Goal: Task Accomplishment & Management: Use online tool/utility

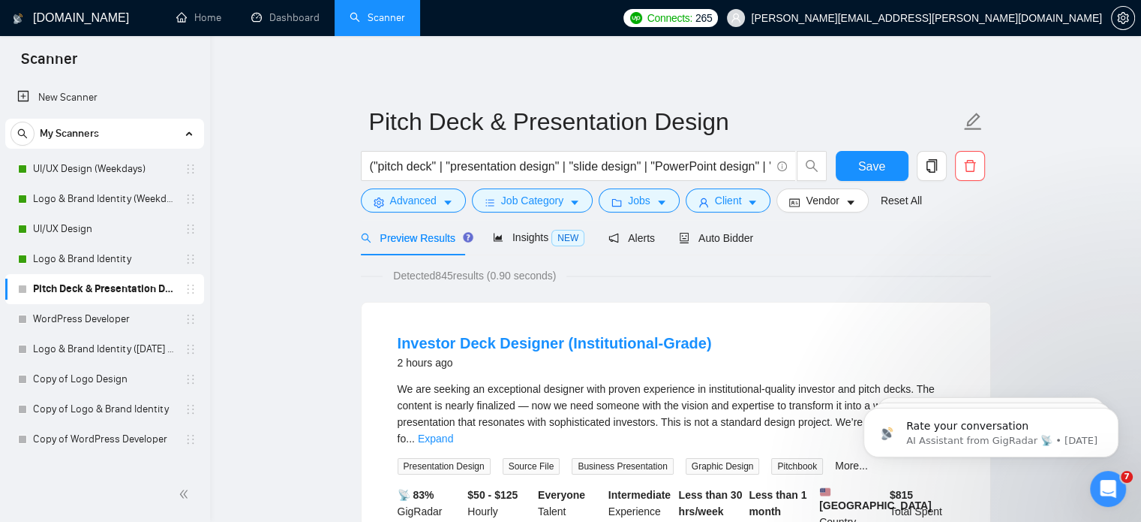
scroll to position [1552, 0]
drag, startPoint x: 0, startPoint y: 0, endPoint x: 117, endPoint y: 168, distance: 204.9
click at [117, 168] on link "UI/UX Design (Weekdays)" at bounding box center [104, 169] width 143 height 30
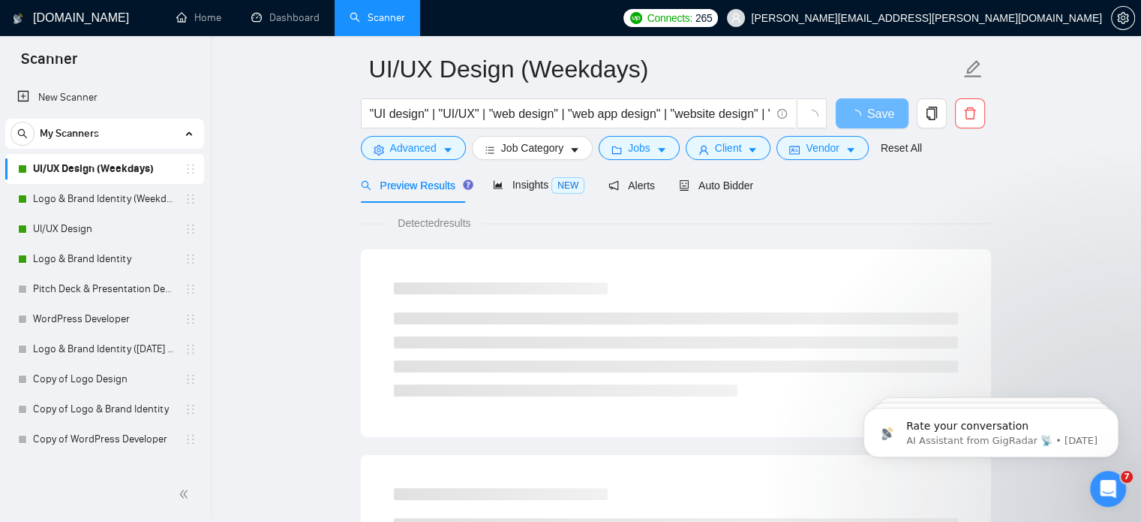
scroll to position [53, 0]
click at [694, 192] on div "Auto Bidder" at bounding box center [716, 184] width 74 height 17
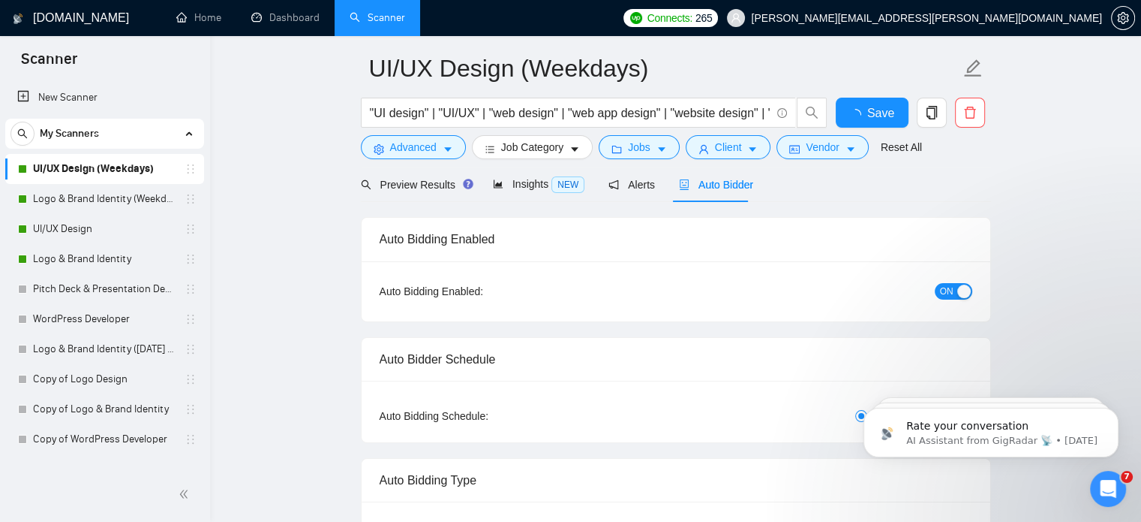
radio input "false"
radio input "true"
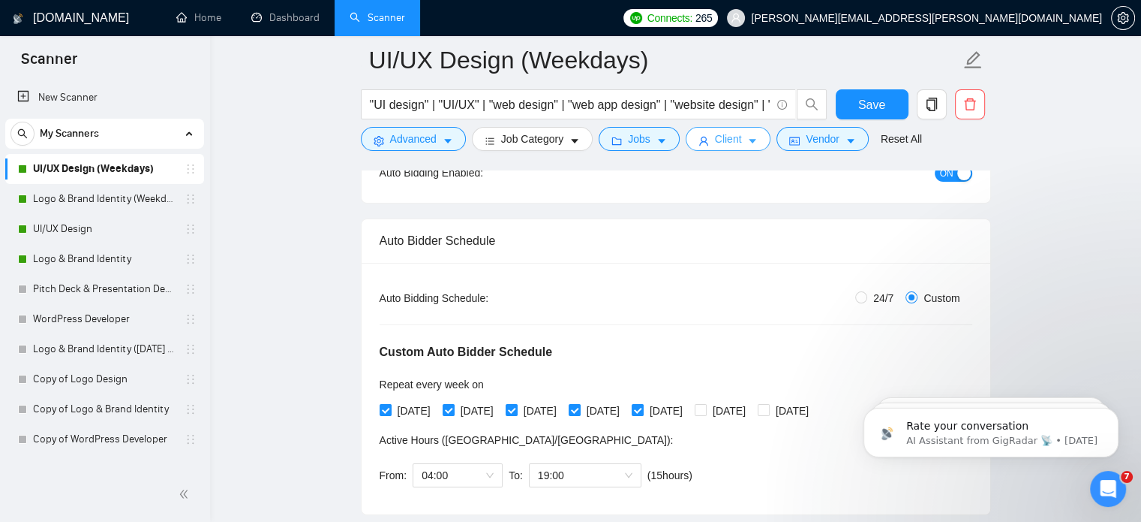
scroll to position [269, 0]
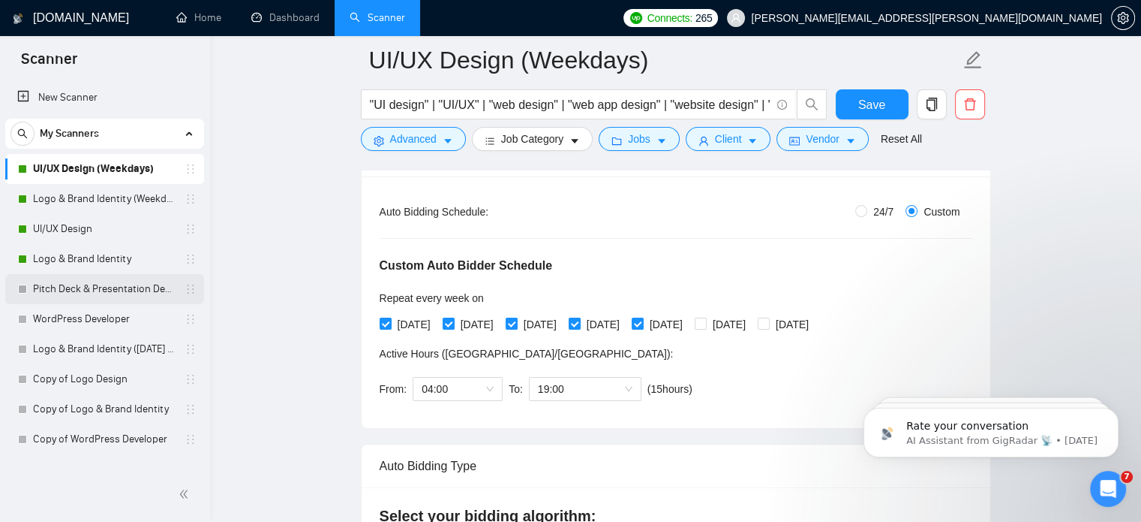
click at [114, 288] on link "Pitch Deck & Presentation Design" at bounding box center [104, 289] width 143 height 30
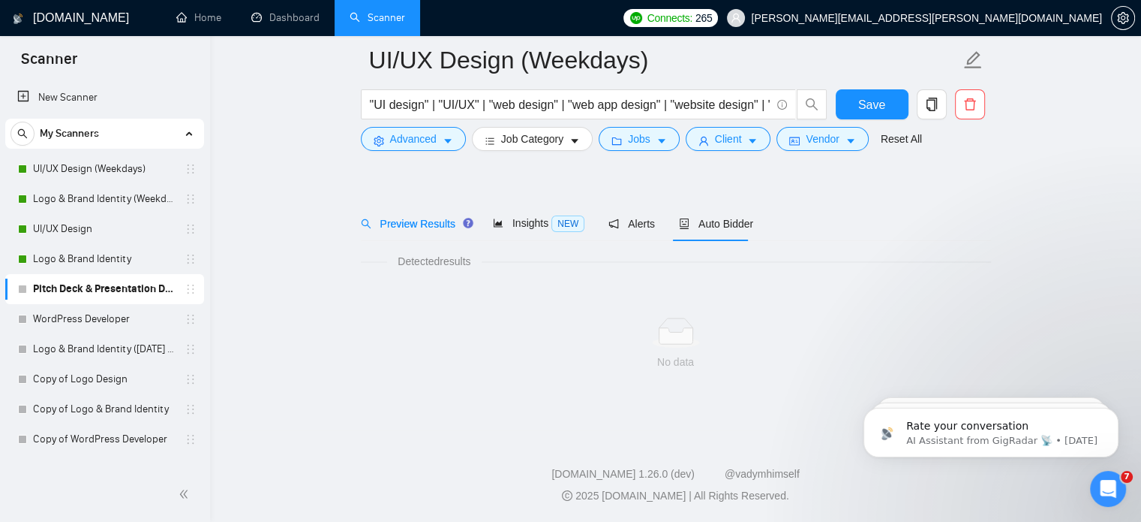
scroll to position [26, 0]
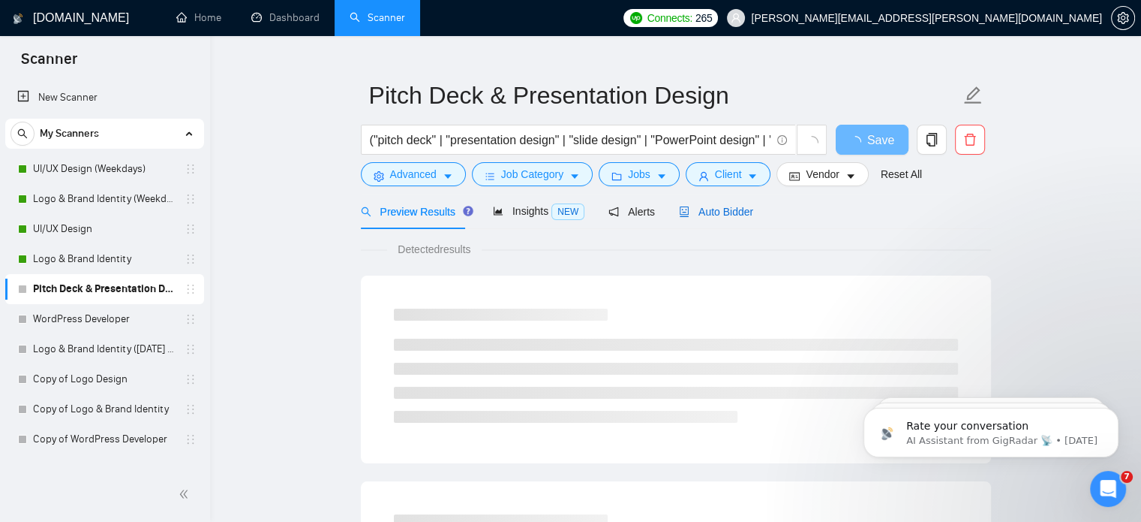
click at [719, 209] on span "Auto Bidder" at bounding box center [716, 212] width 74 height 12
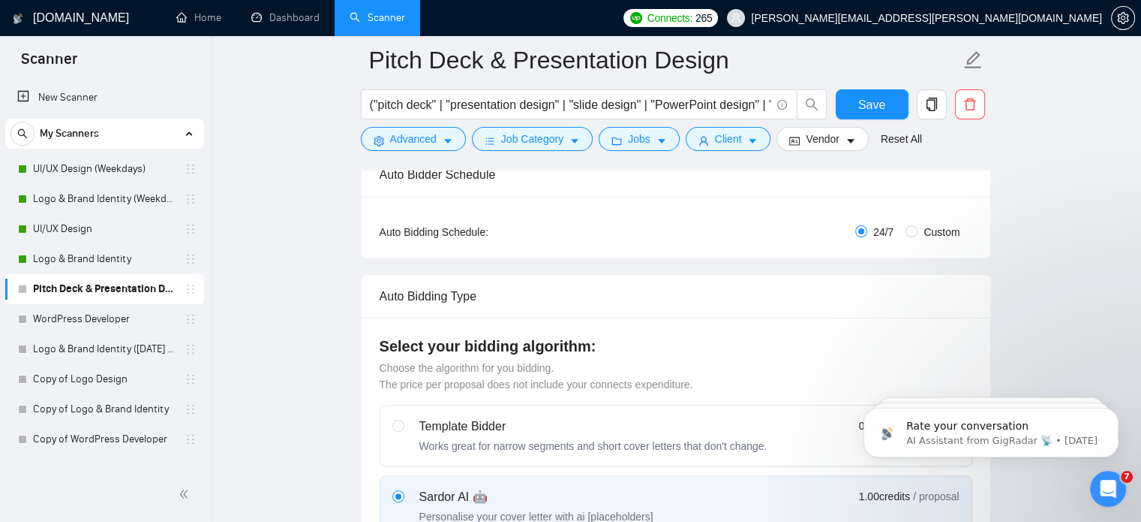
scroll to position [252, 0]
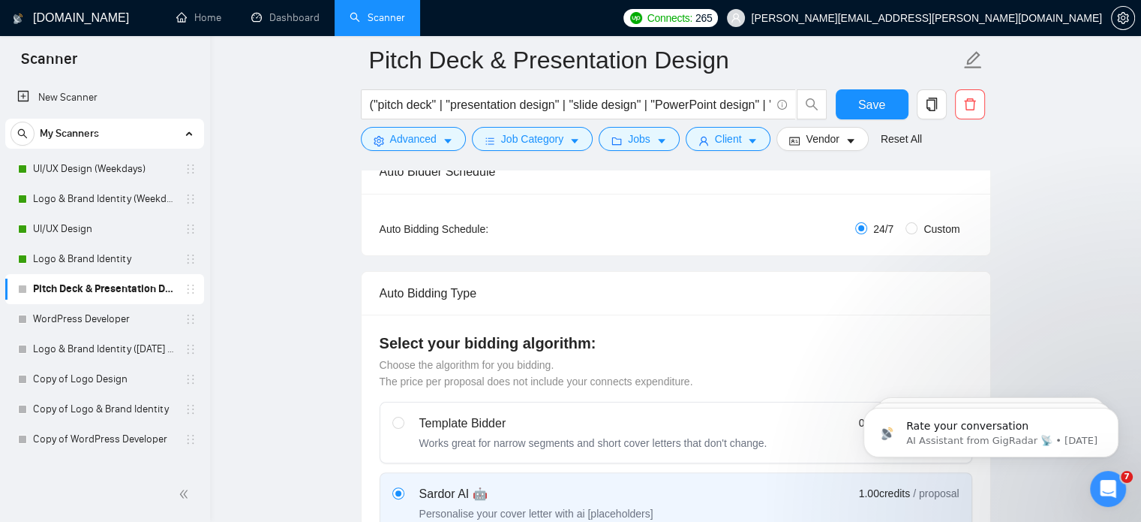
click at [946, 231] on span "Custom" at bounding box center [942, 229] width 48 height 17
click at [918, 231] on input "Custom" at bounding box center [912, 228] width 12 height 12
radio input "true"
radio input "false"
checkbox input "true"
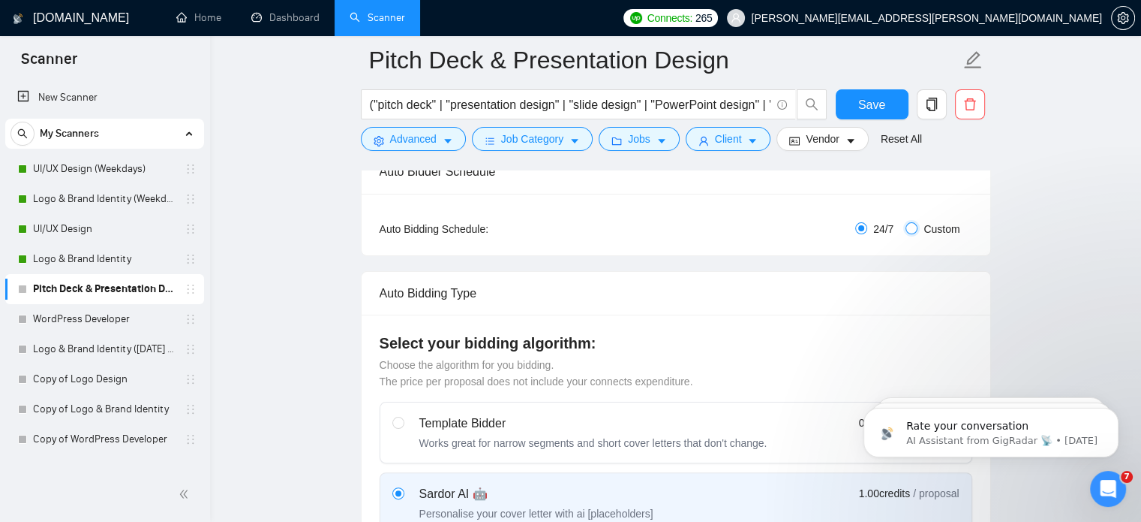
checkbox input "true"
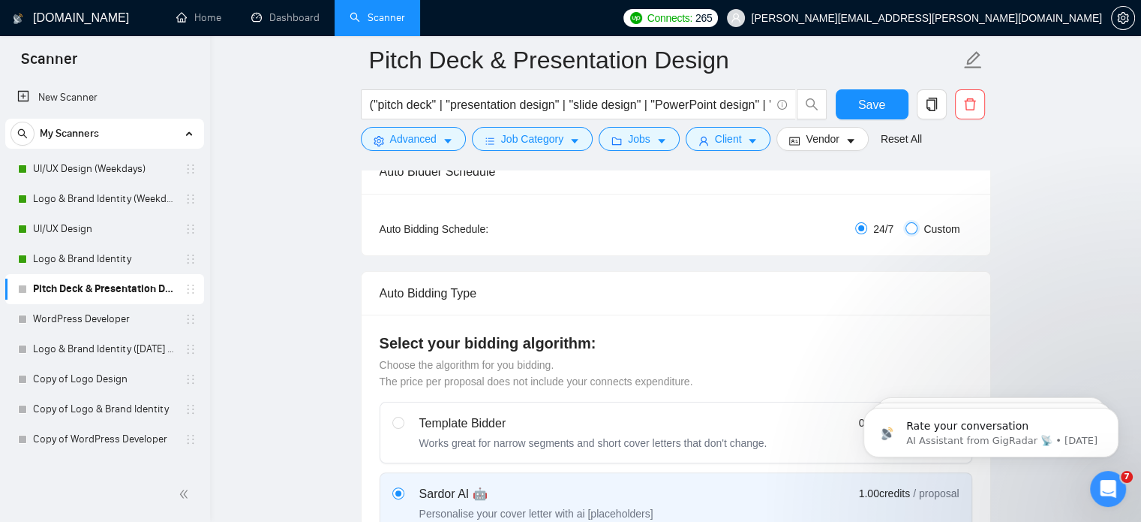
checkbox input "true"
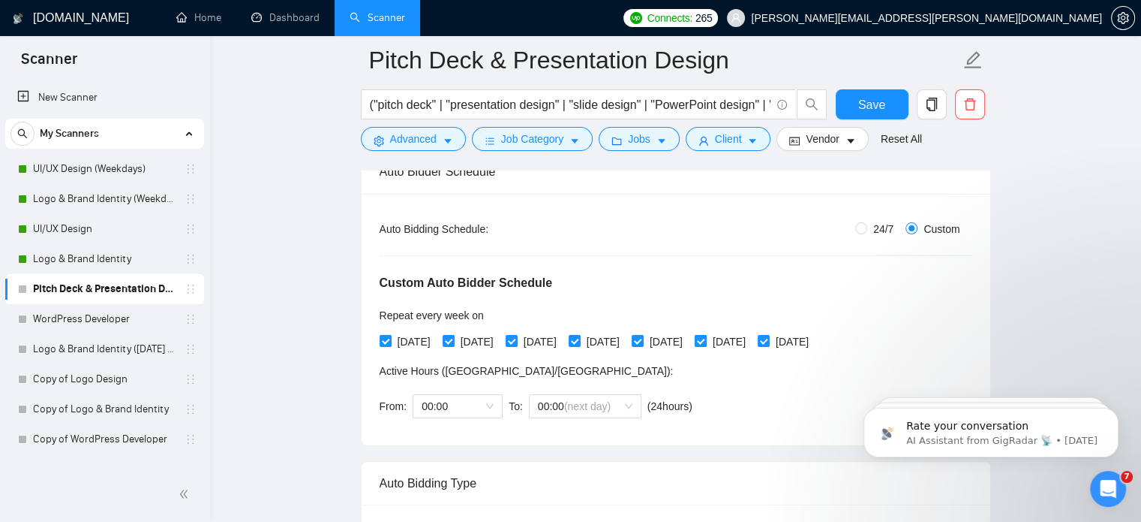
click at [705, 339] on input "[DATE]" at bounding box center [700, 340] width 11 height 11
checkbox input "false"
click at [815, 344] on span "[DATE]" at bounding box center [792, 341] width 45 height 17
click at [768, 344] on input "[DATE]" at bounding box center [763, 340] width 11 height 11
checkbox input "false"
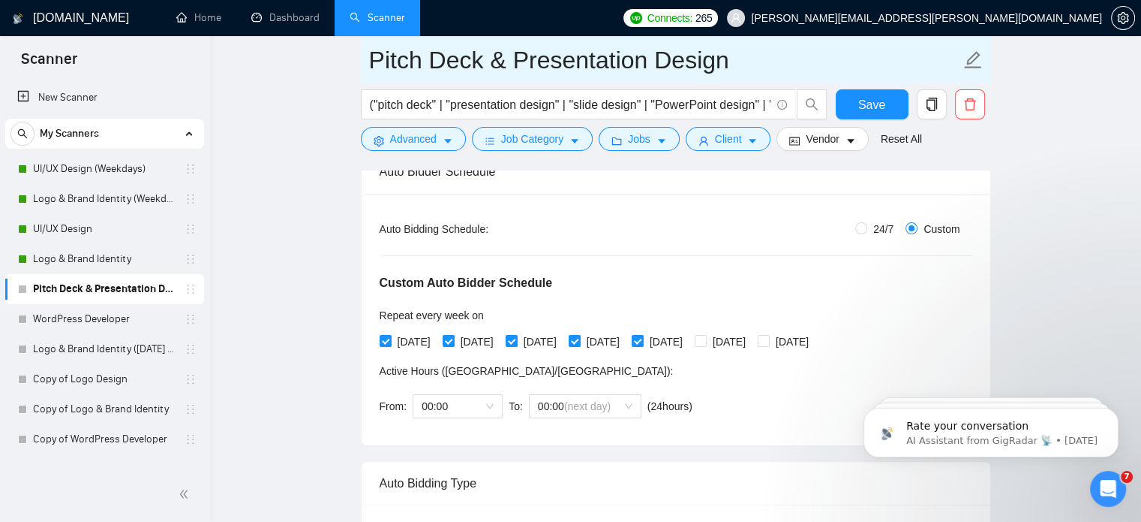
click at [748, 57] on input "Pitch Deck & Presentation Design" at bounding box center [664, 60] width 591 height 38
click at [477, 395] on span "00:00" at bounding box center [458, 406] width 72 height 23
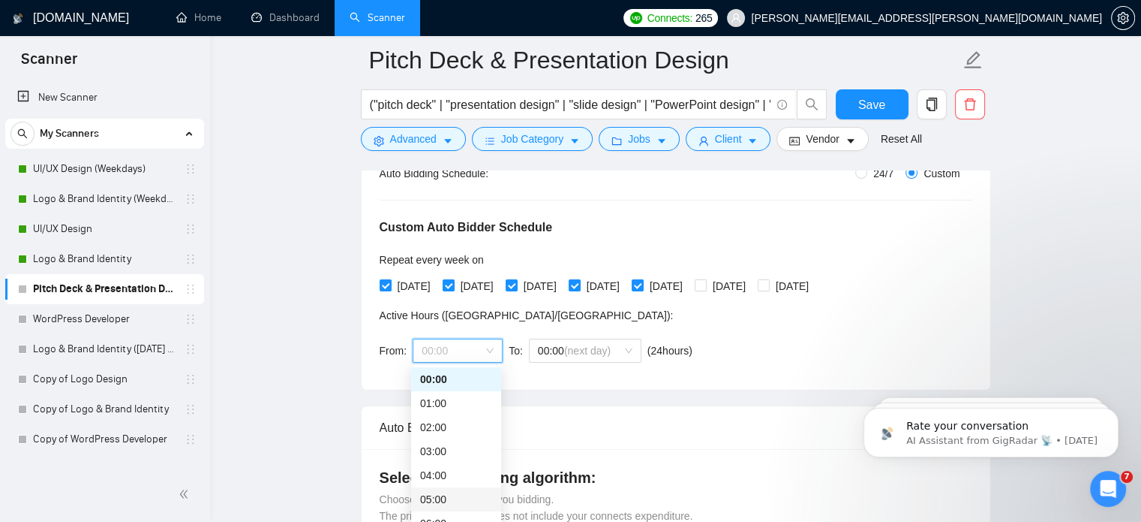
scroll to position [308, 0]
click at [446, 474] on div "04:00" at bounding box center [456, 474] width 72 height 17
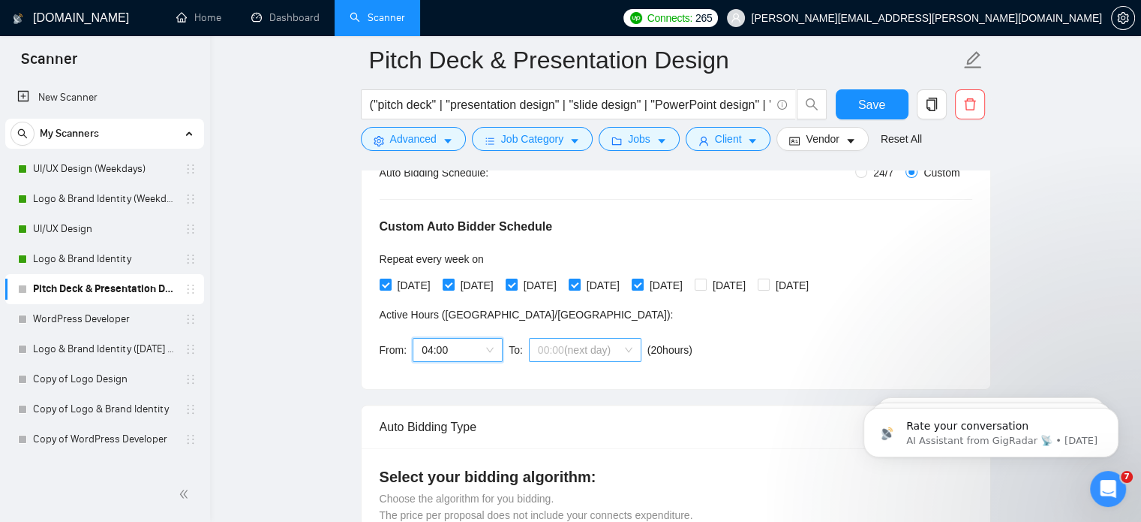
click at [579, 347] on span "(next day)" at bounding box center [587, 350] width 47 height 12
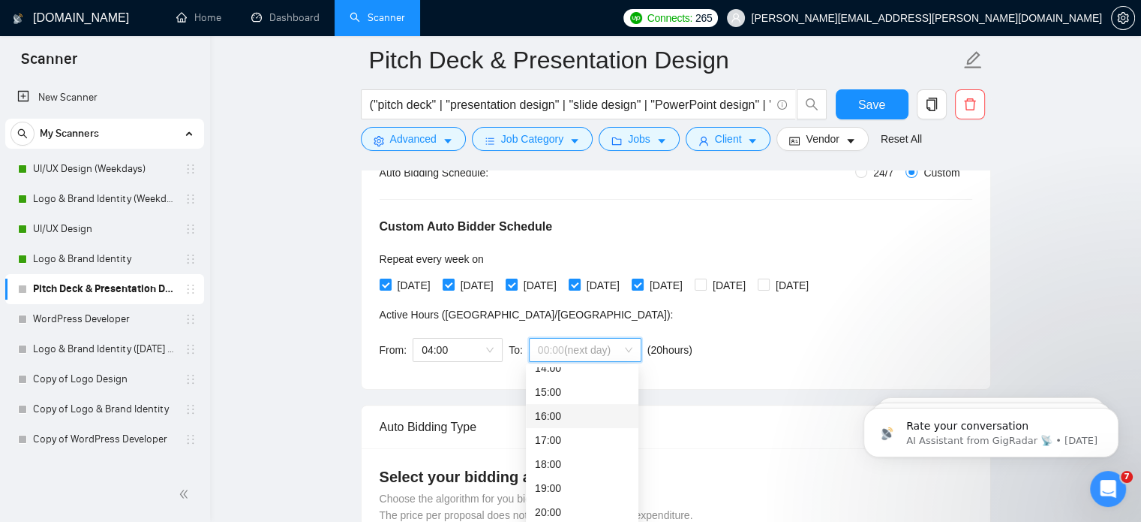
scroll to position [348, 0]
click at [567, 480] on div "19:00" at bounding box center [582, 487] width 95 height 17
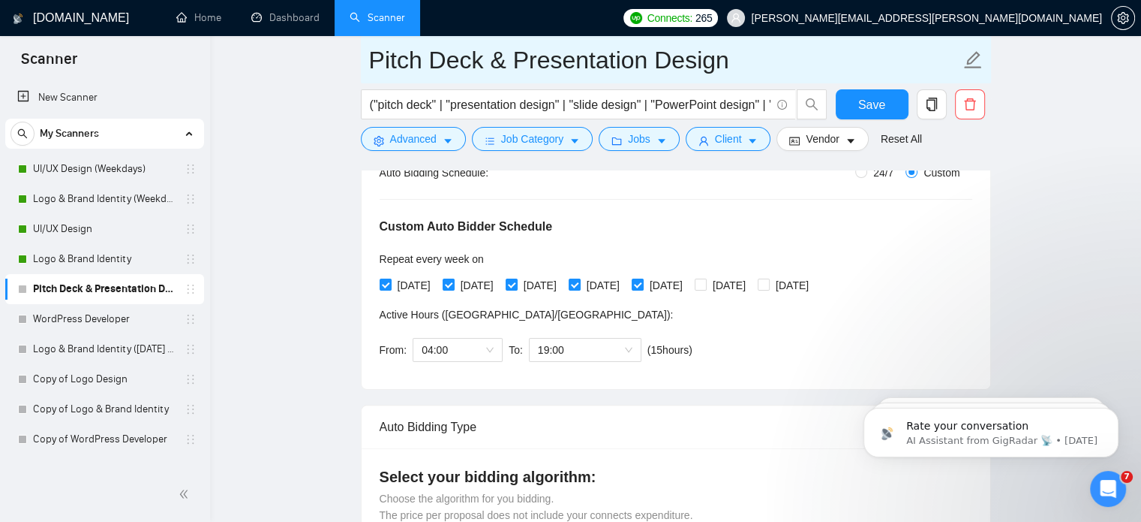
click at [762, 68] on input "Pitch Deck & Presentation Design" at bounding box center [664, 60] width 591 height 38
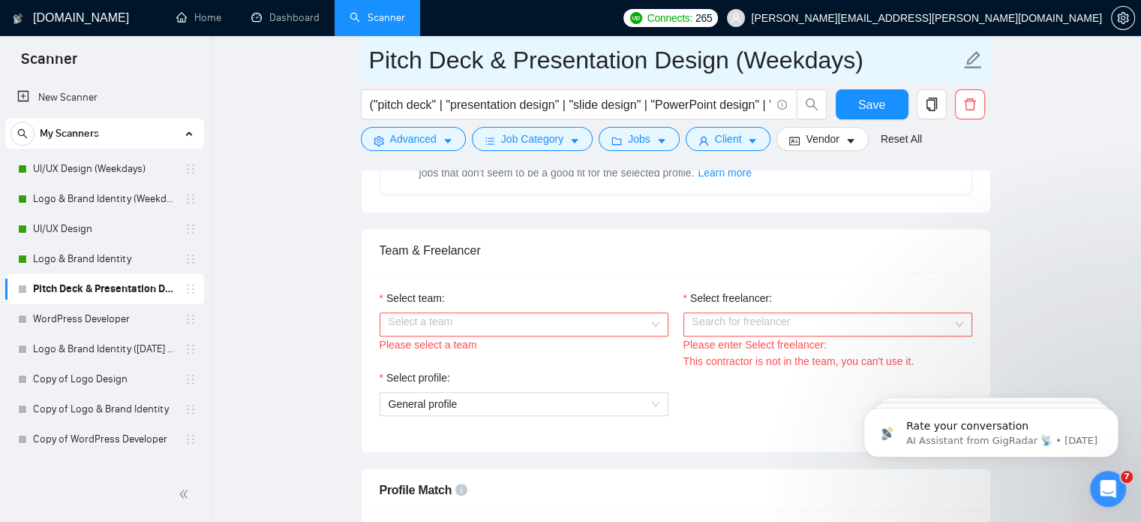
scroll to position [889, 0]
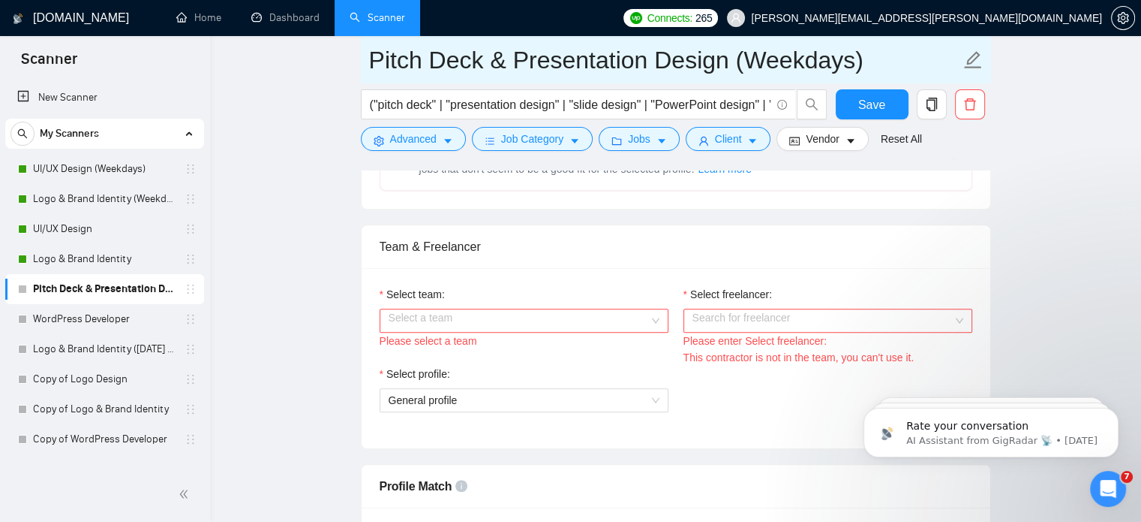
type input "Pitch Deck & Presentation Design (Weekdays)"
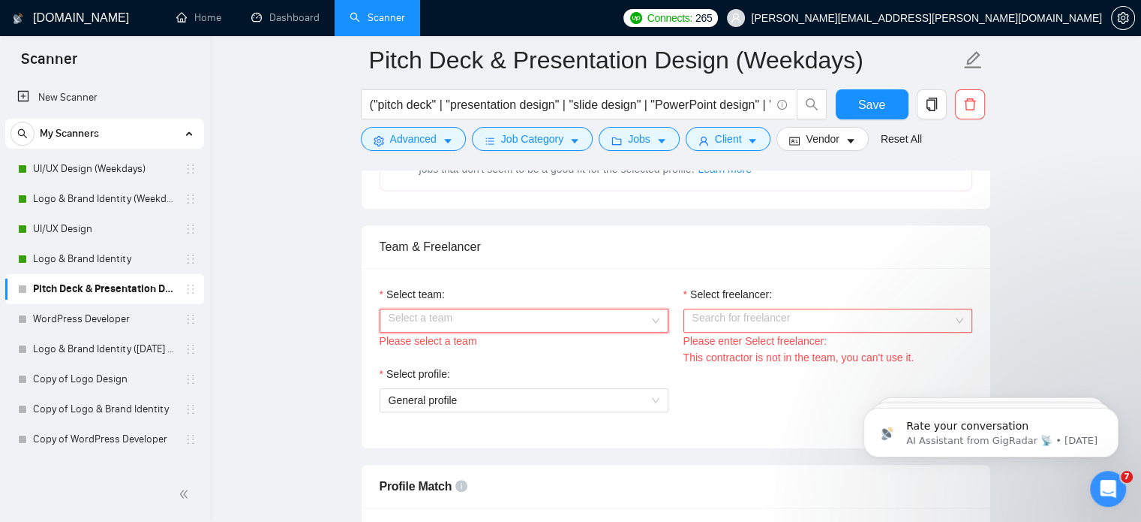
click at [610, 315] on input "Select team:" at bounding box center [519, 320] width 260 height 23
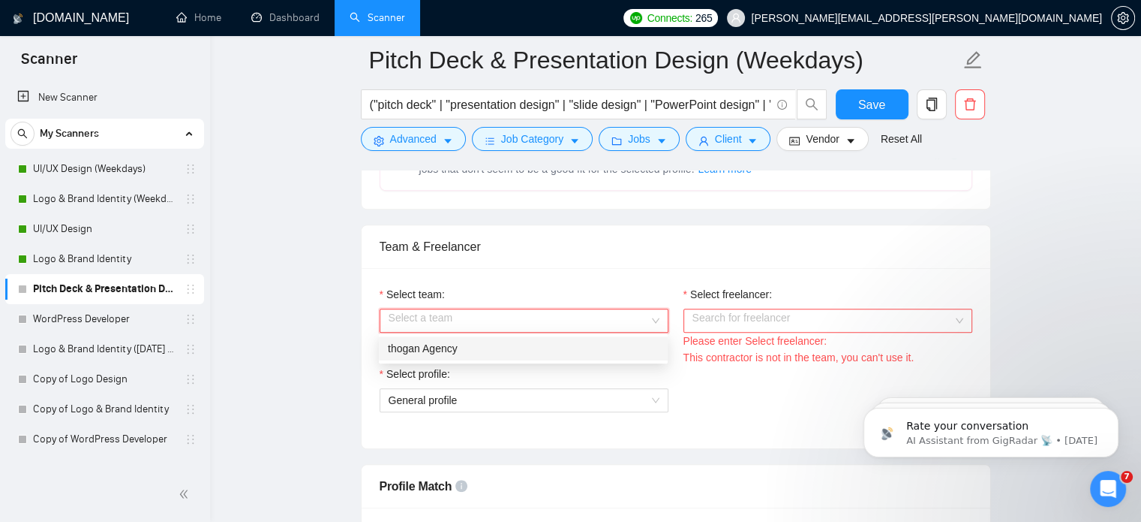
click at [561, 346] on div "thogan Agency" at bounding box center [523, 348] width 271 height 17
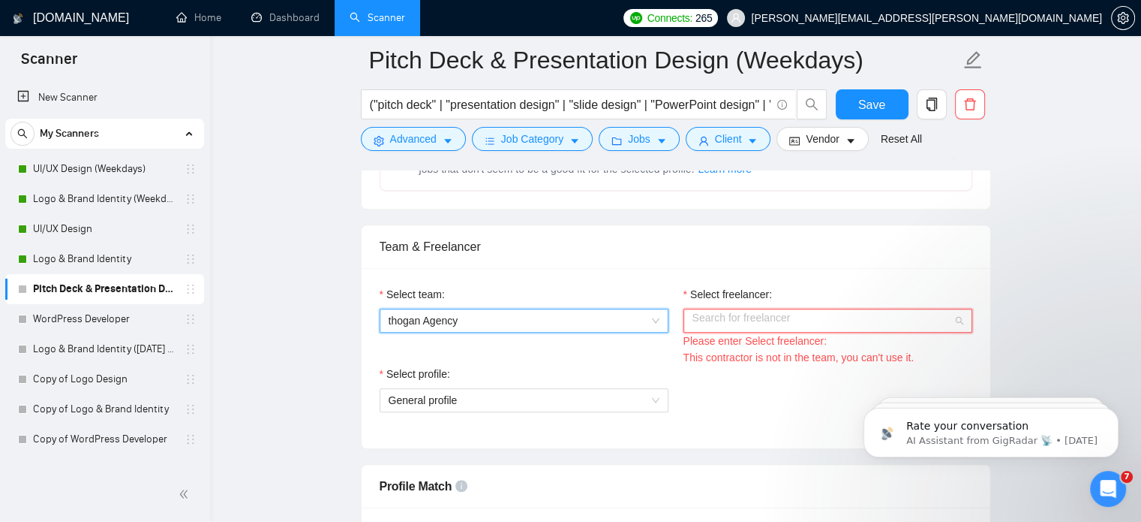
click at [705, 318] on input "Select freelancer:" at bounding box center [823, 320] width 260 height 23
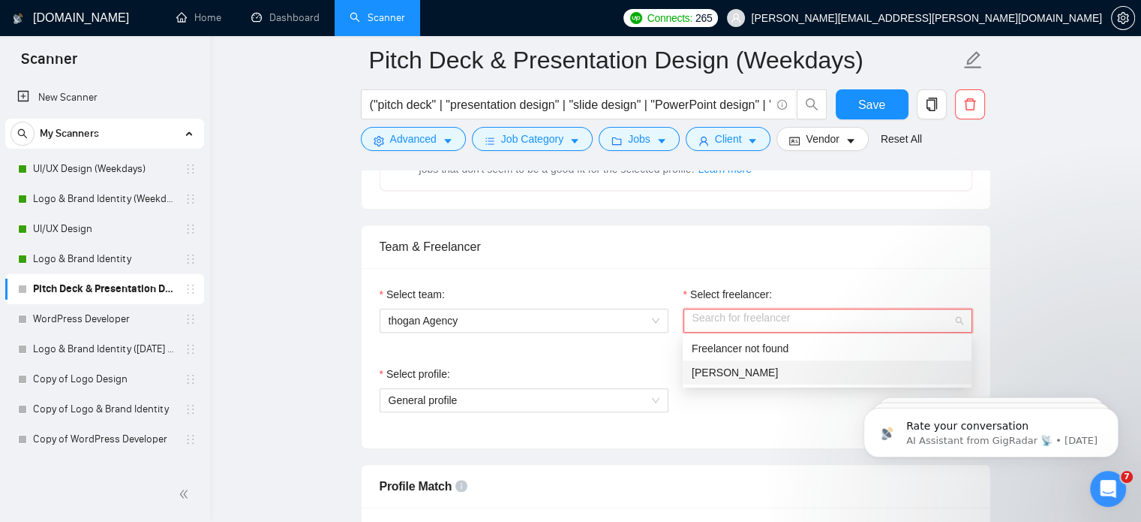
click at [765, 377] on div "[PERSON_NAME]" at bounding box center [827, 372] width 271 height 17
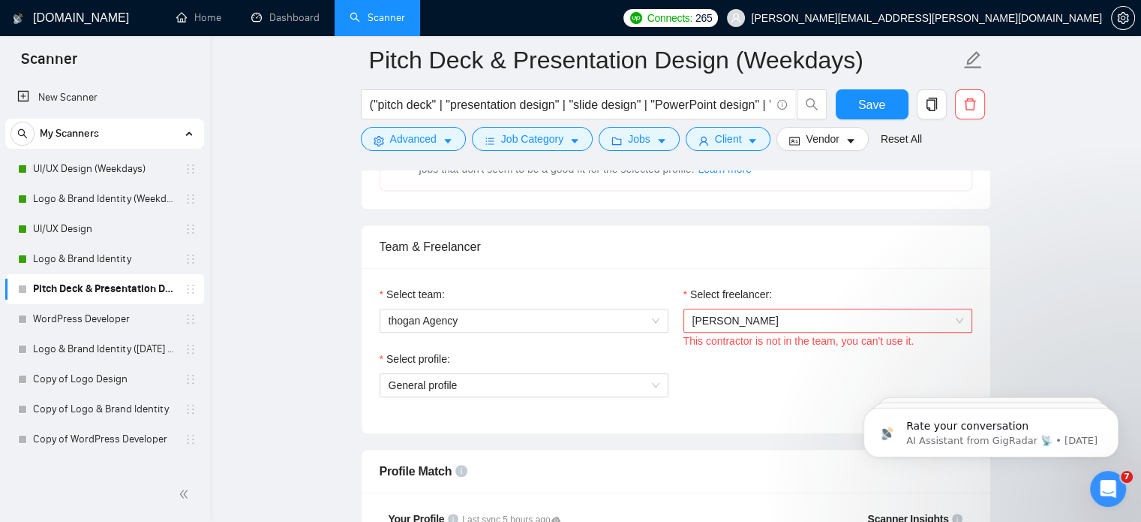
click at [926, 315] on span "[PERSON_NAME]" at bounding box center [828, 320] width 271 height 23
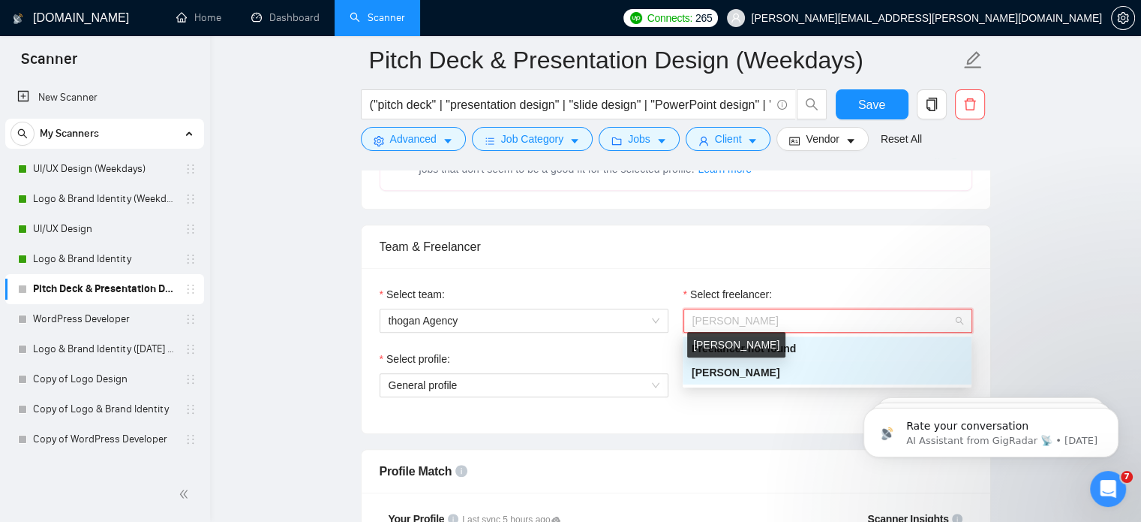
click at [748, 372] on span "[PERSON_NAME]" at bounding box center [736, 372] width 88 height 12
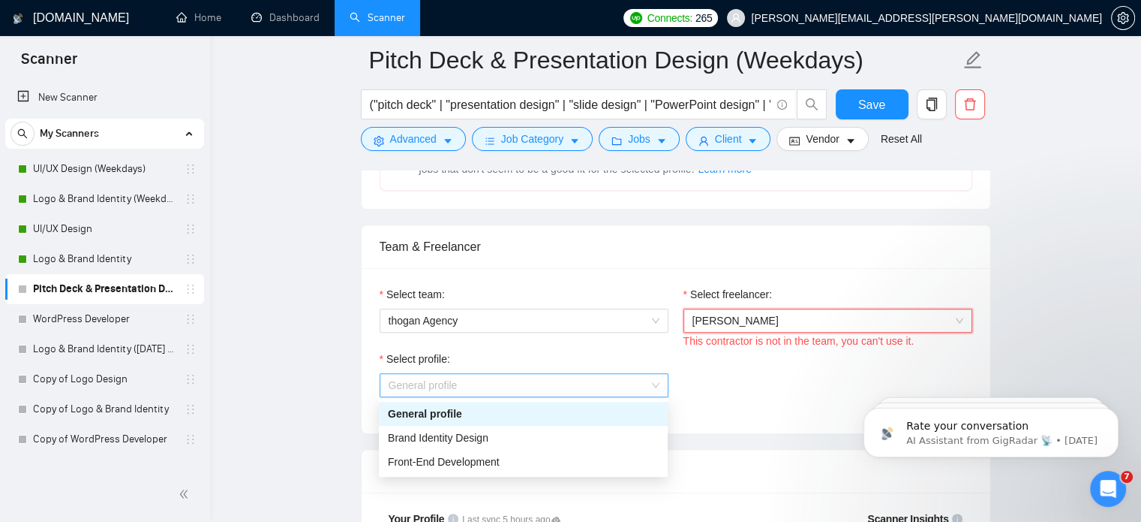
click at [633, 377] on span "General profile" at bounding box center [524, 385] width 271 height 23
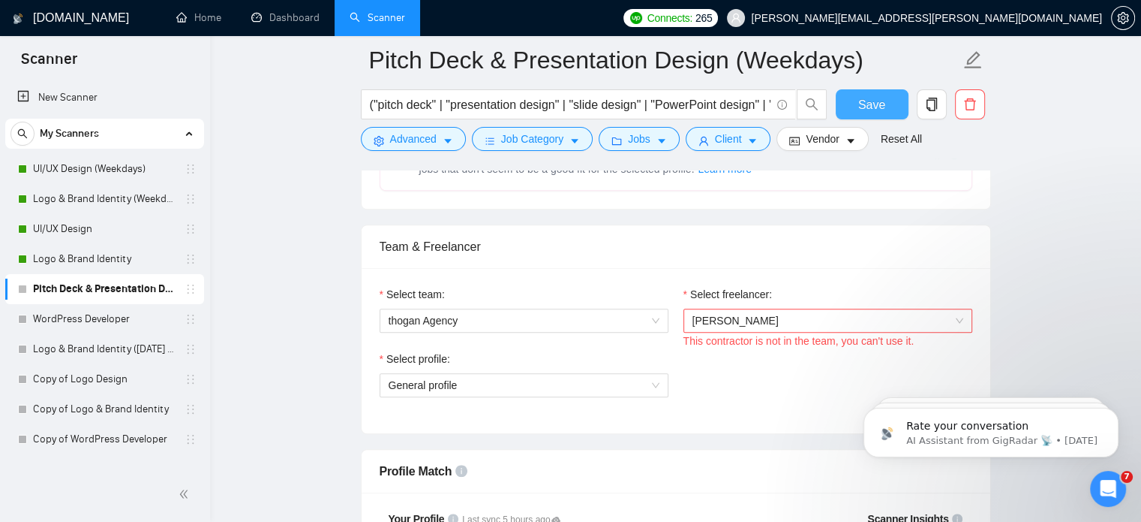
click at [856, 115] on button "Save" at bounding box center [872, 104] width 73 height 30
click at [536, 379] on span "General profile" at bounding box center [524, 385] width 271 height 23
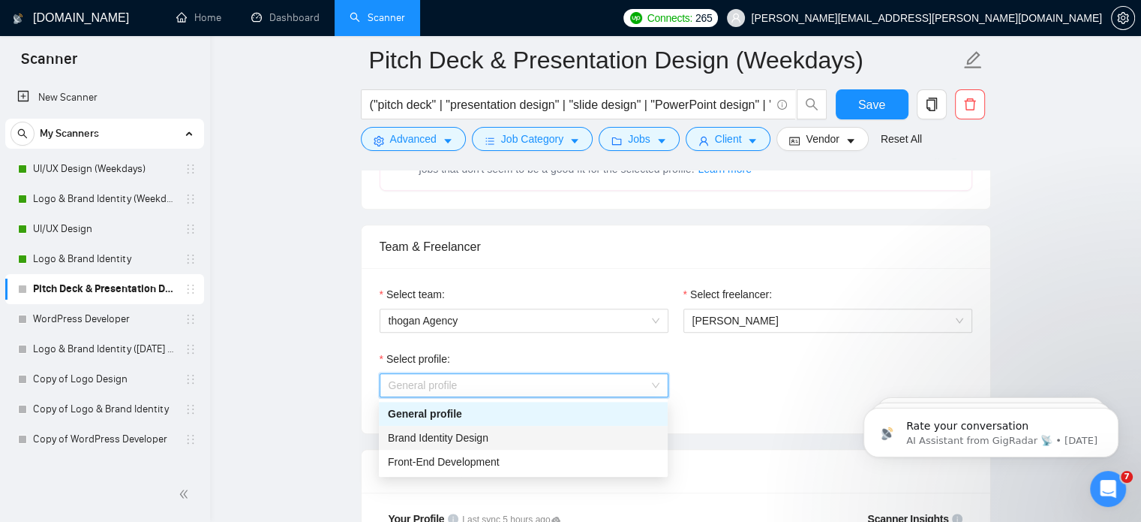
click at [510, 438] on div "Brand Identity Design" at bounding box center [523, 437] width 271 height 17
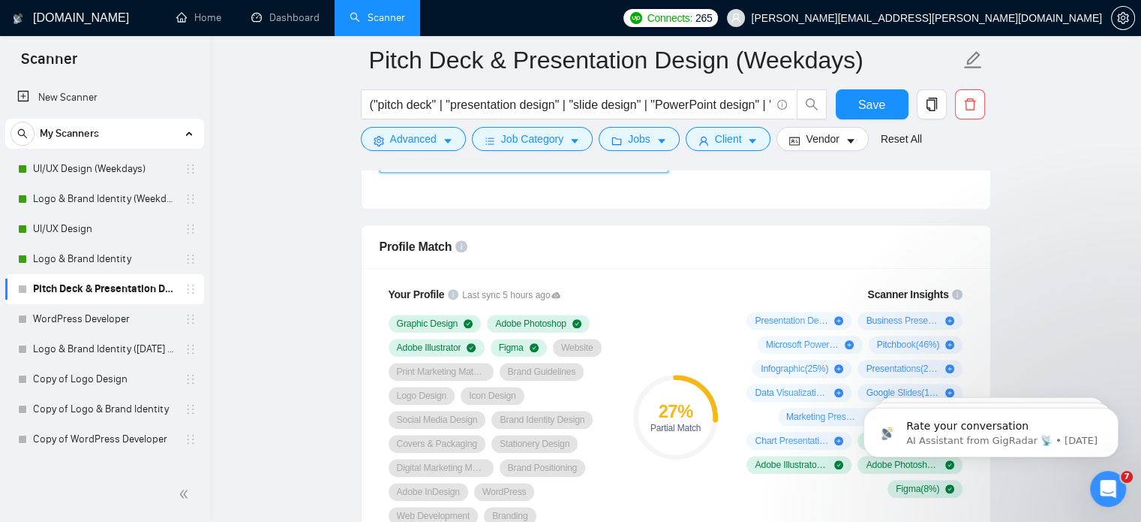
scroll to position [1181, 0]
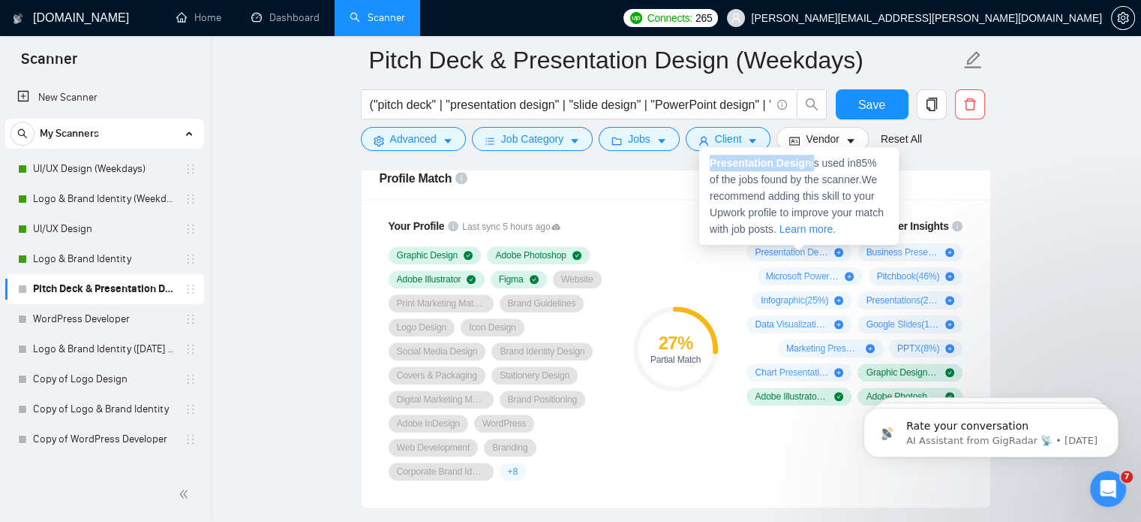
drag, startPoint x: 709, startPoint y: 162, endPoint x: 811, endPoint y: 165, distance: 102.1
click at [811, 165] on span "Presentation Design is used in 85 % of the jobs found by the scanner. We recomm…" at bounding box center [797, 196] width 174 height 78
copy span "Presentation Design"
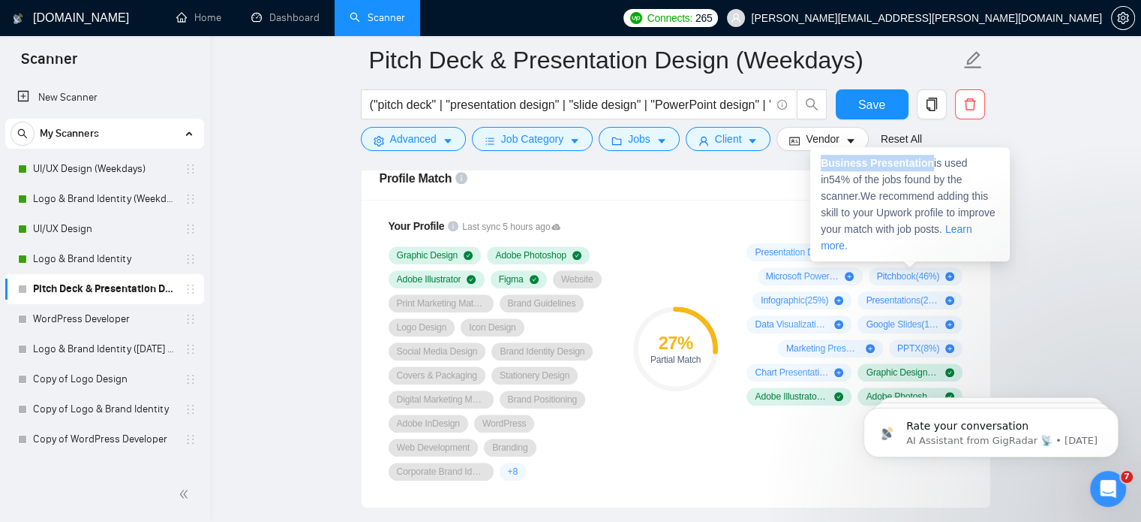
drag, startPoint x: 819, startPoint y: 161, endPoint x: 926, endPoint y: 165, distance: 106.6
click at [926, 165] on div "Business Presentation is used in 54 % of the jobs found by the scanner. We reco…" at bounding box center [910, 204] width 200 height 114
copy strong "Business Presentation"
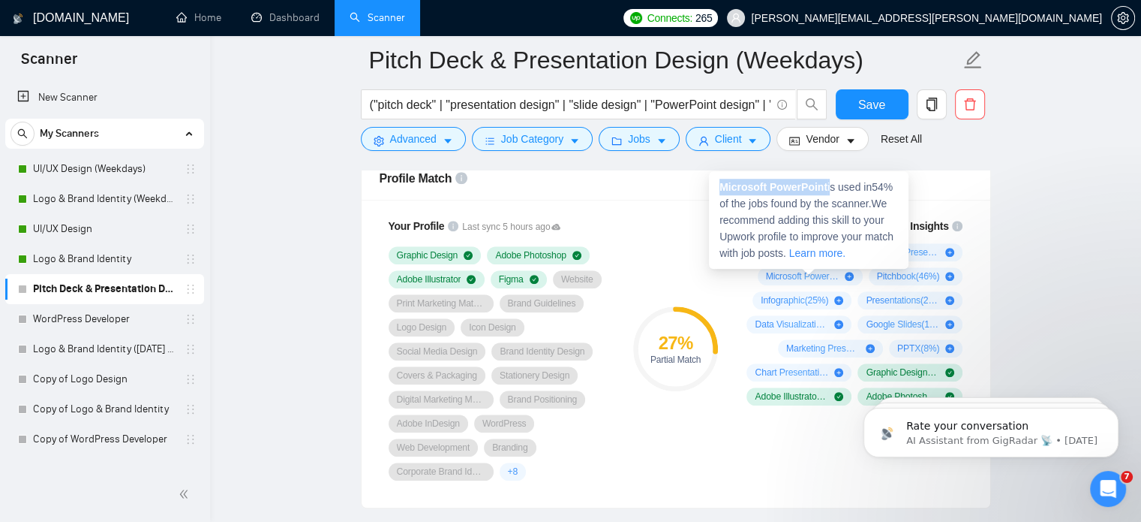
drag, startPoint x: 720, startPoint y: 184, endPoint x: 831, endPoint y: 185, distance: 111.1
click at [831, 185] on span "Microsoft PowerPoint is used in 54 % of the jobs found by the scanner. We recom…" at bounding box center [807, 220] width 174 height 78
copy span "Microsoft PowerPoint"
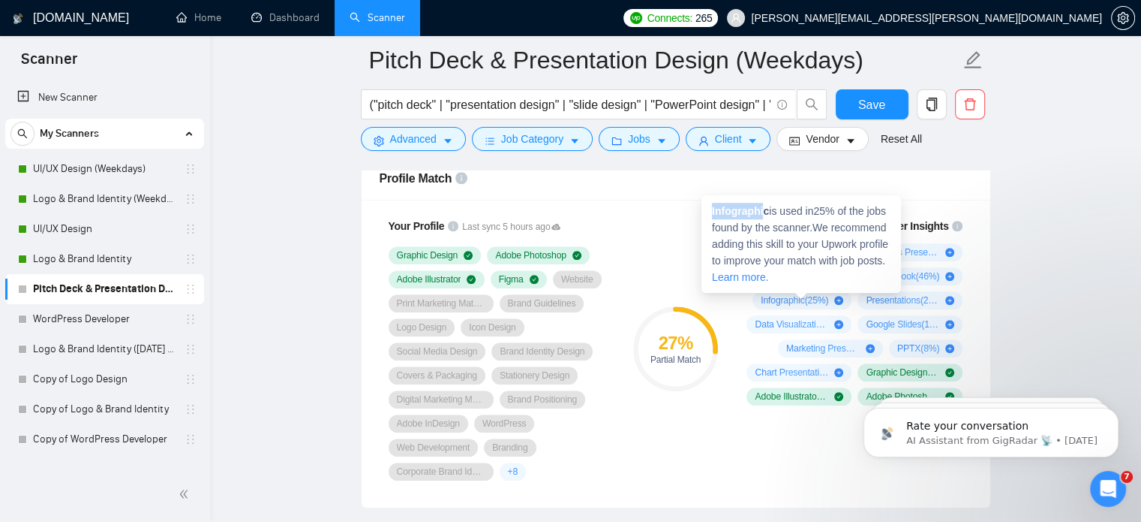
drag, startPoint x: 708, startPoint y: 212, endPoint x: 766, endPoint y: 211, distance: 57.8
click at [766, 211] on div "Infographic is used in 25 % of the jobs found by the scanner. We recommend addi…" at bounding box center [802, 244] width 200 height 98
click at [768, 210] on strong "Infographic" at bounding box center [740, 211] width 57 height 12
drag, startPoint x: 714, startPoint y: 211, endPoint x: 771, endPoint y: 210, distance: 57.0
click at [771, 210] on span "Infographic is used in 25 % of the jobs found by the scanner. We recommend addi…" at bounding box center [800, 244] width 176 height 78
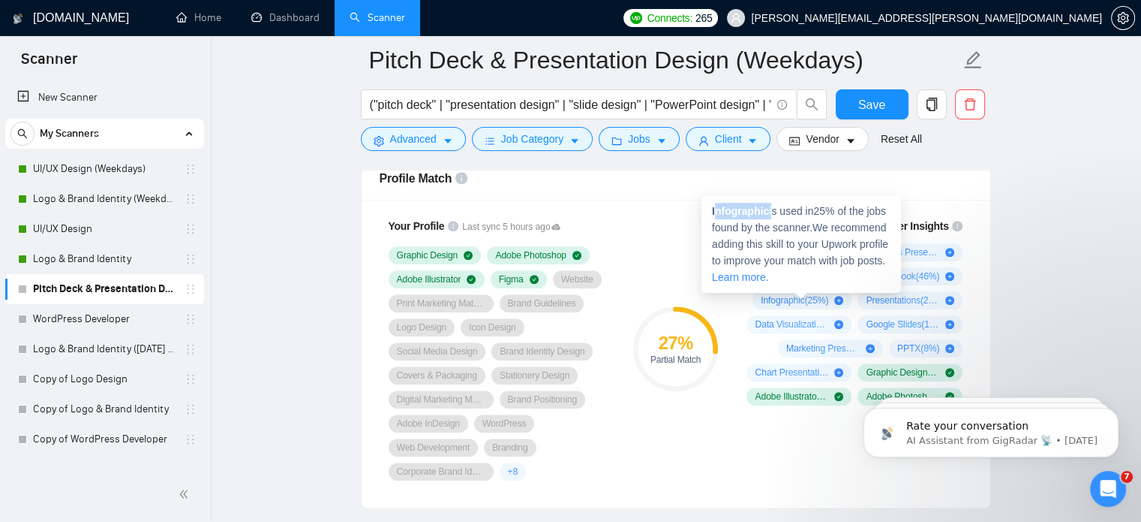
click at [771, 210] on span "Infographic is used in 25 % of the jobs found by the scanner. We recommend addi…" at bounding box center [800, 244] width 176 height 78
drag, startPoint x: 769, startPoint y: 209, endPoint x: 711, endPoint y: 218, distance: 58.4
click at [711, 218] on div "Infographic is used in 25 % of the jobs found by the scanner. We recommend addi…" at bounding box center [802, 244] width 200 height 98
copy strong "Infographic"
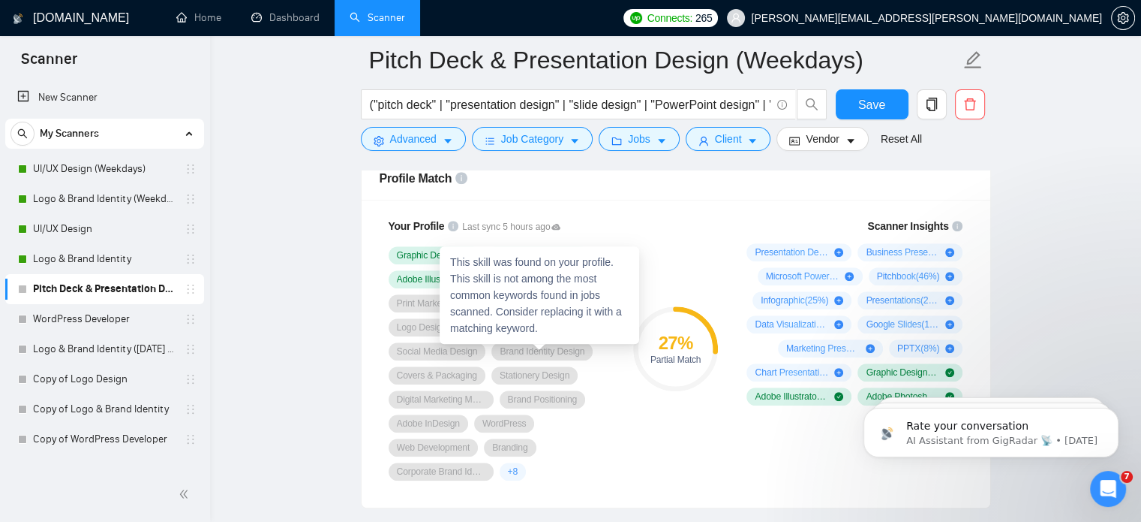
click at [531, 345] on span "Brand Identity Design" at bounding box center [542, 351] width 85 height 12
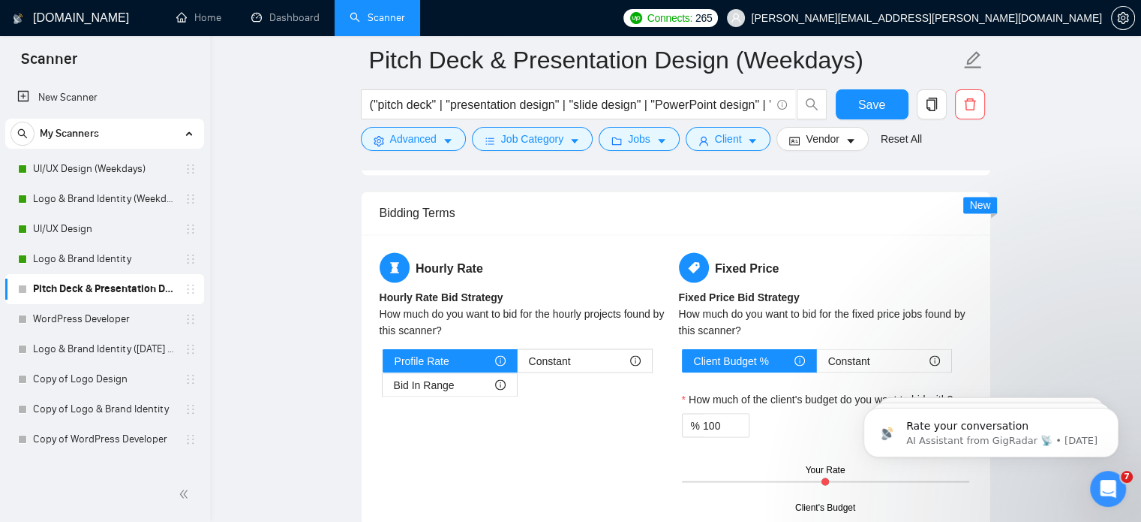
scroll to position [2740, 0]
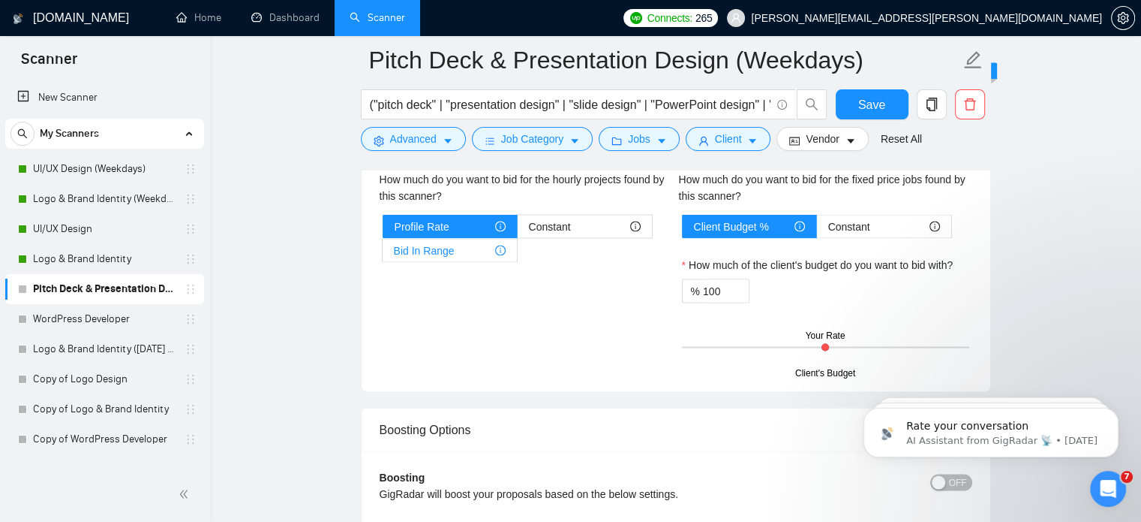
click at [465, 250] on div "Bid In Range" at bounding box center [450, 250] width 112 height 23
click at [383, 254] on input "Bid In Range" at bounding box center [383, 254] width 0 height 0
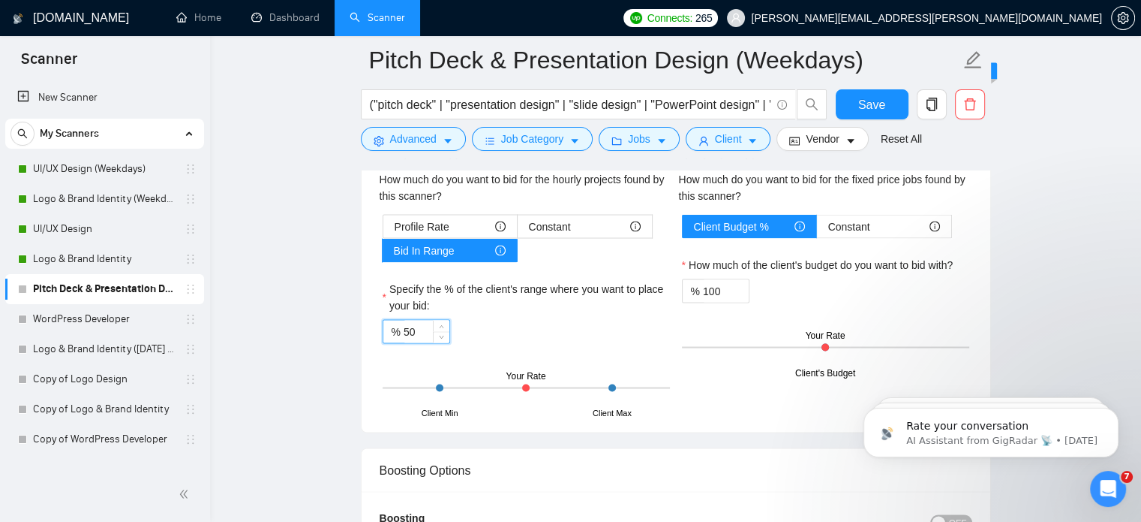
click at [421, 326] on input "50" at bounding box center [427, 331] width 46 height 23
type input "5"
type input "60"
click at [556, 320] on div "% 60" at bounding box center [526, 331] width 287 height 24
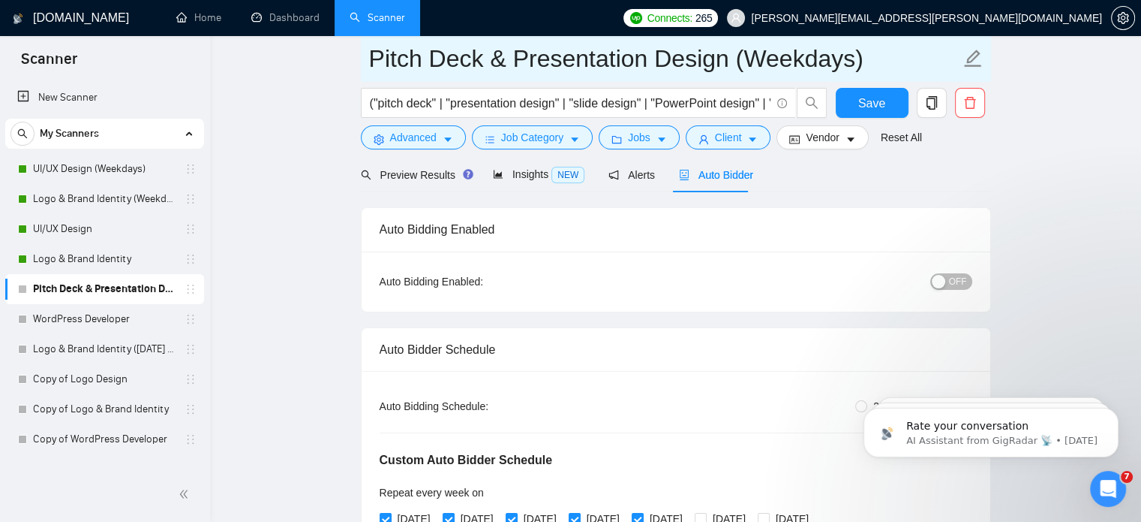
scroll to position [0, 0]
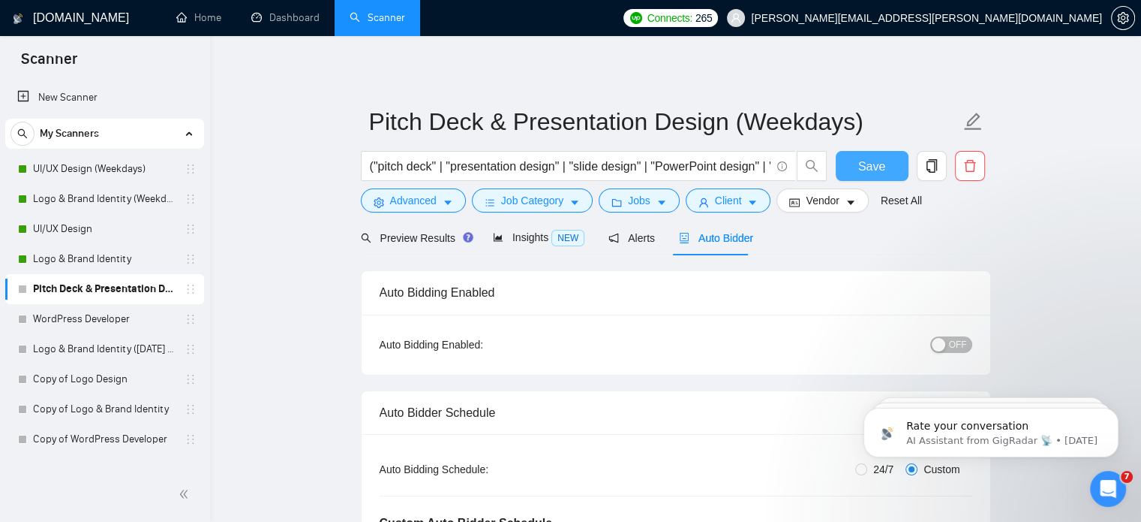
click at [877, 173] on span "Save" at bounding box center [872, 166] width 27 height 19
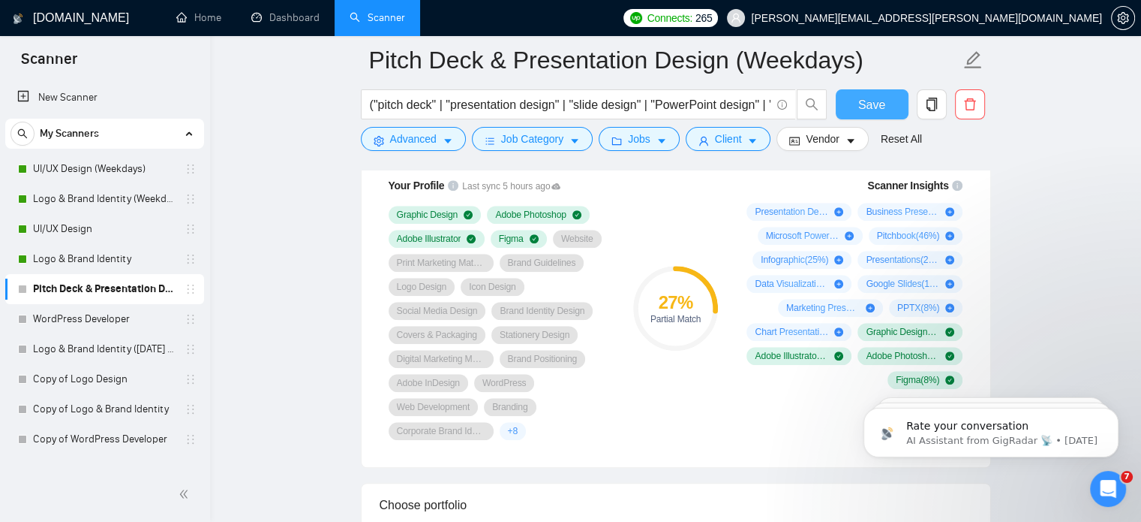
scroll to position [1219, 0]
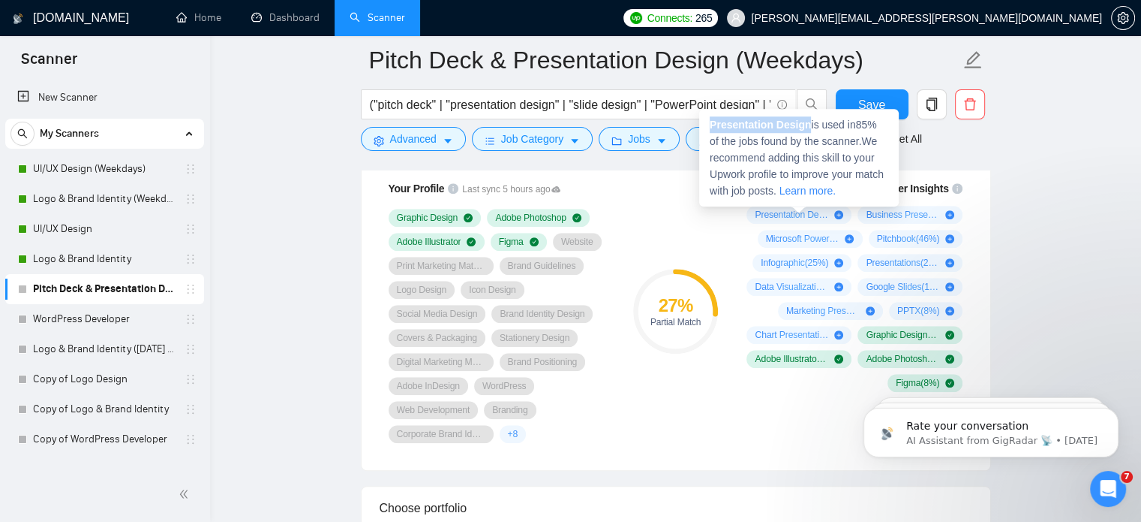
drag, startPoint x: 711, startPoint y: 122, endPoint x: 807, endPoint y: 125, distance: 96.1
click at [807, 125] on strong "Presentation Design" at bounding box center [760, 125] width 101 height 12
copy strong "Presentation Design"
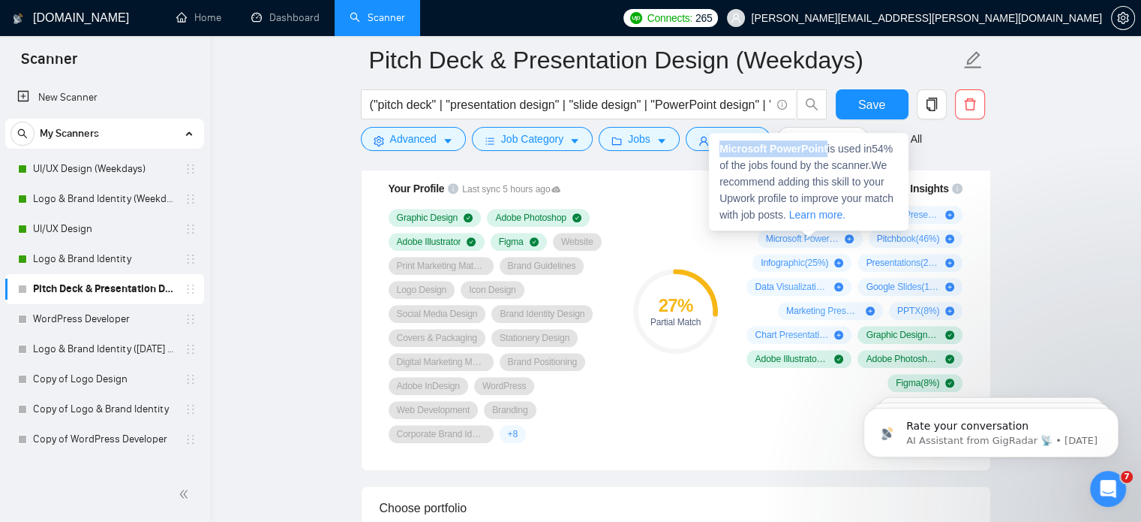
drag, startPoint x: 720, startPoint y: 149, endPoint x: 826, endPoint y: 143, distance: 106.7
click at [826, 143] on strong "Microsoft PowerPoint" at bounding box center [774, 149] width 108 height 12
copy strong "Microsoft PowerPoint"
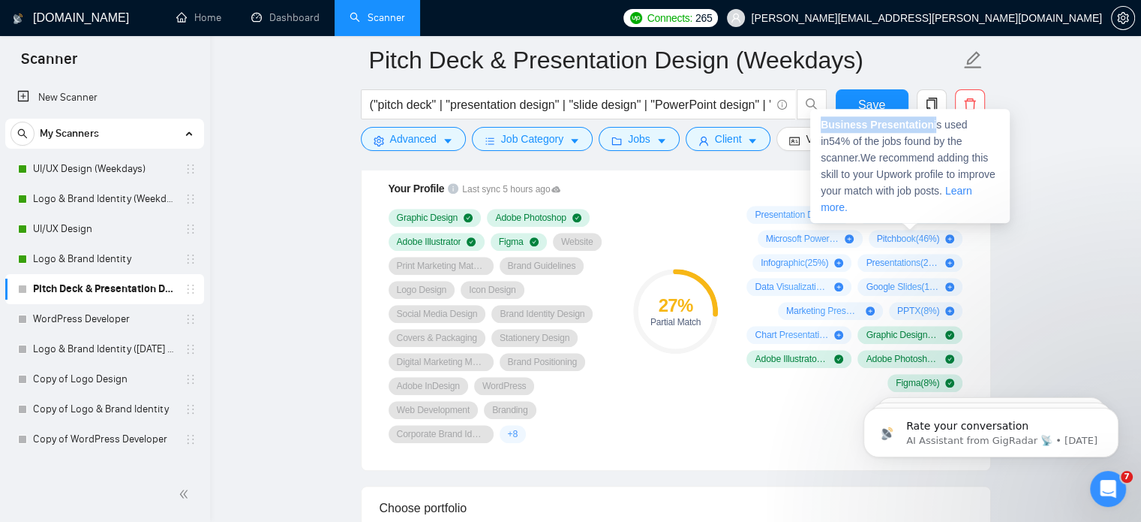
drag, startPoint x: 823, startPoint y: 123, endPoint x: 931, endPoint y: 122, distance: 107.3
click at [931, 122] on span "Business Presentation is used in 54 % of the jobs found by the scanner. We reco…" at bounding box center [908, 166] width 175 height 95
copy span "Business Presentation"
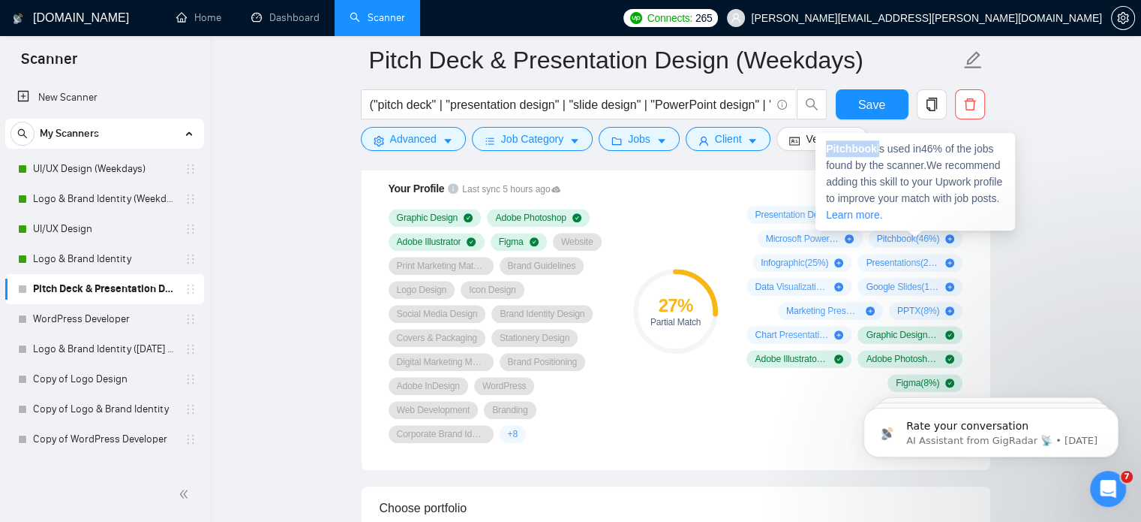
drag, startPoint x: 824, startPoint y: 146, endPoint x: 878, endPoint y: 143, distance: 54.1
click at [878, 143] on div "Pitchbook is used in 46 % of the jobs found by the scanner. We recommend adding…" at bounding box center [916, 182] width 200 height 98
copy span "Pitchbook"
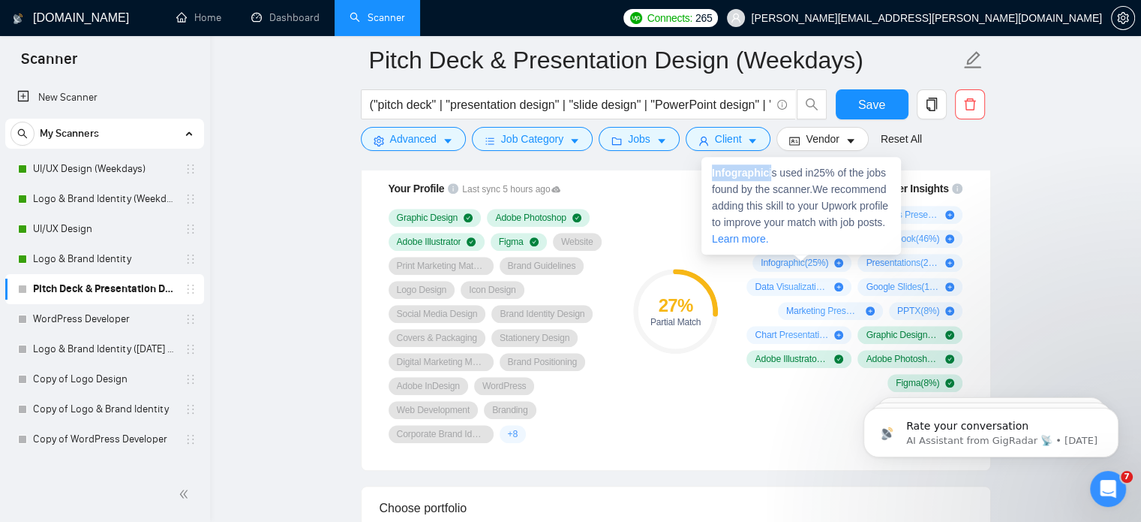
drag, startPoint x: 708, startPoint y: 171, endPoint x: 771, endPoint y: 171, distance: 63.8
click at [771, 171] on div "Infographic is used in 25 % of the jobs found by the scanner. We recommend addi…" at bounding box center [802, 206] width 200 height 98
copy span "Infographic"
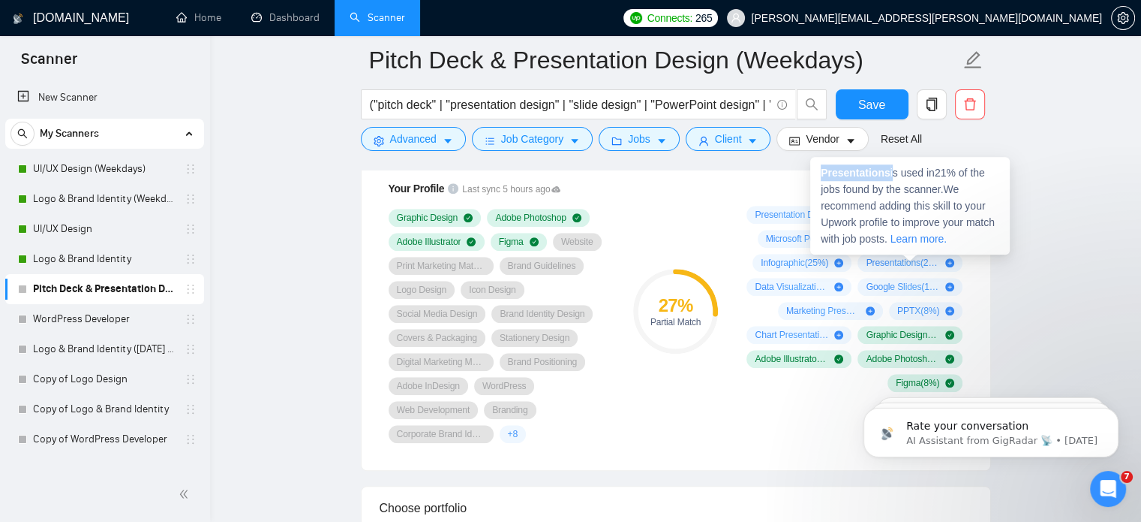
drag, startPoint x: 814, startPoint y: 170, endPoint x: 890, endPoint y: 176, distance: 76.0
click at [890, 176] on div "Presentations is used in 21 % of the jobs found by the scanner. We recommend ad…" at bounding box center [910, 206] width 200 height 98
copy span "Presentations"
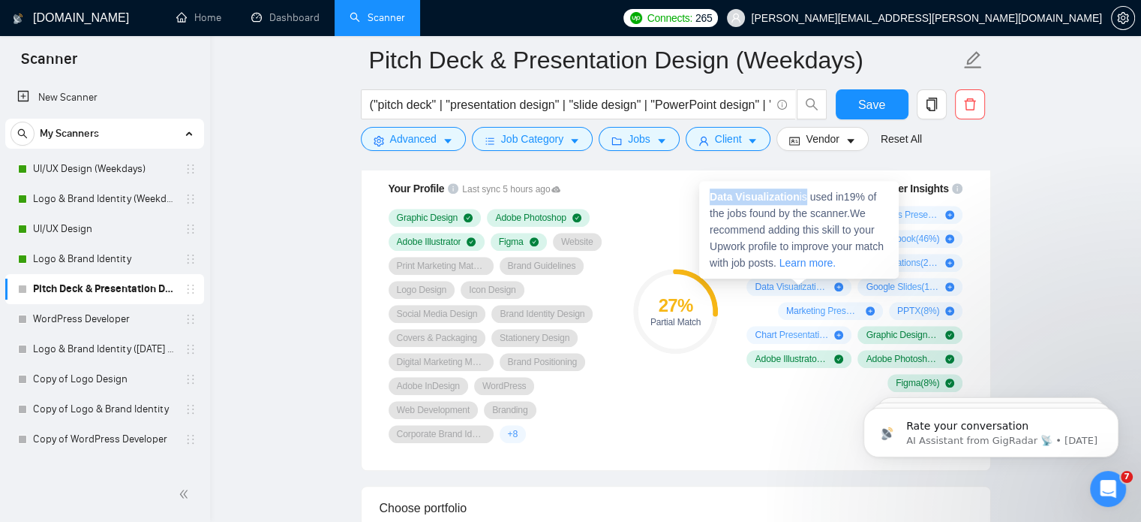
drag, startPoint x: 708, startPoint y: 197, endPoint x: 803, endPoint y: 194, distance: 94.6
click at [803, 194] on div "Data Visualization is used in 19 % of the jobs found by the scanner. We recomme…" at bounding box center [799, 230] width 200 height 98
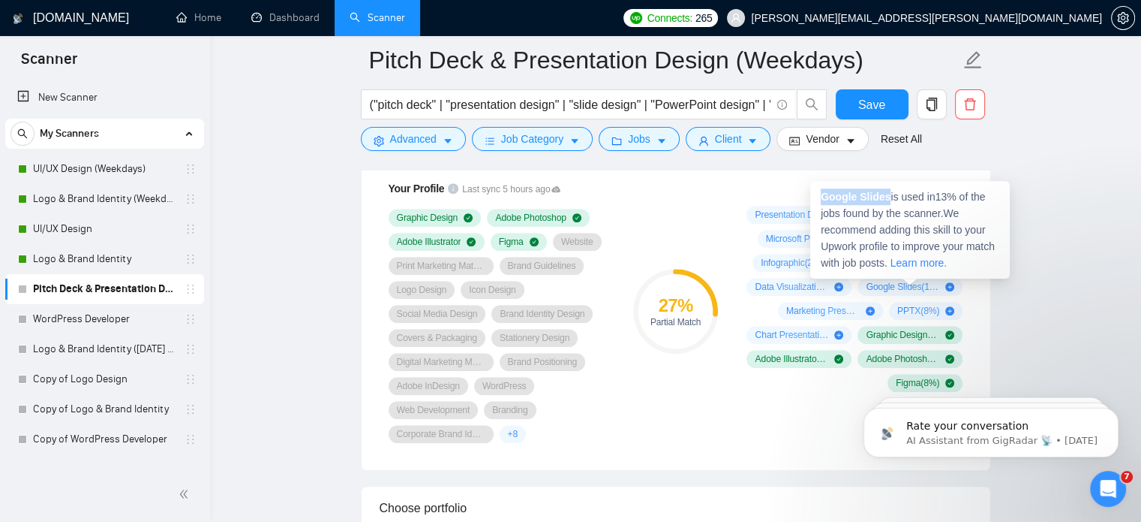
drag, startPoint x: 815, startPoint y: 192, endPoint x: 889, endPoint y: 191, distance: 73.5
click at [889, 191] on div "Google Slides is used in 13 % of the jobs found by the scanner. We recommend ad…" at bounding box center [910, 230] width 200 height 98
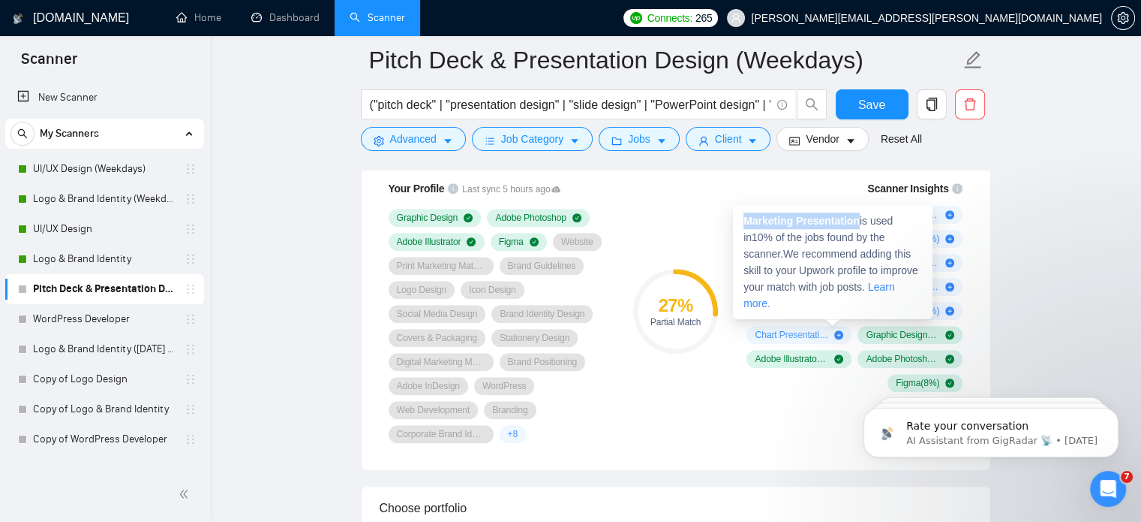
drag, startPoint x: 741, startPoint y: 218, endPoint x: 862, endPoint y: 218, distance: 120.8
click at [862, 218] on div "Marketing Presentation is used in 10 % of the jobs found by the scanner. We rec…" at bounding box center [833, 262] width 200 height 114
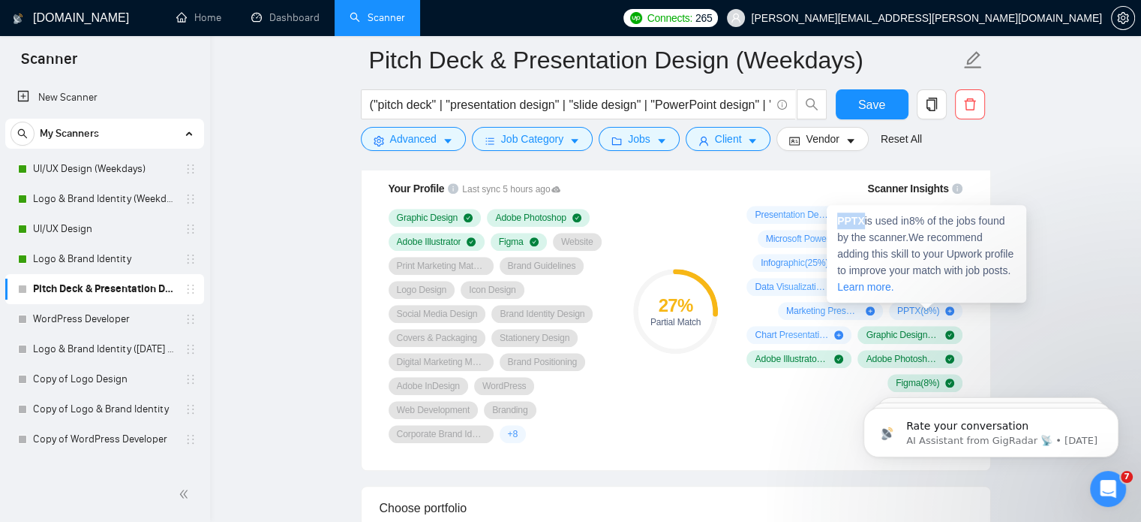
drag, startPoint x: 836, startPoint y: 221, endPoint x: 863, endPoint y: 219, distance: 27.1
click at [863, 219] on div "PPTX is used in 8 % of the jobs found by the scanner. We recommend adding this …" at bounding box center [927, 254] width 200 height 98
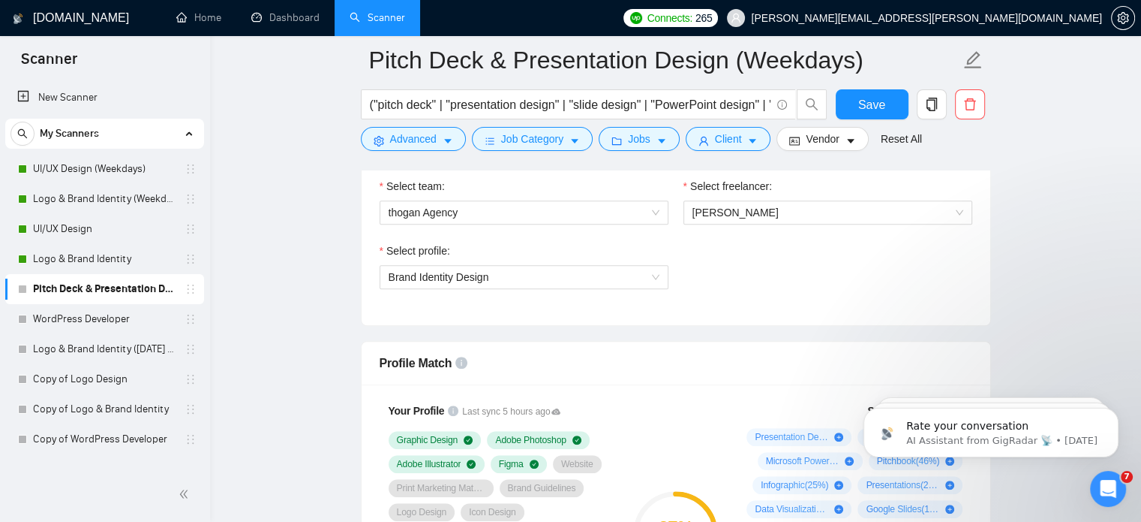
scroll to position [998, 0]
click at [637, 270] on span "Brand Identity Design" at bounding box center [524, 275] width 271 height 23
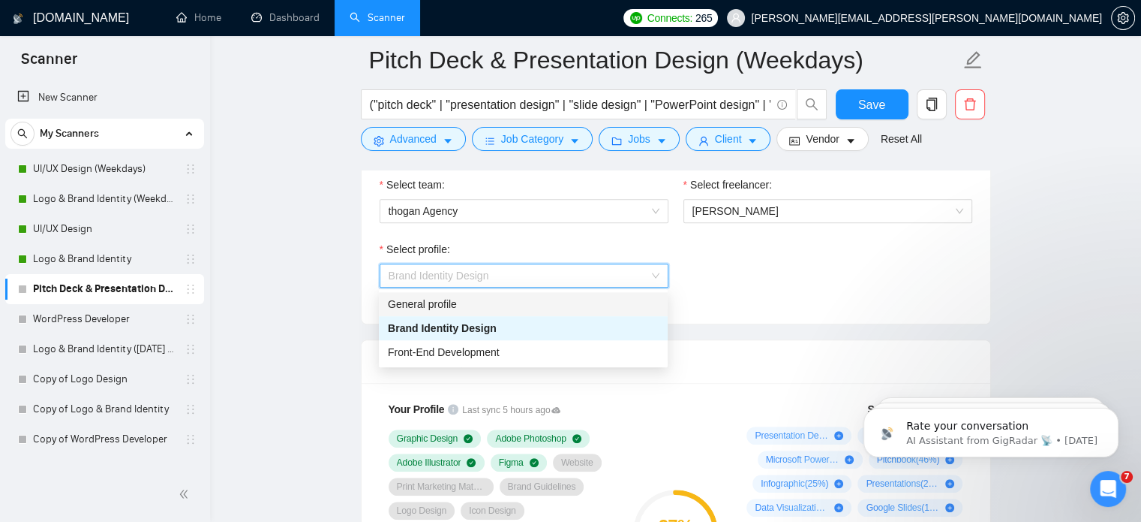
click at [522, 303] on div "General profile" at bounding box center [523, 304] width 271 height 17
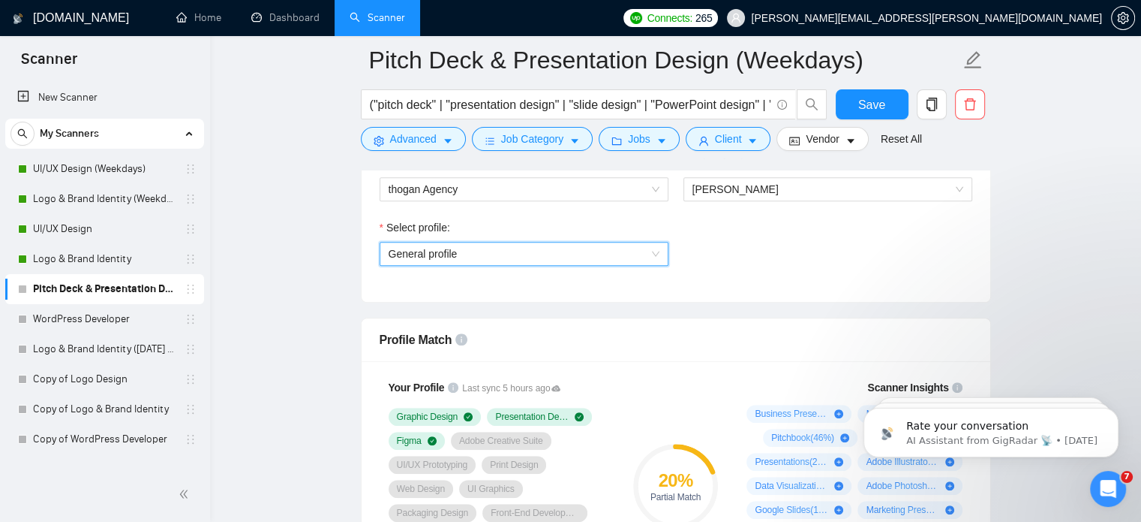
scroll to position [1004, 0]
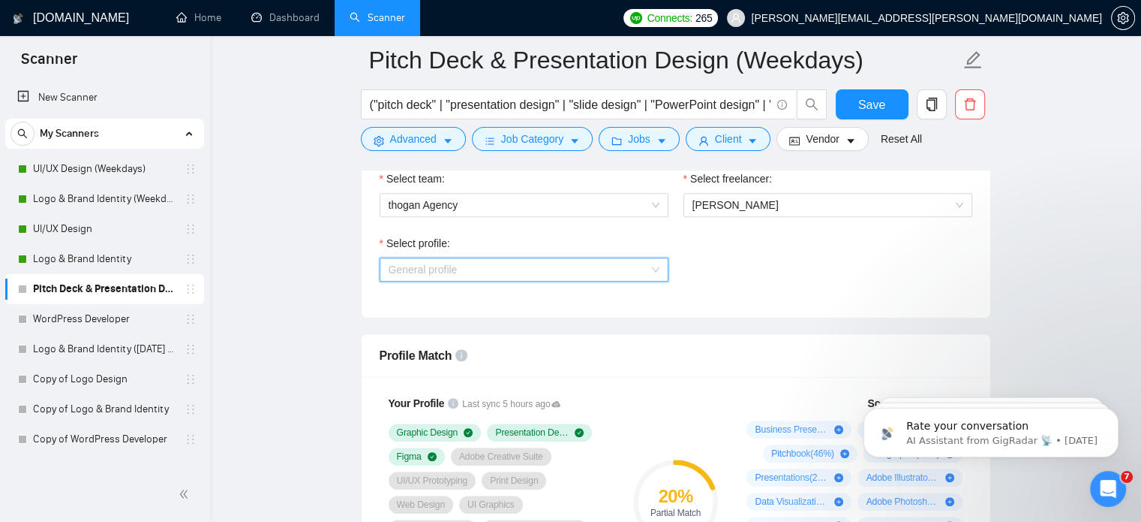
click at [611, 272] on span "General profile" at bounding box center [524, 269] width 271 height 23
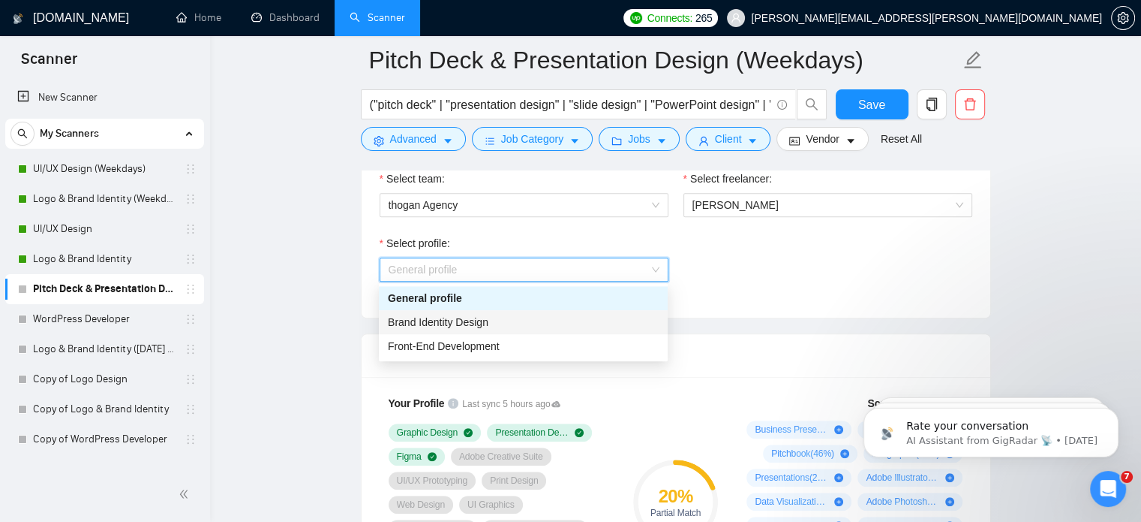
click at [525, 319] on div "Brand Identity Design" at bounding box center [523, 322] width 271 height 17
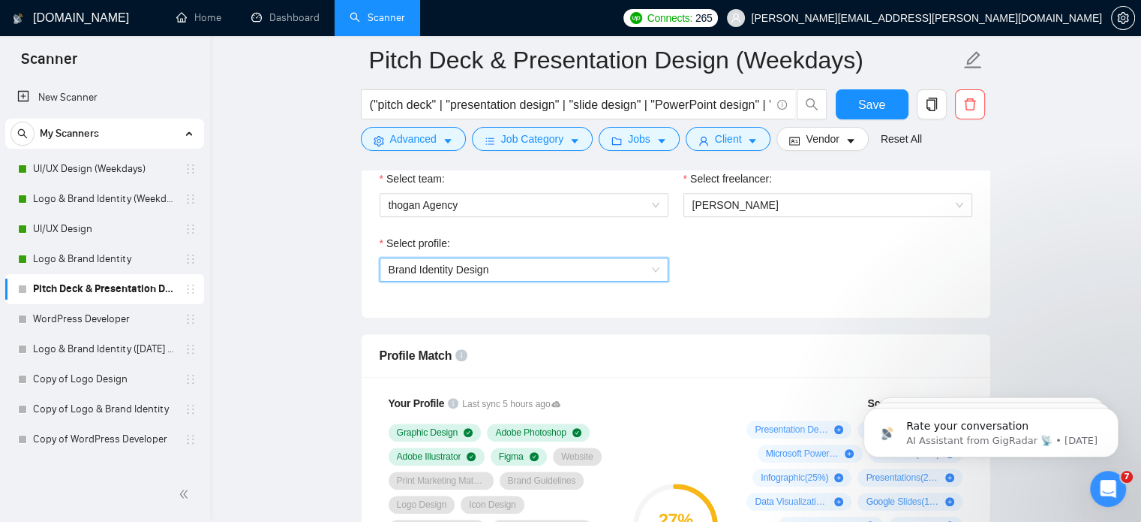
scroll to position [1154, 0]
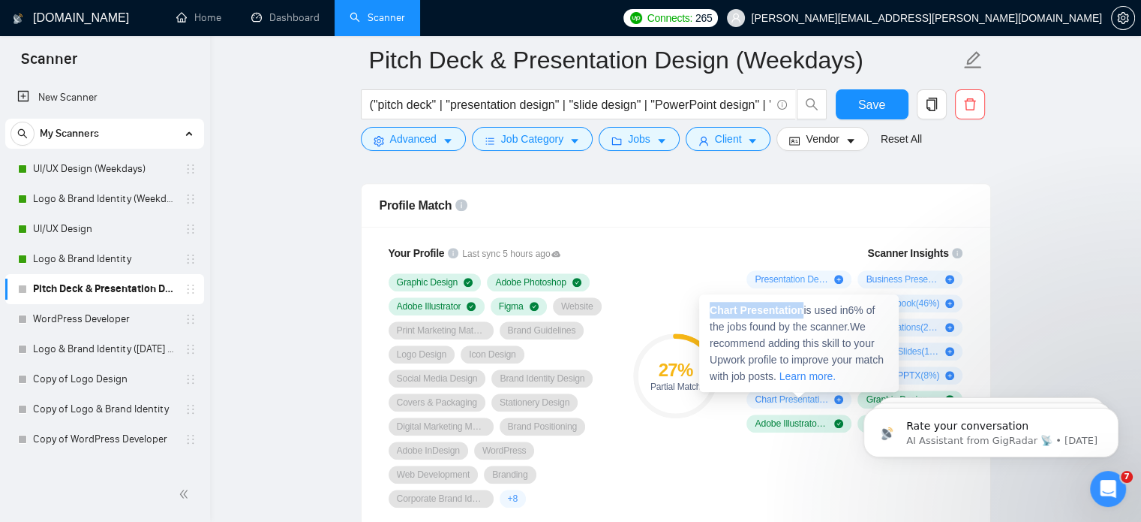
drag, startPoint x: 710, startPoint y: 311, endPoint x: 802, endPoint y: 310, distance: 92.3
click at [802, 310] on span "Chart Presentation is used in 6 % of the jobs found by the scanner. We recommen…" at bounding box center [797, 343] width 174 height 78
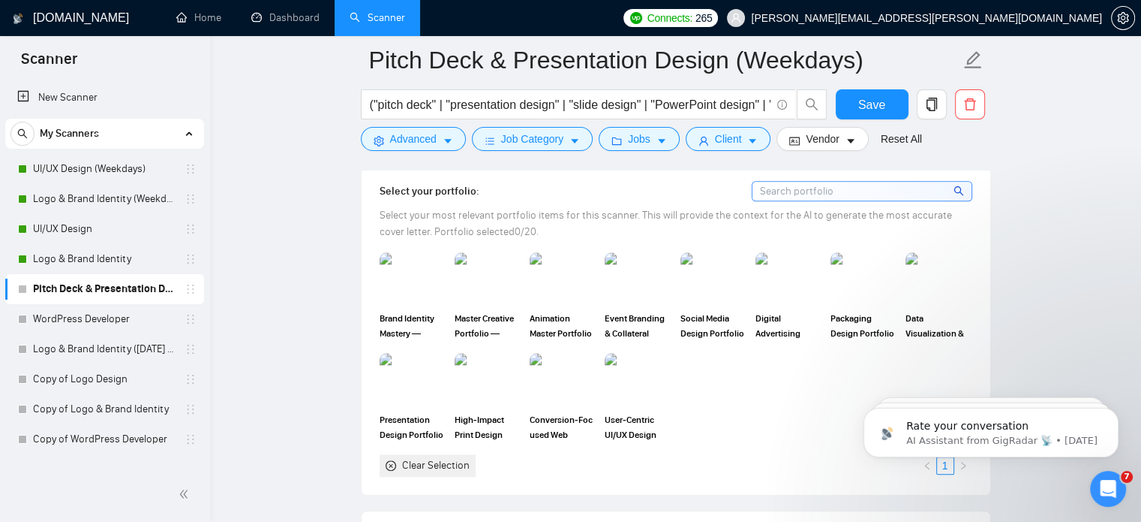
scroll to position [1595, 0]
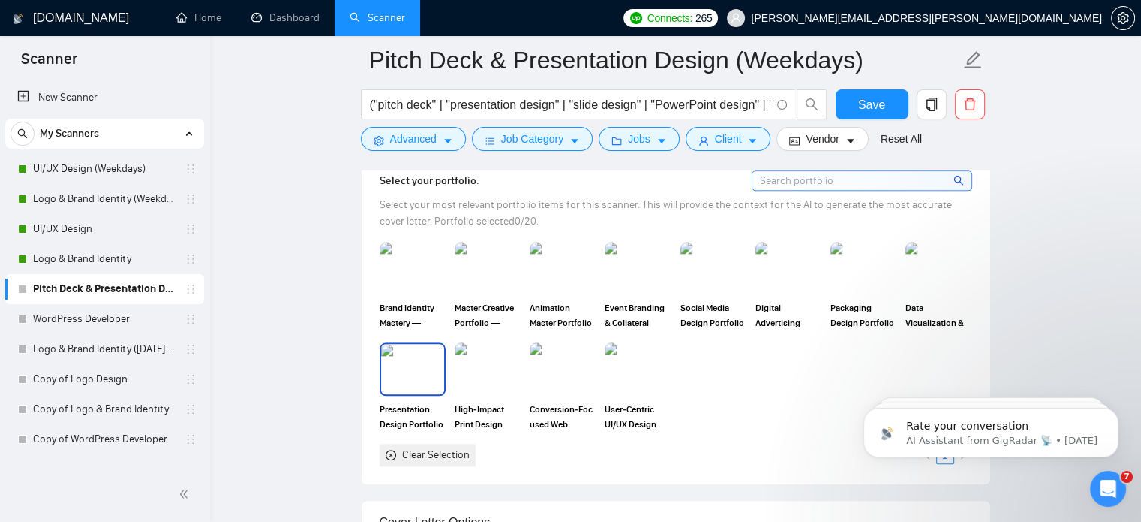
click at [417, 366] on img at bounding box center [412, 369] width 63 height 50
click at [475, 272] on img at bounding box center [487, 268] width 63 height 50
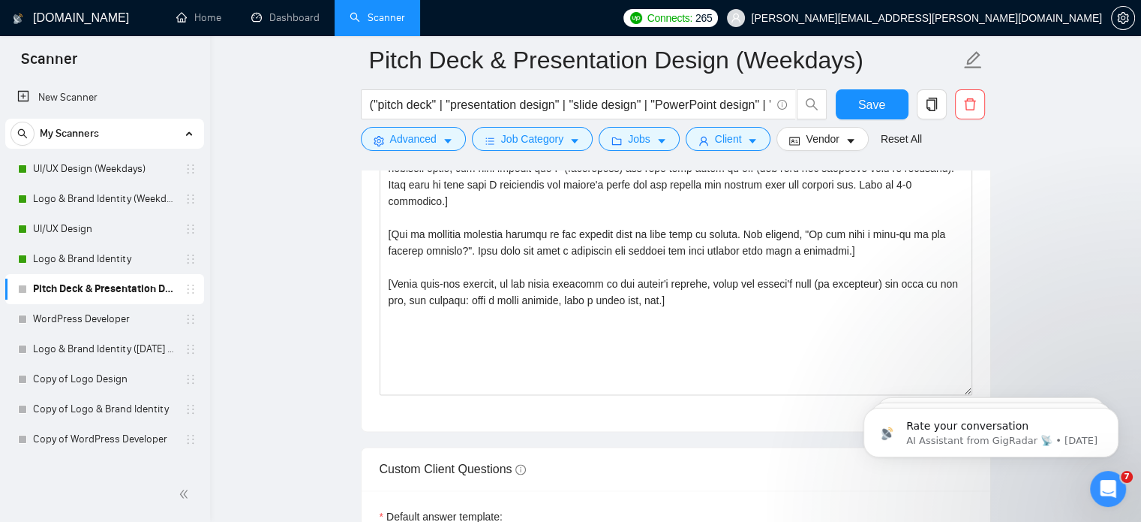
scroll to position [2124, 0]
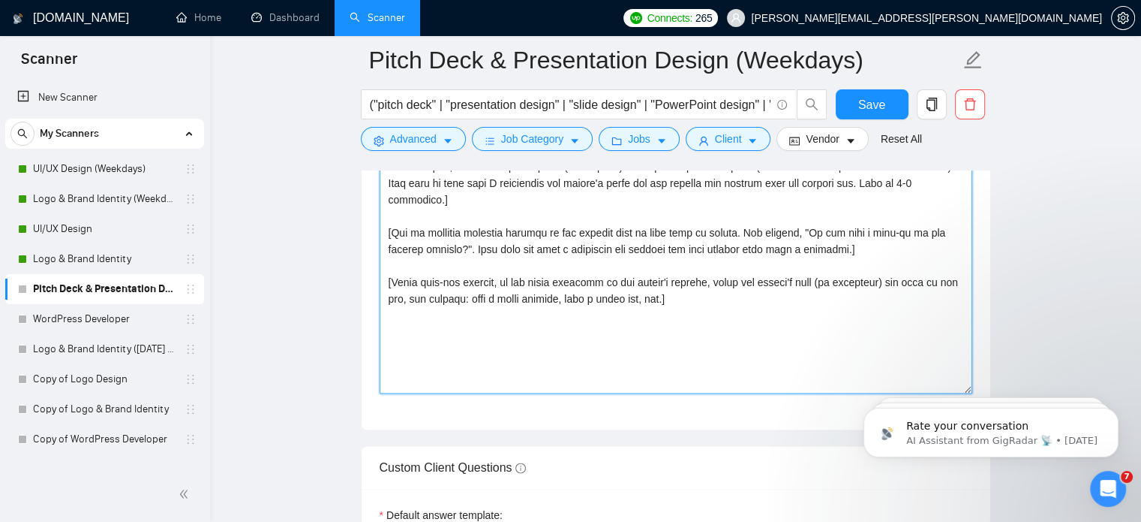
click at [564, 332] on textarea "Cover letter template:" at bounding box center [676, 225] width 593 height 338
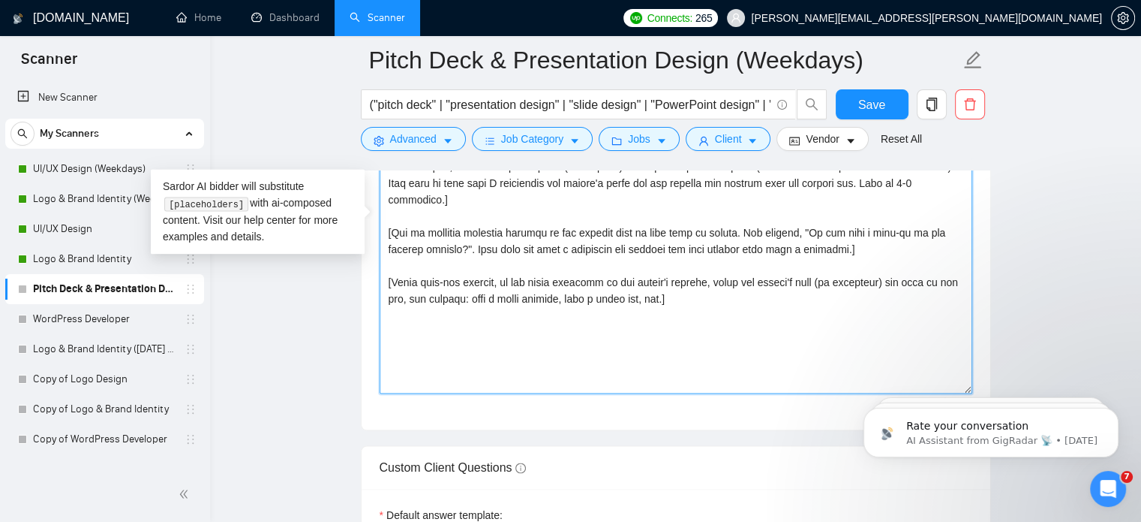
click at [564, 332] on textarea "Cover letter template:" at bounding box center [676, 225] width 593 height 338
click at [618, 277] on textarea "Cover letter template:" at bounding box center [676, 225] width 593 height 338
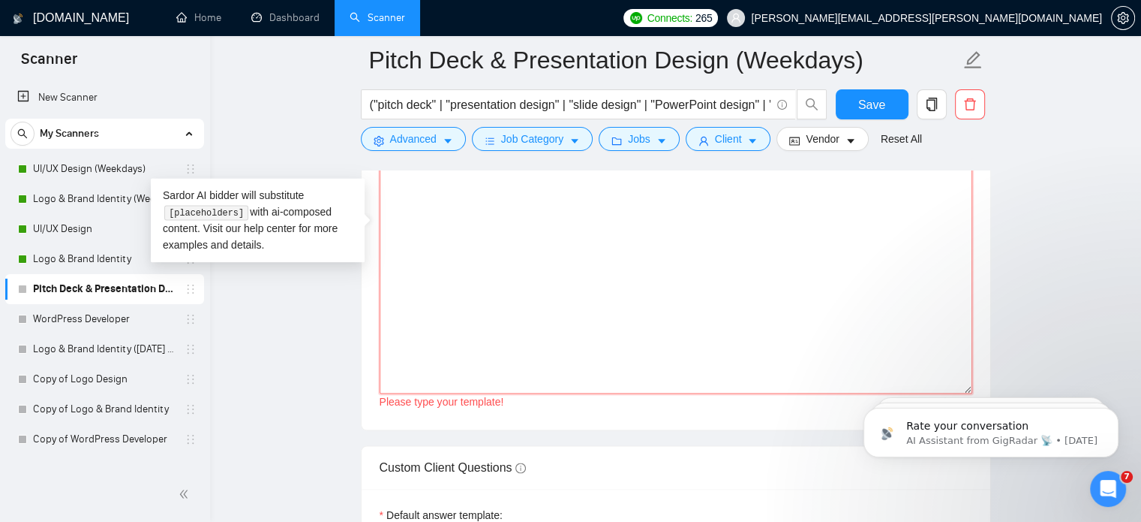
paste textarea "Hi, Building a polished 10–15 slide PowerPoint for PeakGuard Roofing – professi…"
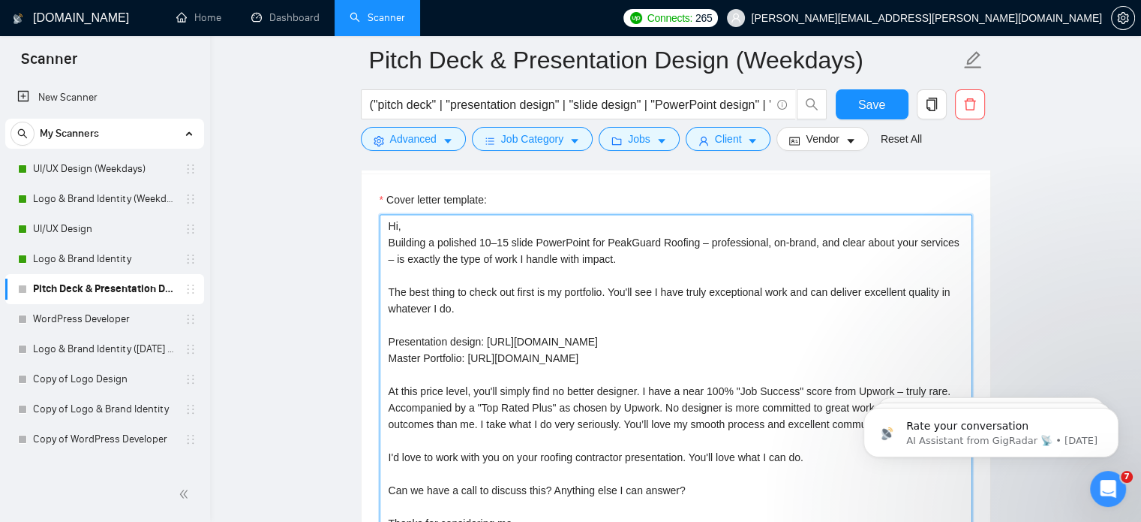
scroll to position [1965, 0]
click at [442, 215] on textarea "Hi, Building a polished 10–15 slide PowerPoint for PeakGuard Roofing – professi…" at bounding box center [676, 384] width 593 height 338
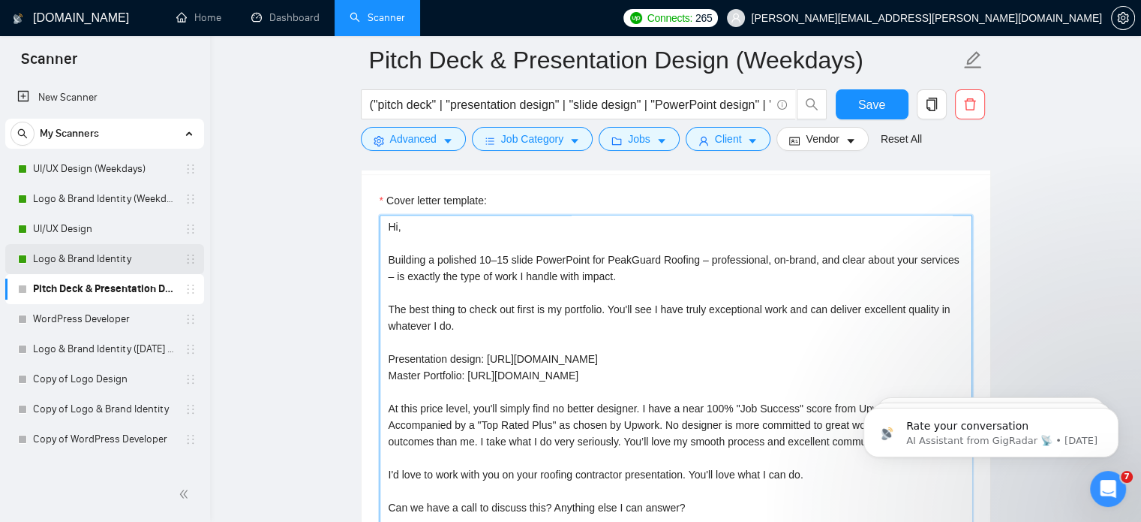
type textarea "Hi, Building a polished 10–15 slide PowerPoint for PeakGuard Roofing – professi…"
click at [871, 112] on span "Save" at bounding box center [872, 104] width 27 height 19
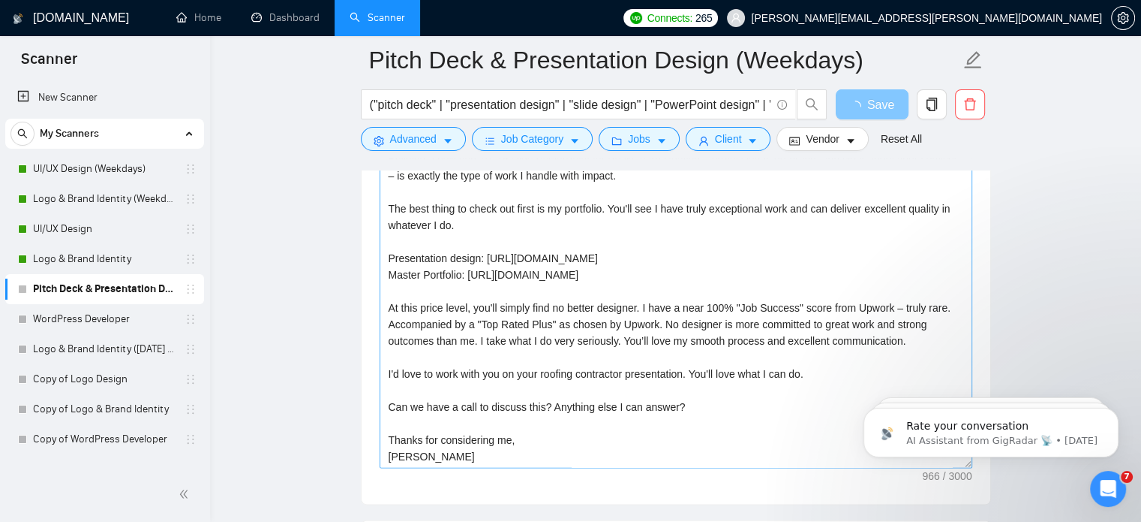
scroll to position [2317, 0]
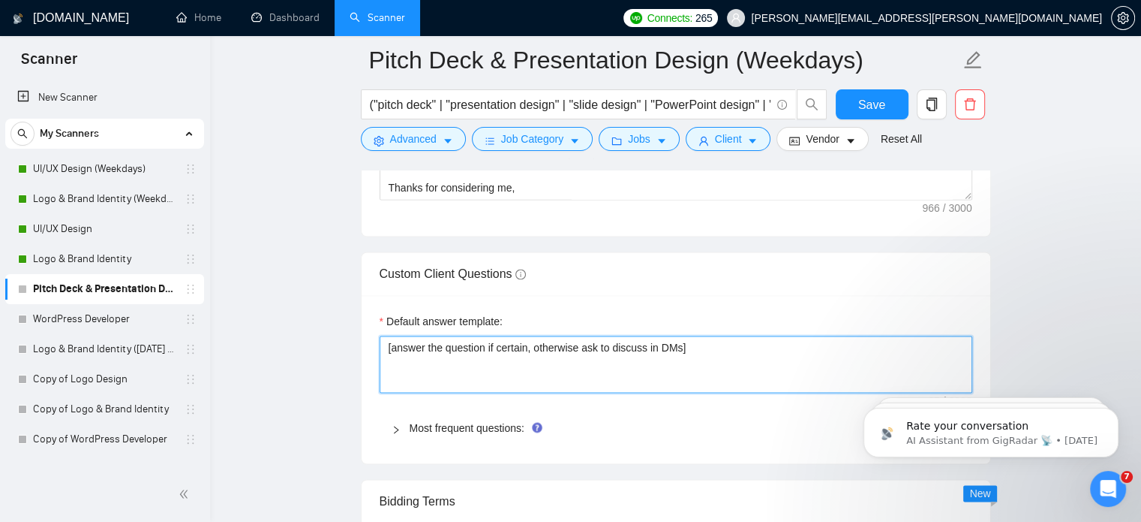
click at [519, 358] on textarea "[answer the question if certain, otherwise ask to discuss in DMs]" at bounding box center [676, 363] width 593 height 57
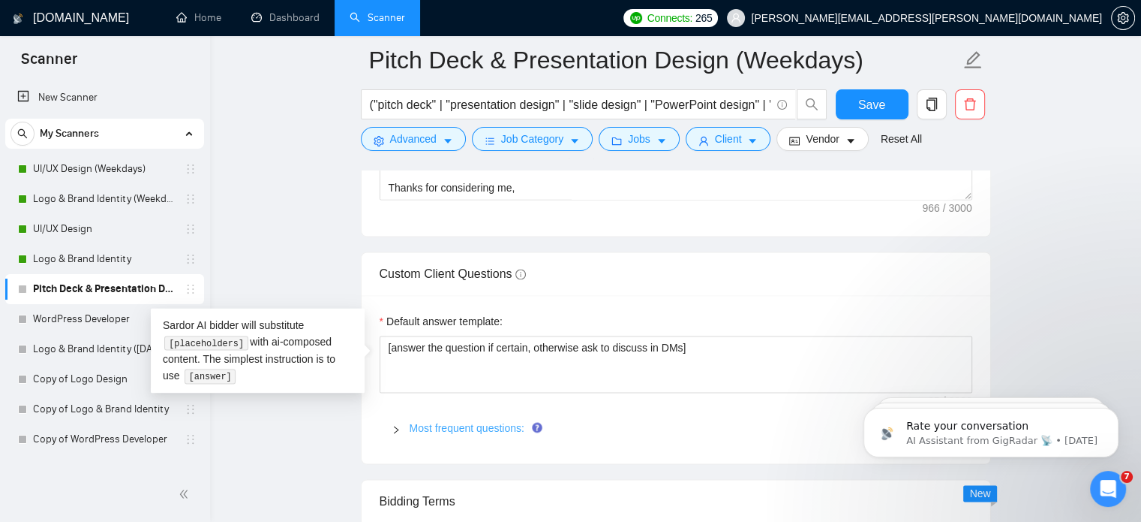
click at [481, 424] on link "Most frequent questions:" at bounding box center [467, 428] width 115 height 12
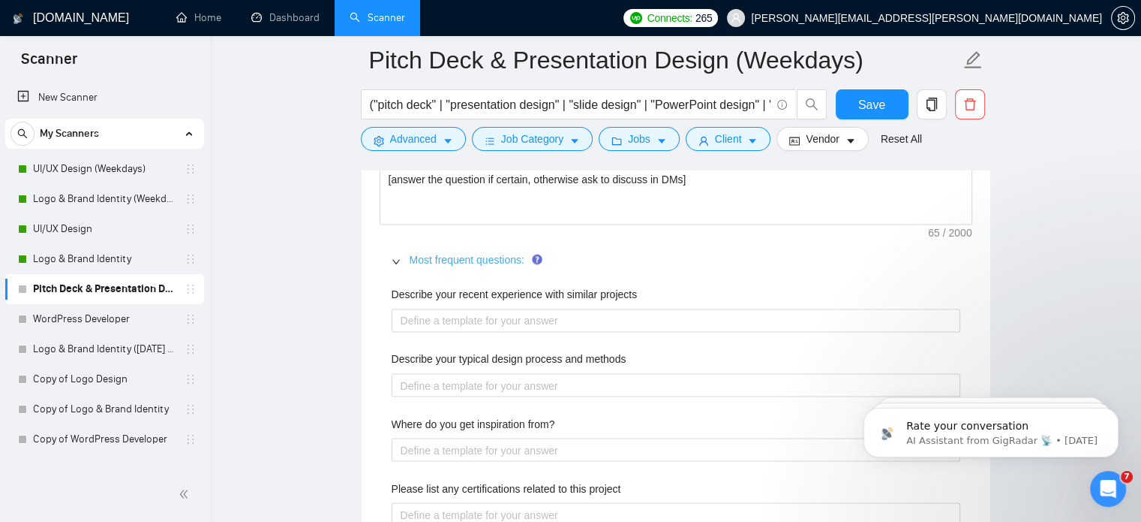
scroll to position [2486, 0]
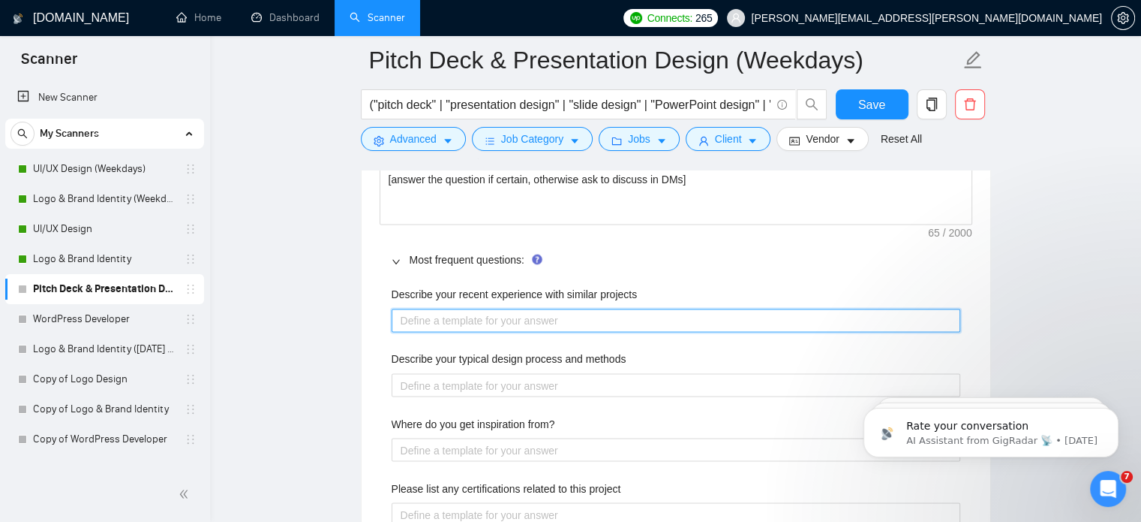
click at [524, 326] on projects "Describe your recent experience with similar projects" at bounding box center [676, 320] width 569 height 24
paste projects "I’ve taken on branding and design projects where I handled everything start to …"
type projects "I’ve taken on branding and design projects where I handled everything start to …"
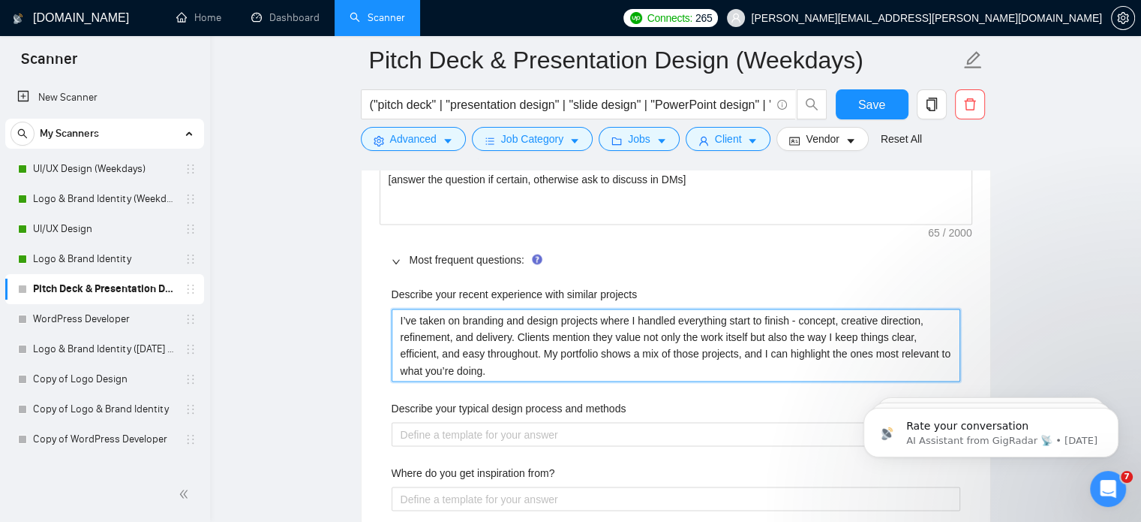
click at [555, 317] on projects "I’ve taken on branding and design projects where I handled everything start to …" at bounding box center [676, 345] width 569 height 74
type projects "I’ve taken on branding and n projects where I handled everything start to finis…"
type projects "I’ve taken on brandn projects where I handled everything start to finish - conc…"
type projects "I’ve taken on n projects where I handled everything start to finish - concept, …"
type projects "I’ve taken onn projects where I handled everything start to finish - concept, c…"
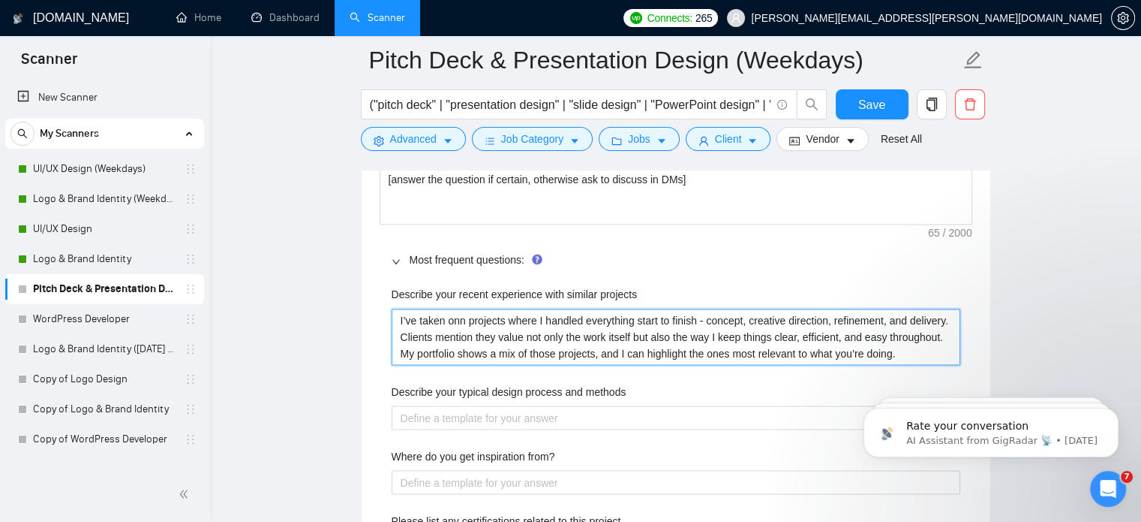
type projects "I’ve taken on projects where I handled everything start to finish - concept, cr…"
type projects "I’ve taken on s projects where I handled everything start to finish - concept, …"
type projects "I’ve taken on si projects where I handled everything start to finish - concept,…"
type projects "I’ve taken on sim projects where I handled everything start to finish - concept…"
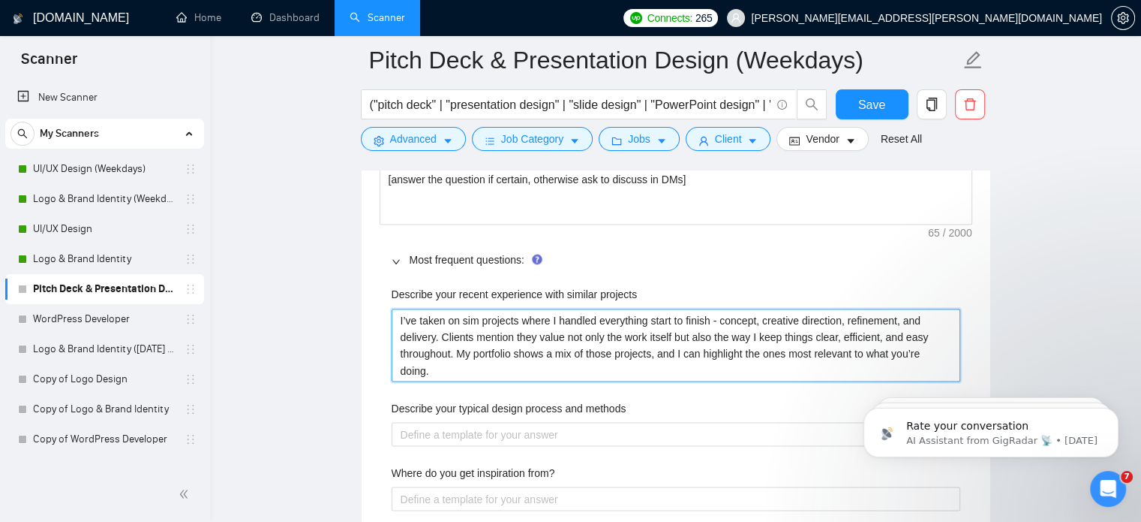
type projects "I’ve taken on simi projects where I handled everything start to finish - concep…"
type projects "I’ve taken on simil projects where I handled everything start to finish - conce…"
type projects "I’ve taken on [PERSON_NAME] projects where I handled everything start to finish…"
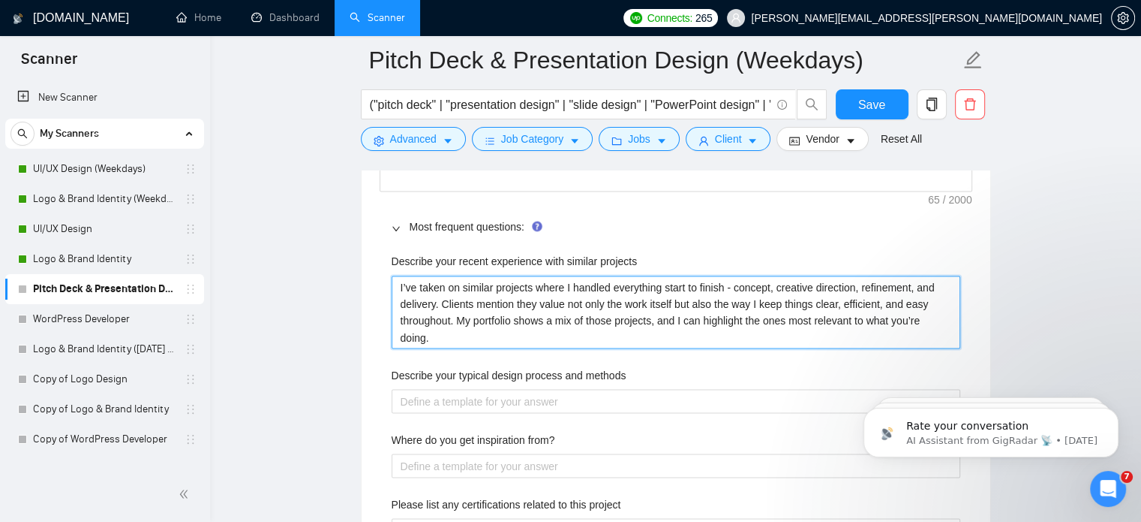
scroll to position [2519, 0]
type projects "I’ve taken on similar projects where I handled everything start to finish - con…"
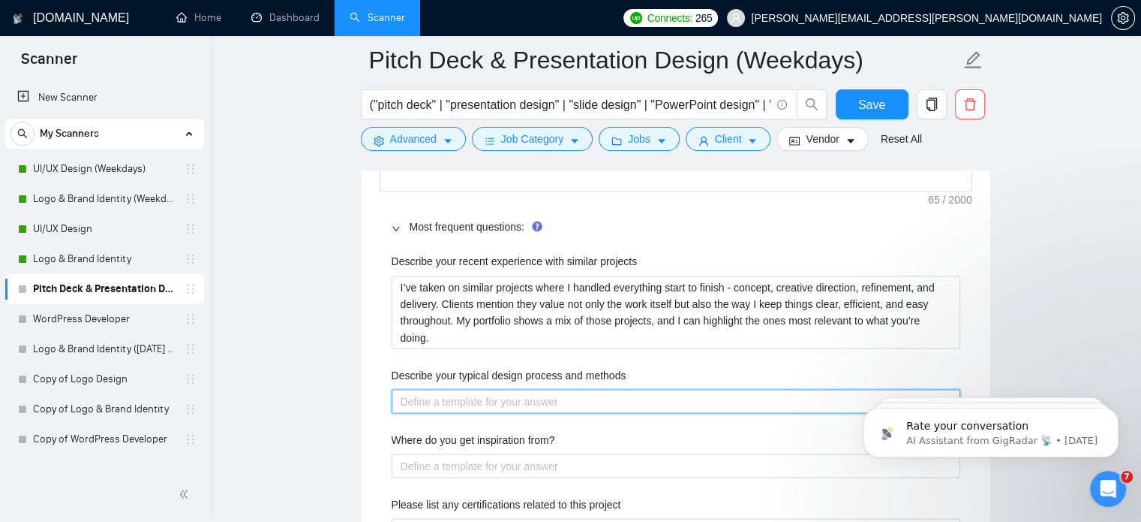
click at [456, 398] on methods "Describe your typical design process and methods" at bounding box center [676, 401] width 569 height 24
paste methods "I usually begin by digging into the brand, the goals, and the audience. From th…"
type methods "I usually begin by digging into the brand, the goals, and the audience. From th…"
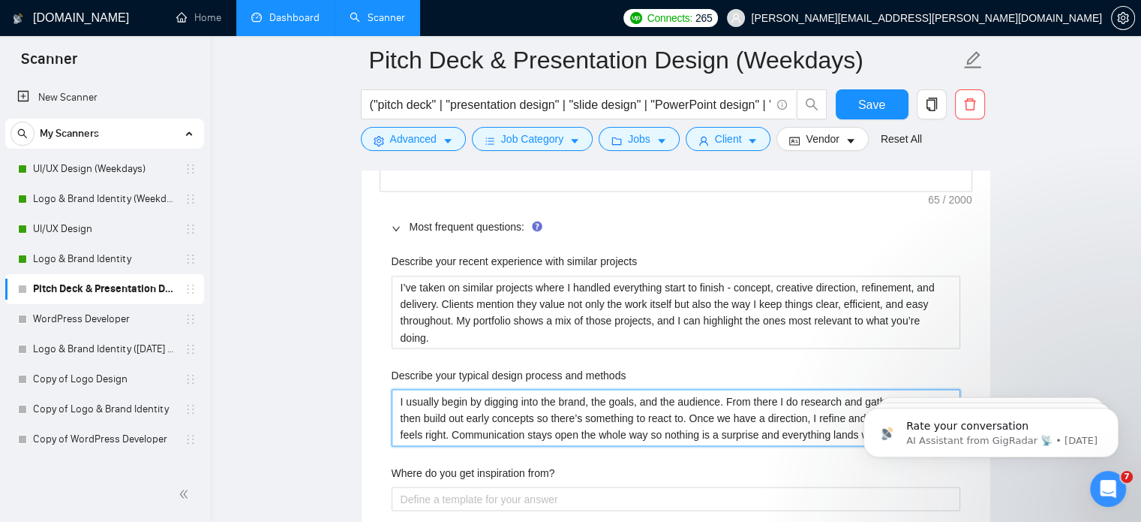
type methods "I usually begin by digging into the brand, the goals, and the audience. From th…"
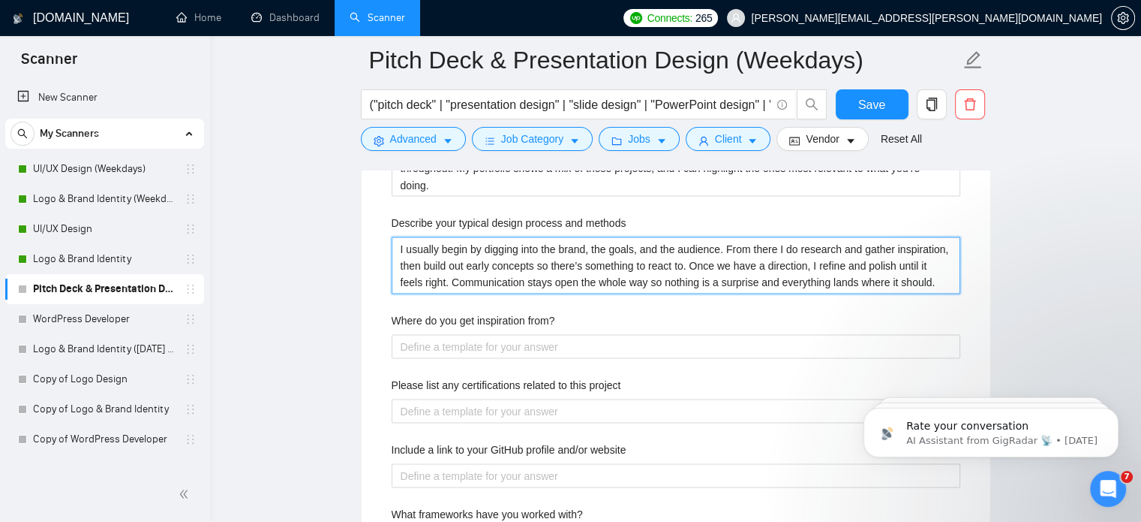
scroll to position [2672, 0]
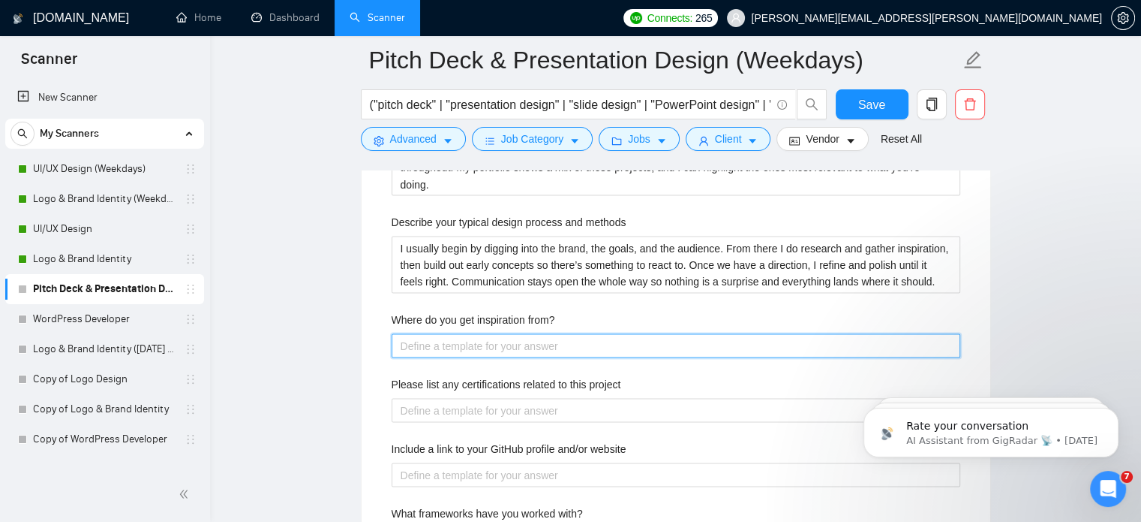
click at [484, 353] on from\? "Where do you get inspiration from?" at bounding box center [676, 345] width 569 height 24
paste from\? "A lot of it comes from research and paying attention - I study the brand and au…"
type from\? "A lot of it comes from research and paying attention - I study the brand and au…"
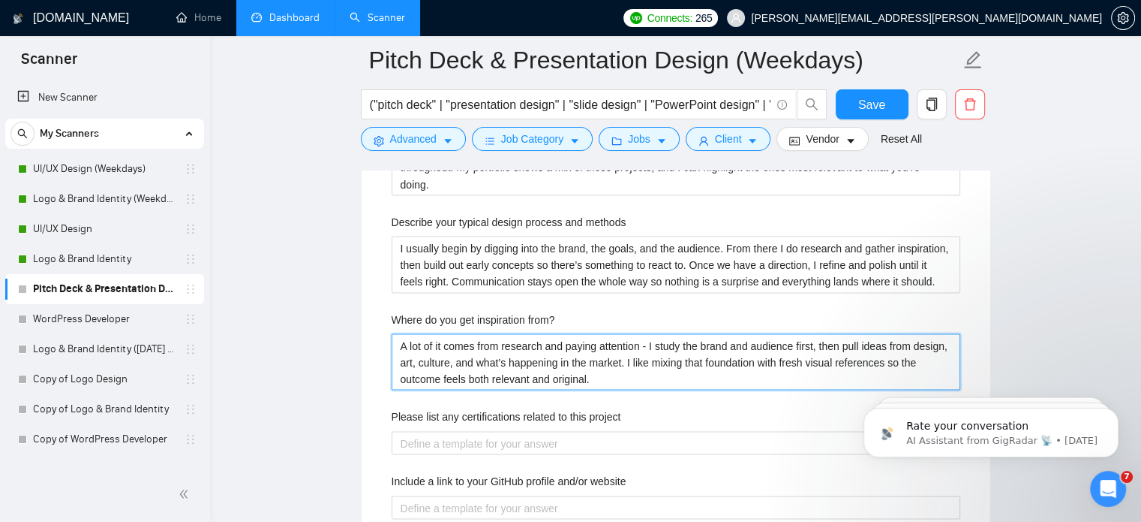
type from\? "A lot of it comes from research and paying attention - I study the brand and au…"
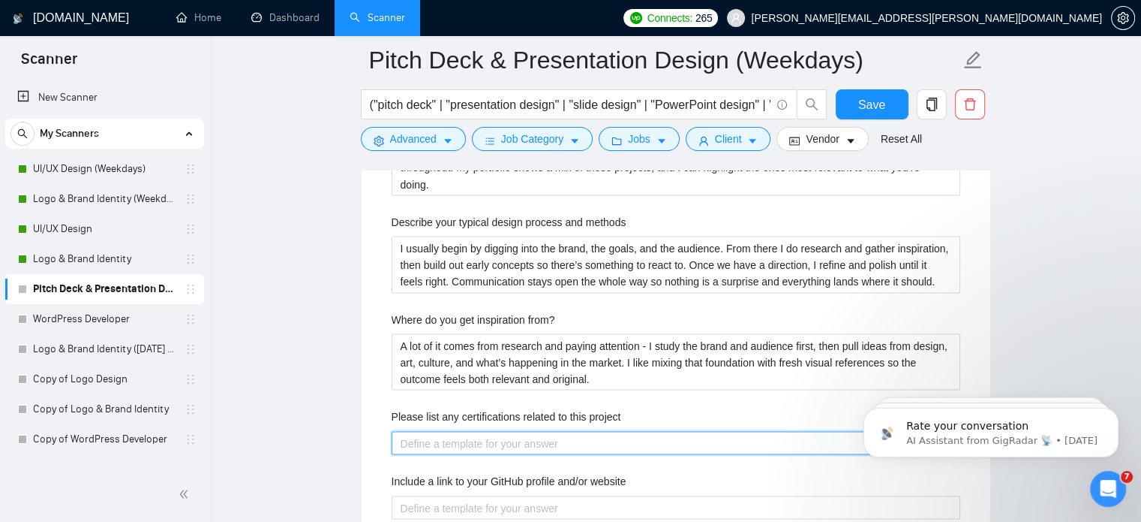
click at [435, 433] on project "Please list any certifications related to this project" at bounding box center [676, 443] width 569 height 24
paste project "My proof comes through the work - a portfolio of successful projects, consisten…"
type project "My proof comes through the work - a portfolio of successful projects, consisten…"
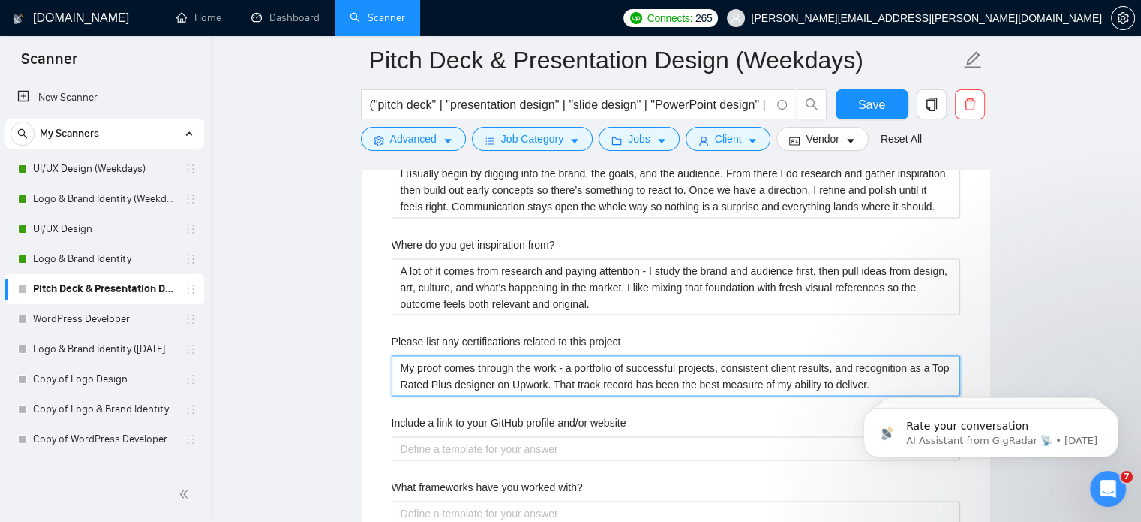
scroll to position [2785, 0]
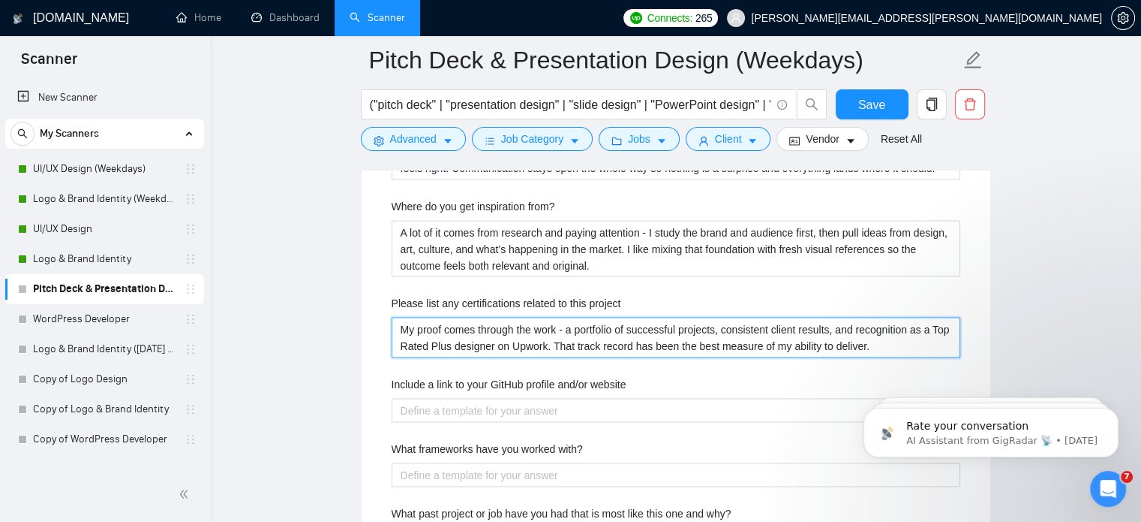
type project "My proof comes through the work - a portfolio of successful projects, consisten…"
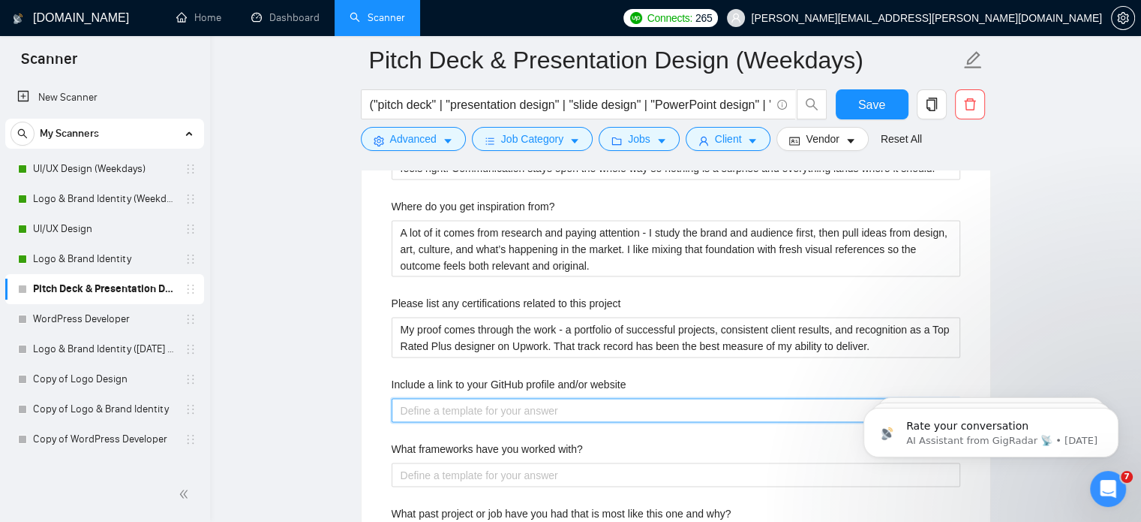
click at [425, 399] on website "Include a link to your GitHub profile and/or website" at bounding box center [676, 410] width 569 height 24
paste website "[URL][DOMAIN_NAME] [URL][DOMAIN_NAME]"
type website "[URL][DOMAIN_NAME] [URL][DOMAIN_NAME]"
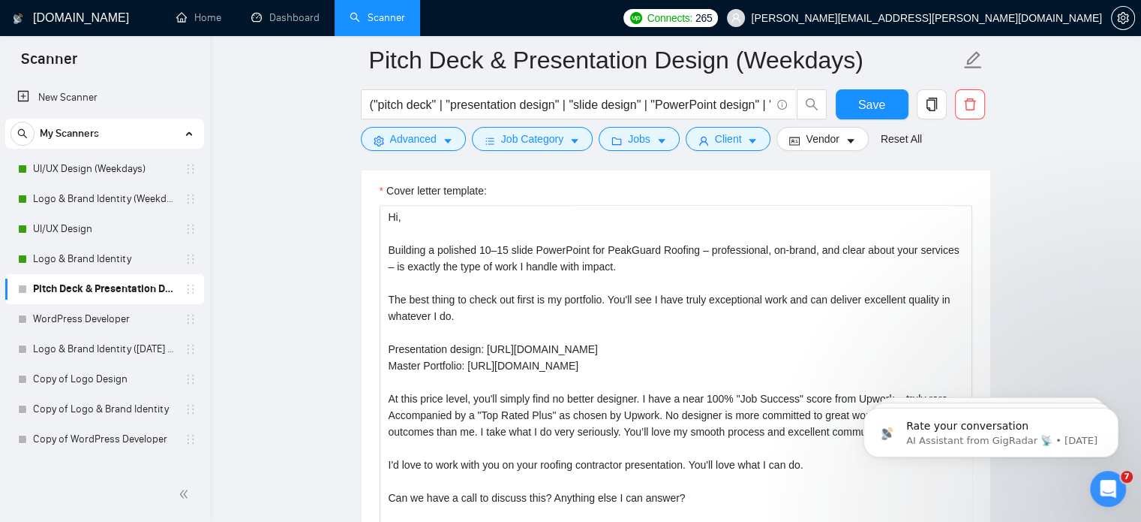
scroll to position [1972, 0]
type website "[URL][DOMAIN_NAME] [URL][DOMAIN_NAME]"
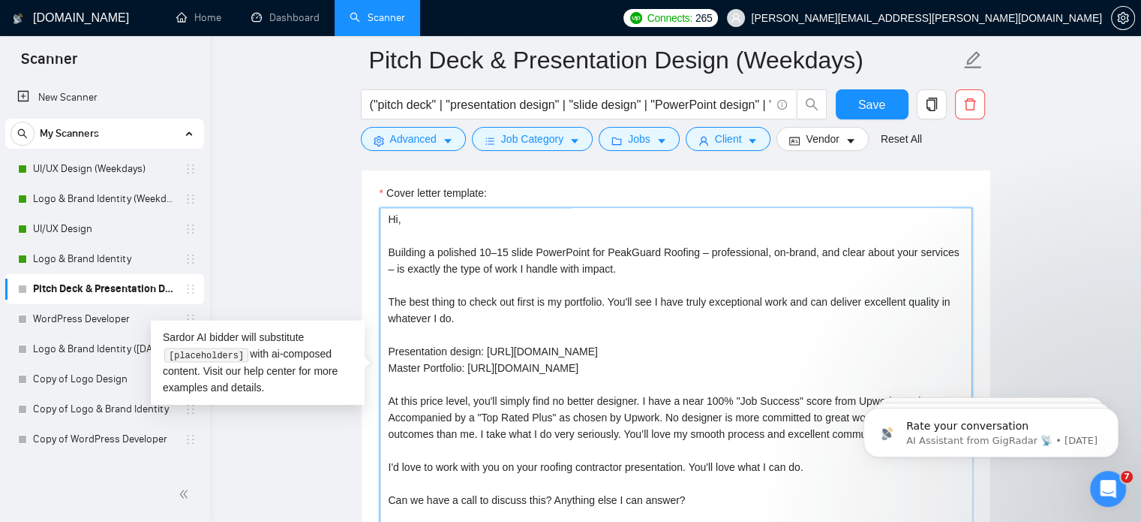
drag, startPoint x: 627, startPoint y: 353, endPoint x: 486, endPoint y: 350, distance: 140.4
click at [486, 350] on textarea "Hi, Building a polished 10–15 slide PowerPoint for PeakGuard Roofing – professi…" at bounding box center [676, 376] width 593 height 338
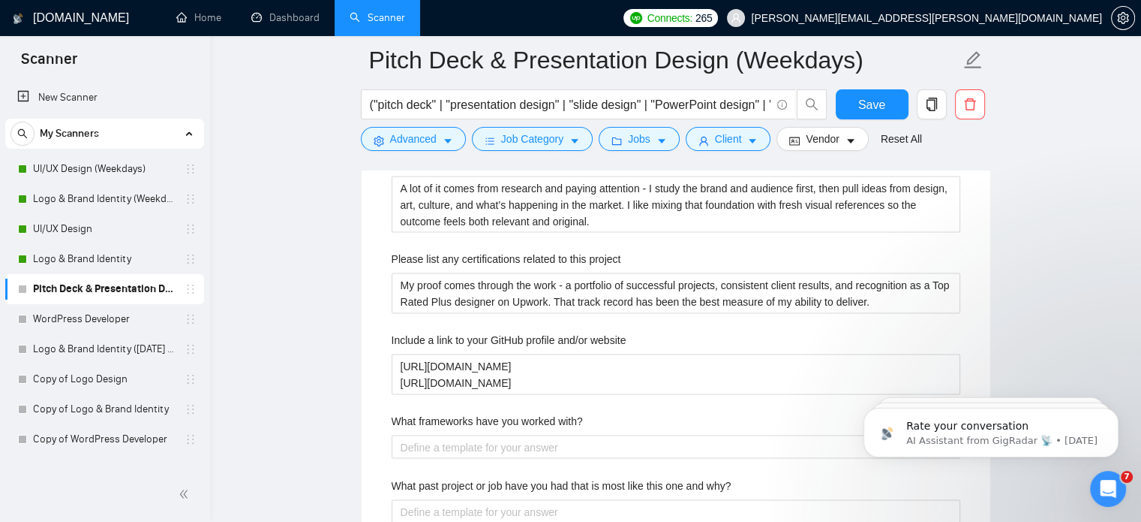
scroll to position [2830, 0]
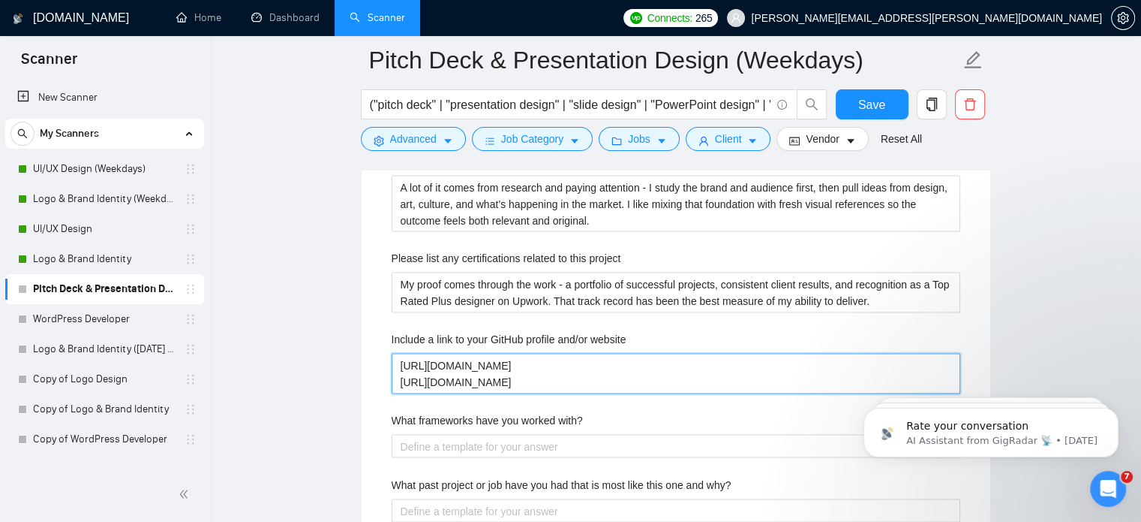
drag, startPoint x: 528, startPoint y: 359, endPoint x: 360, endPoint y: 368, distance: 167.6
click at [362, 368] on div "Default answer template: [answer the question if certain, otherwise ask to disc…" at bounding box center [676, 303] width 629 height 1043
type website "[URL][DOMAIN_NAME]"
paste website "[URL][DOMAIN_NAME]"
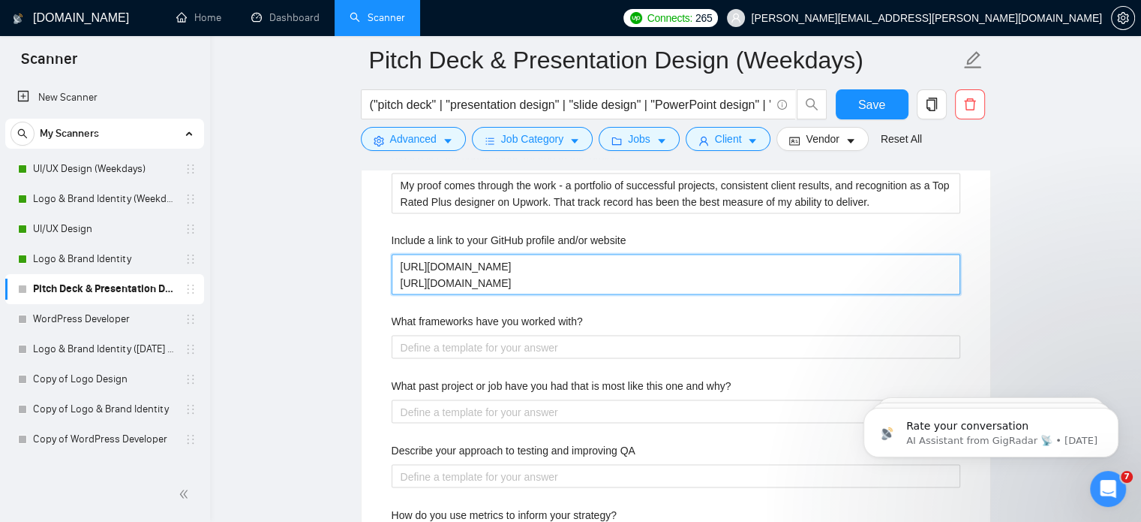
scroll to position [2929, 0]
type website "[URL][DOMAIN_NAME] [URL][DOMAIN_NAME]"
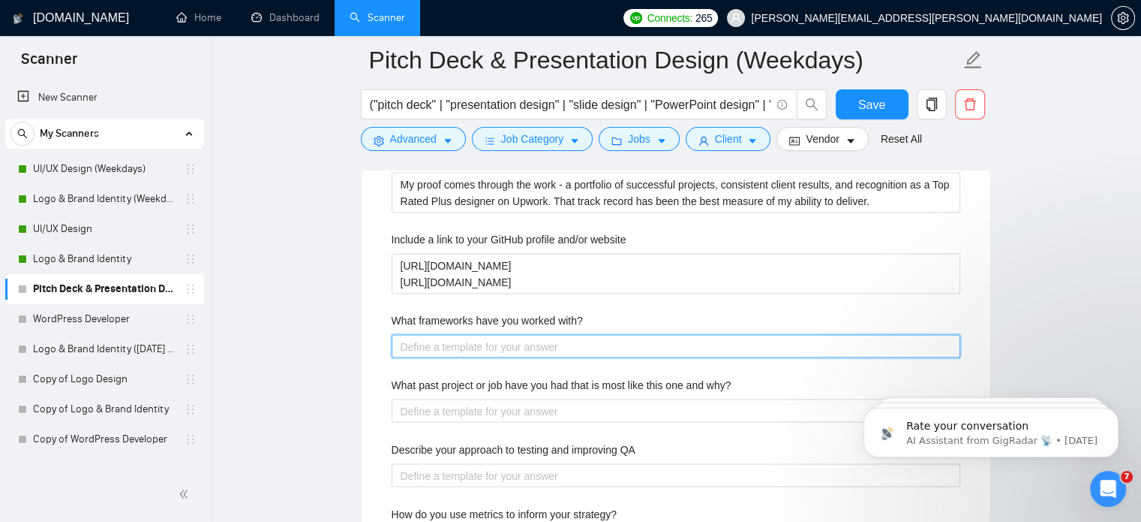
click at [464, 343] on with\? "What frameworks have you worked with?" at bounding box center [676, 347] width 569 height 24
type with\? "P"
type with\? "Po"
type with\? "[PERSON_NAME]"
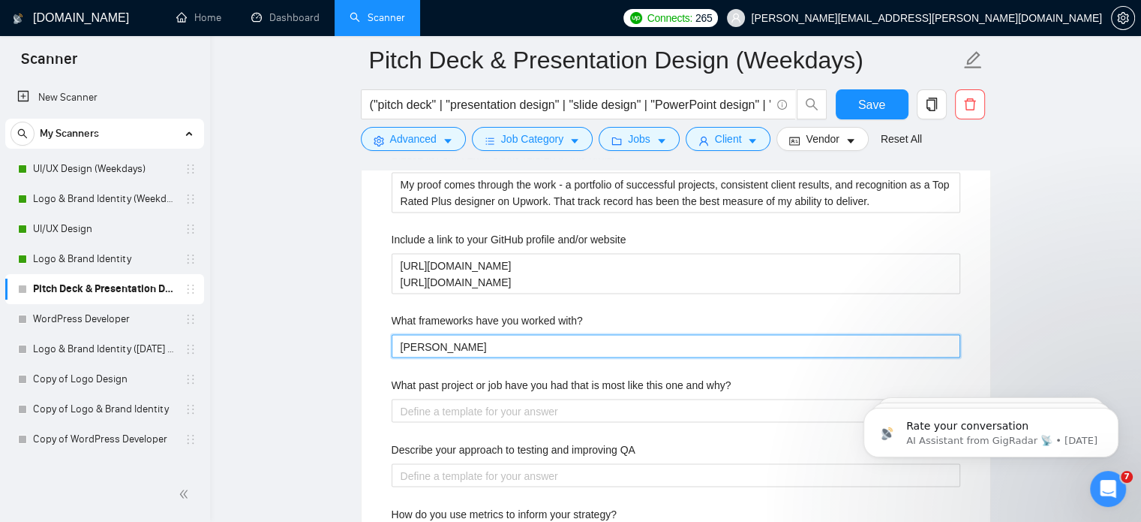
type with\? "[PERSON_NAME]"
type with\? "Po"
type with\? "Pow"
type with\? "[PERSON_NAME]"
type with\? "Power"
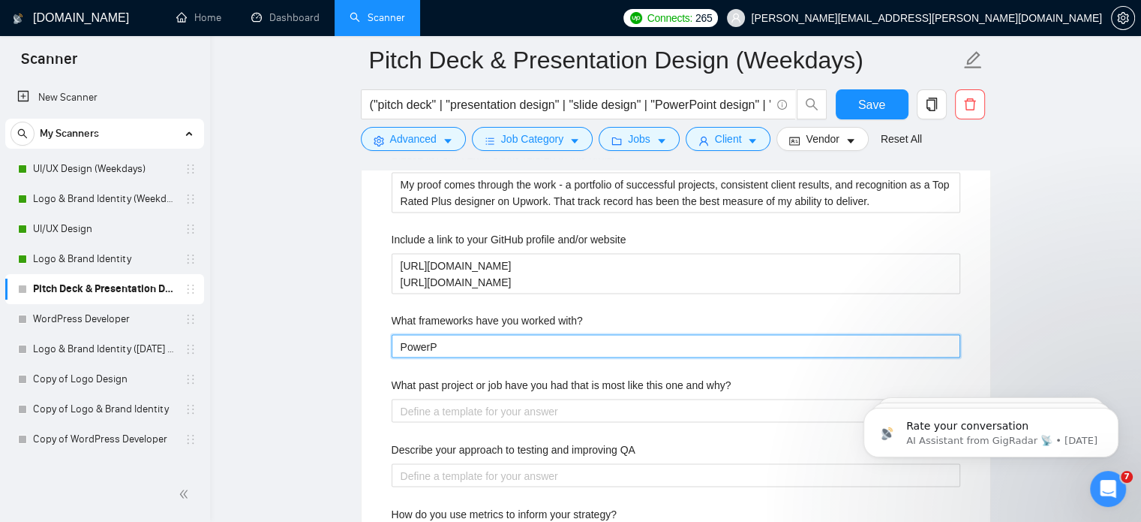
type with\? "PowerPi"
type with\? "PowerP"
type with\? "PowerPo"
type with\? "PowerPoi"
type with\? "PowerPoin"
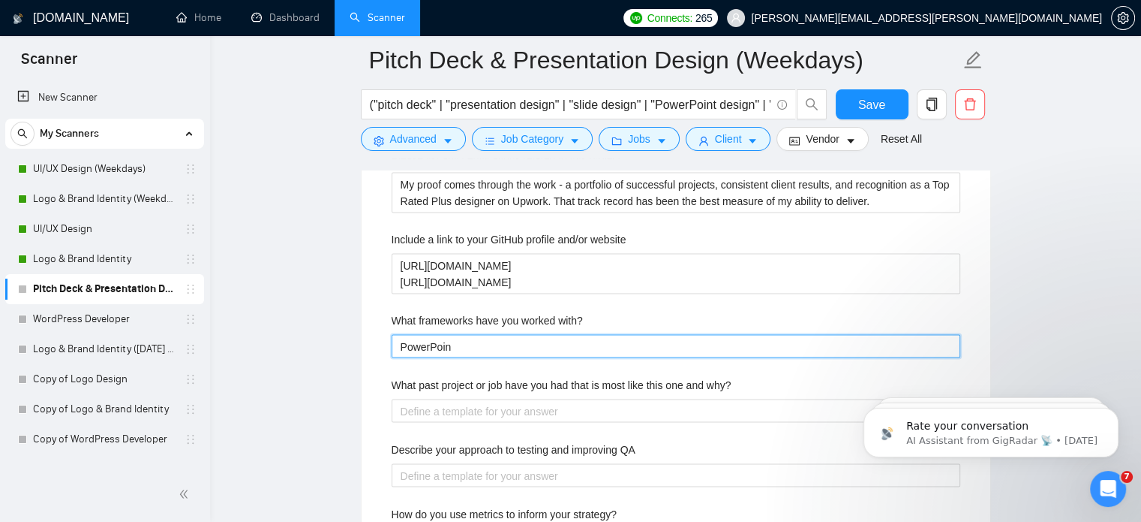
type with\? "PowerPoint"
type with\? "PowerPoint,"
type with\? "PowerPoint, G"
type with\? "PowerPoint, Go"
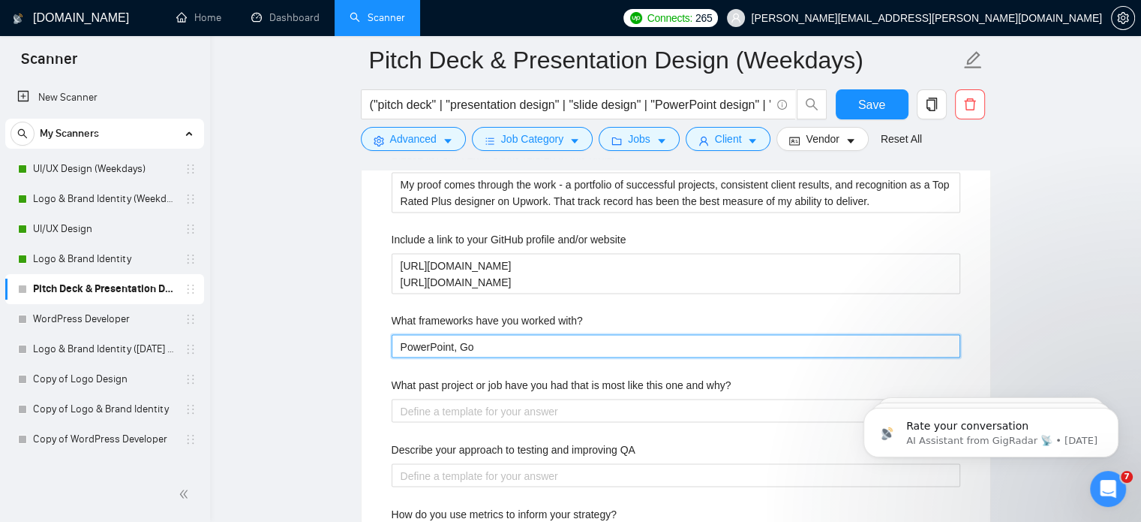
type with\? "PowerPoint, Goo"
type with\? "PowerPoint, Go"
type with\? "PowerPoint, Goo"
type with\? "PowerPoint, Googl"
type with\? "PowerPoint, Google"
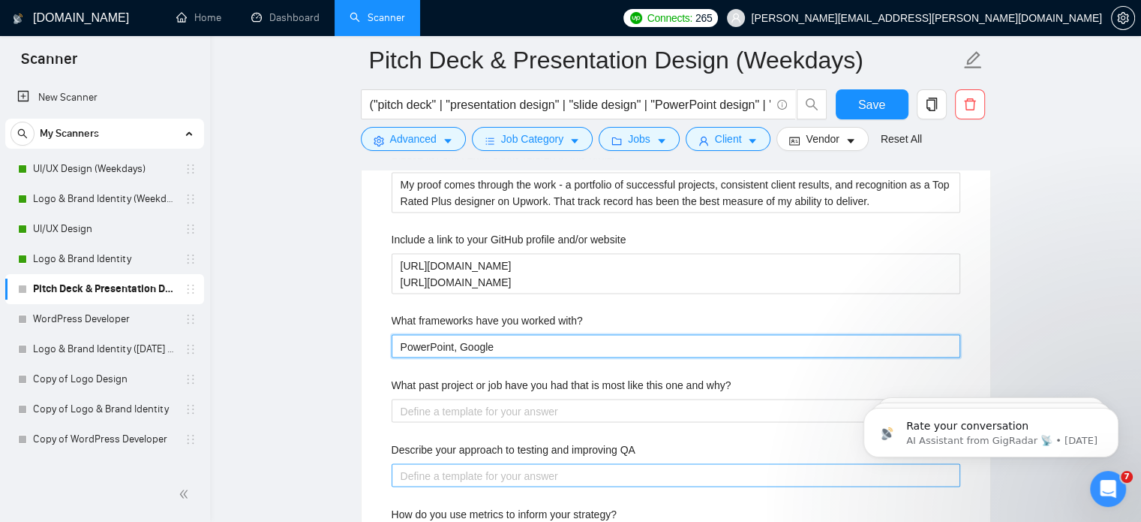
type with\? "PowerPoint, Google"
type with\? "PowerPoint, Google S"
type with\? "PowerPoint, Google Sl"
type with\? "PowerPoint, Google Sli"
type with\? "PowerPoint, Google Slid"
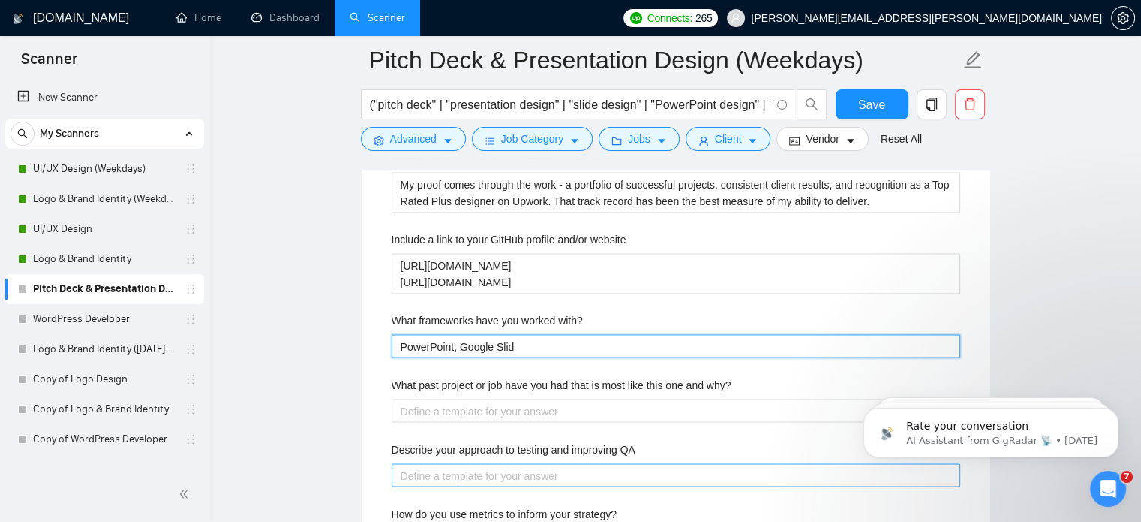
type with\? "PowerPoint, Google Slide"
type with\? "PowerPoint, Google Slides"
type with\? "PowerPoint, Google Slides,"
type with\? "PowerPoint, Google Slides, e"
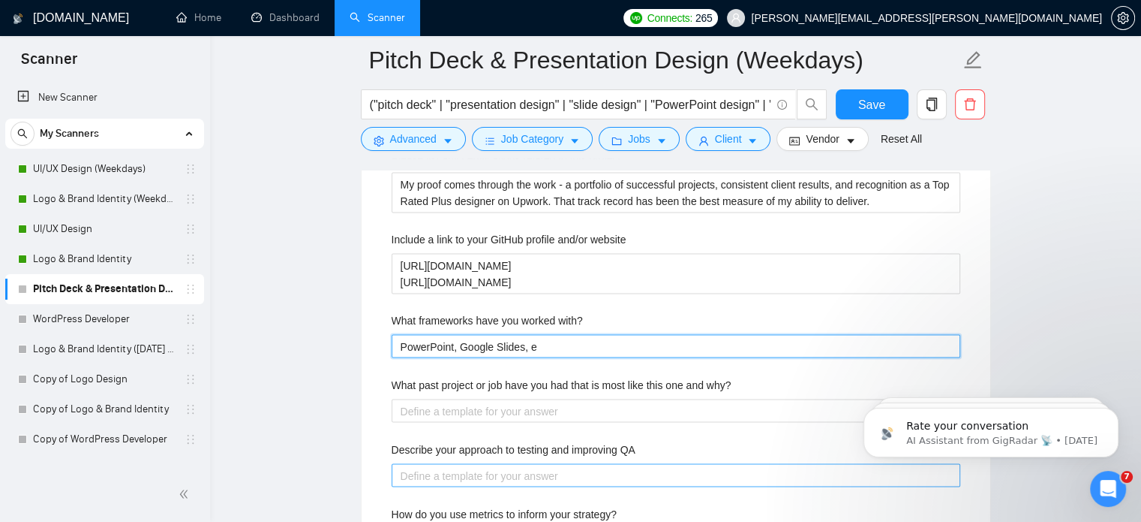
type with\? "PowerPoint, Google Slides, et"
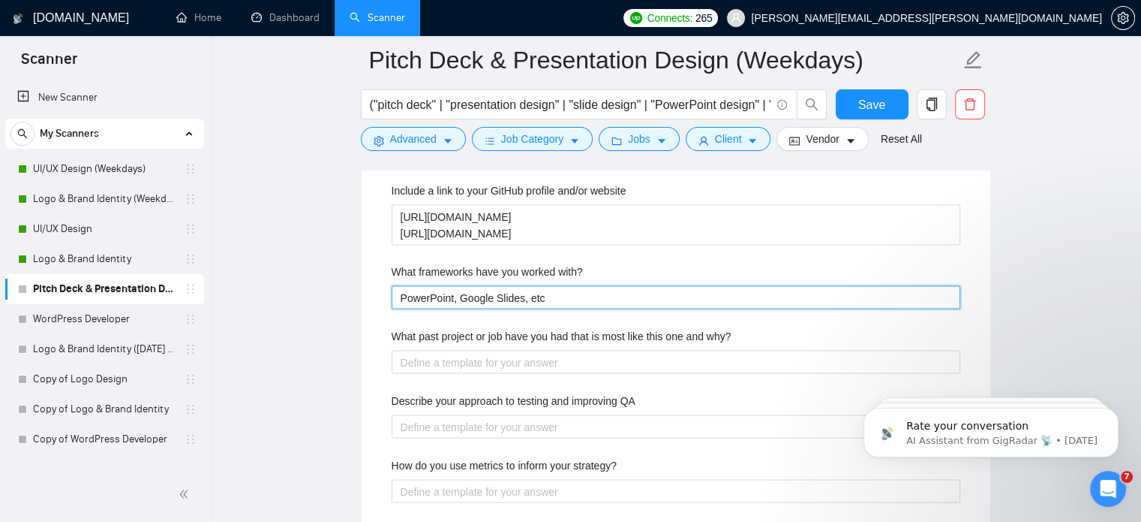
scroll to position [2978, 0]
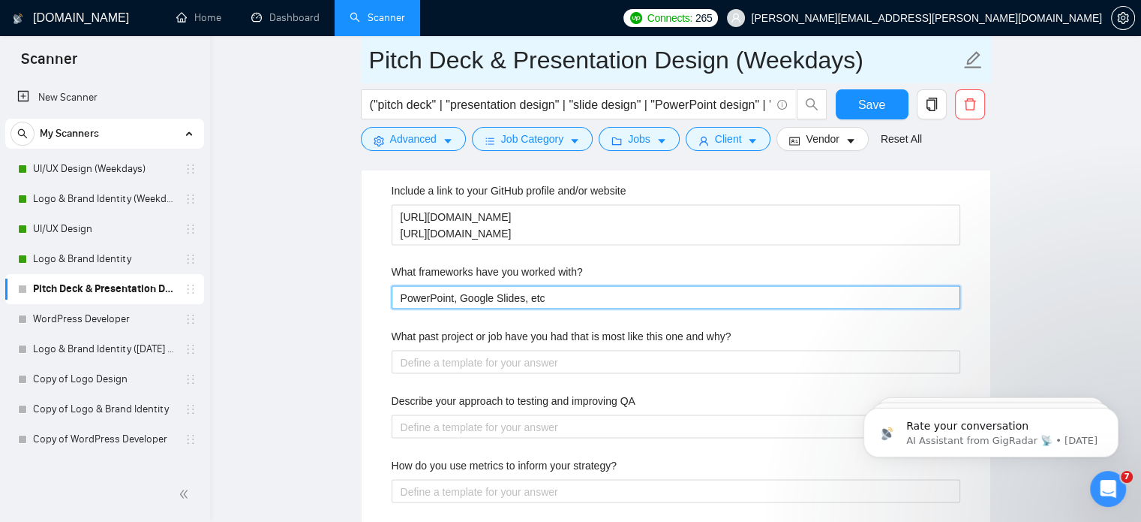
type with\? "PowerPoint, Google Slides, etc"
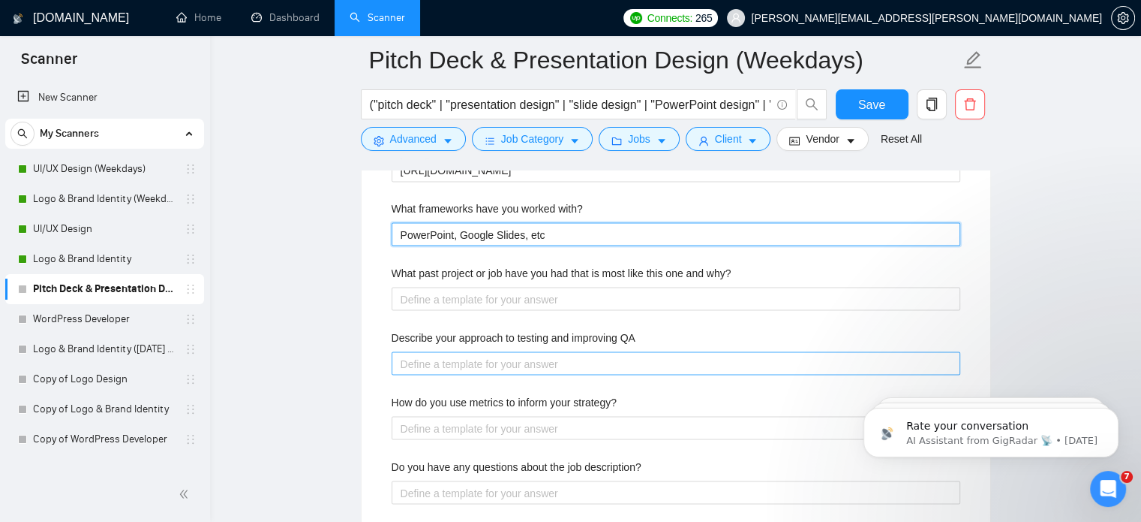
scroll to position [3041, 0]
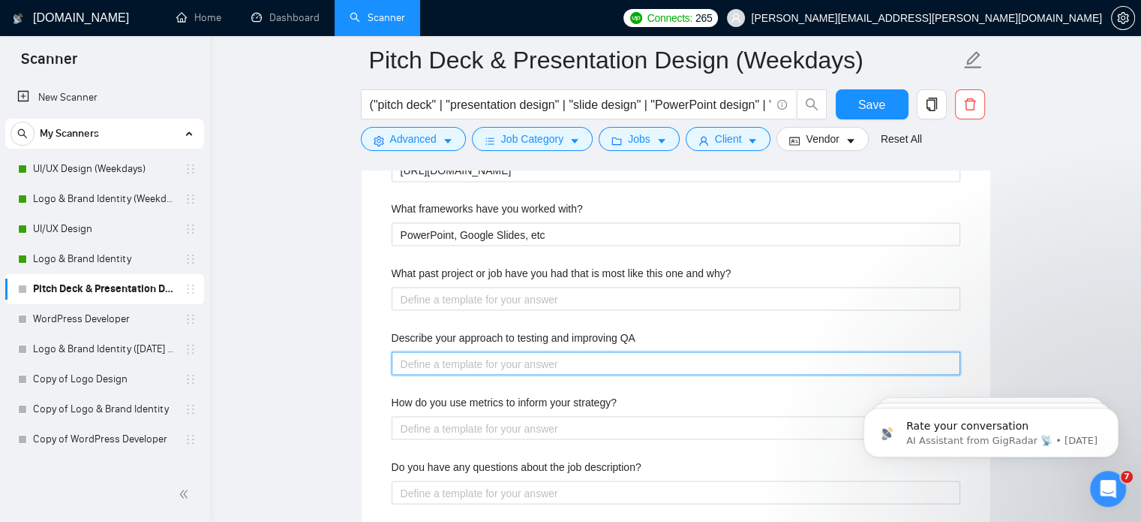
click at [462, 360] on QA "Describe your approach to testing and improving QA" at bounding box center [676, 364] width 569 height 24
paste QA "My QA approach is simple: refine at every stage. I test visuals for consistency…"
type QA "My QA approach is simple: refine at every stage. I test visuals for consistency…"
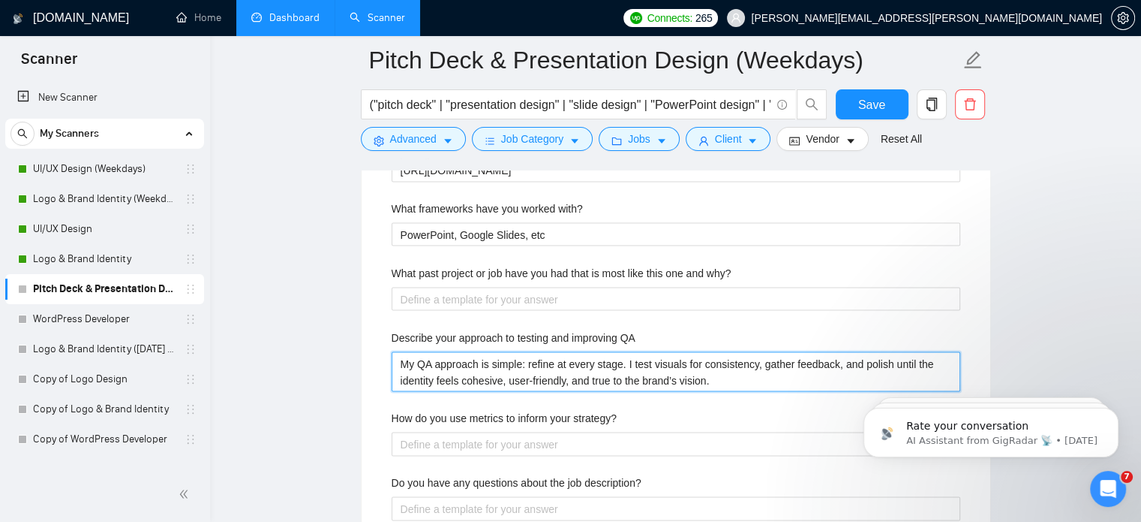
type QA "My QA approach is simple: refine at every stage. I test visuals for consistency…"
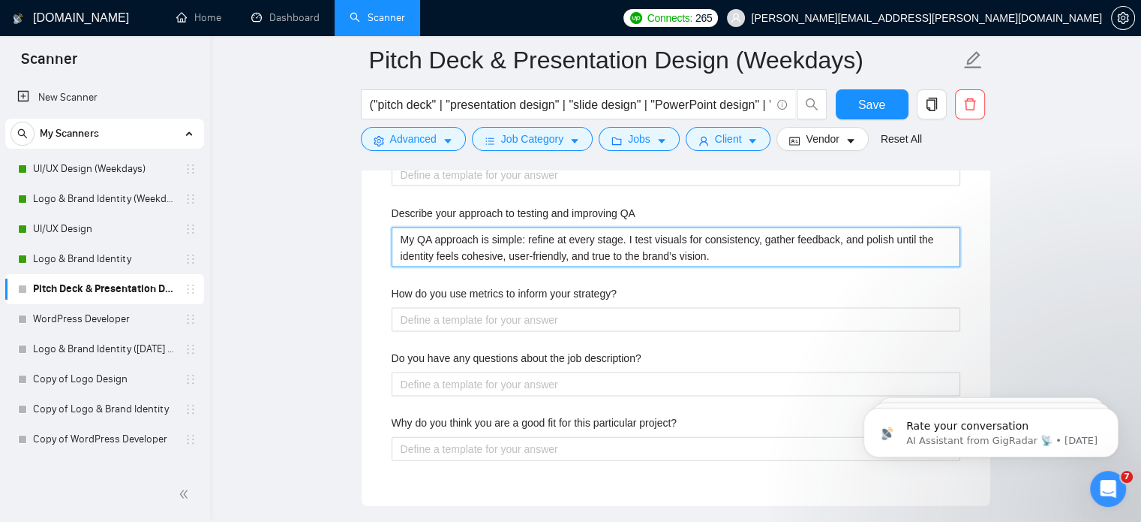
scroll to position [3177, 0]
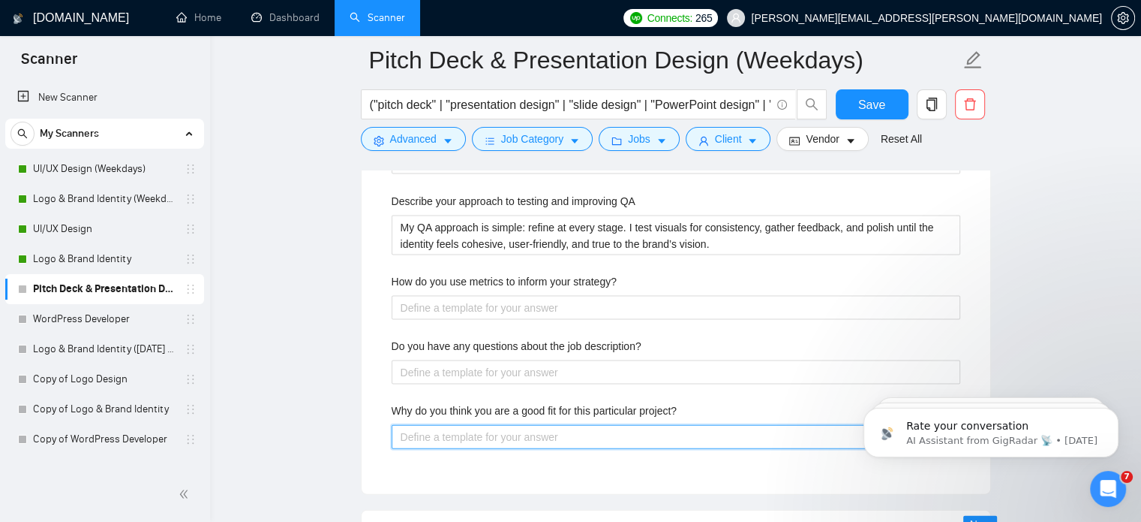
click at [432, 441] on project\? "Why do you think you are a good fit for this particular project?" at bounding box center [676, 437] width 569 height 24
paste project\? "I slot in easily with teams - clear on my role, open with feedback, and flexibl…"
type project\? "I slot in easily with teams - clear on my role, open with feedback, and flexibl…"
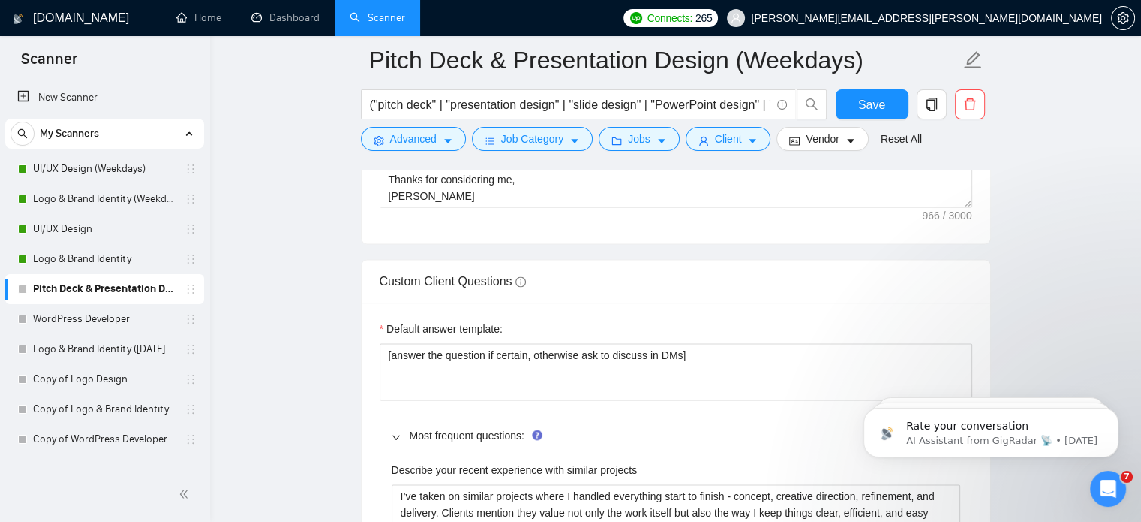
scroll to position [2308, 0]
type project\? "I slot in easily with teams - clear on my role, open with feedback, and flexibl…"
click at [871, 104] on span "Save" at bounding box center [872, 104] width 27 height 19
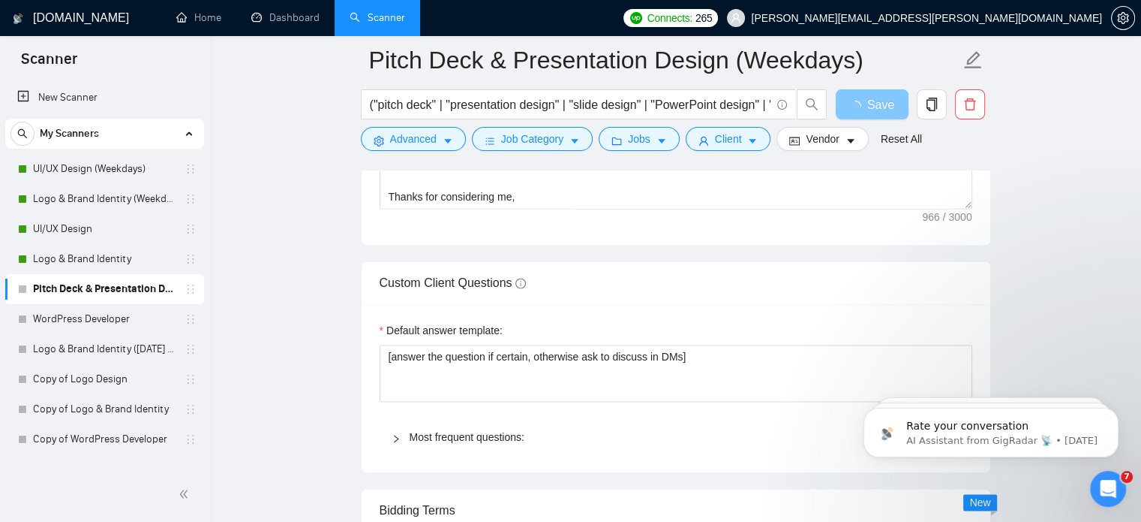
scroll to position [2514, 0]
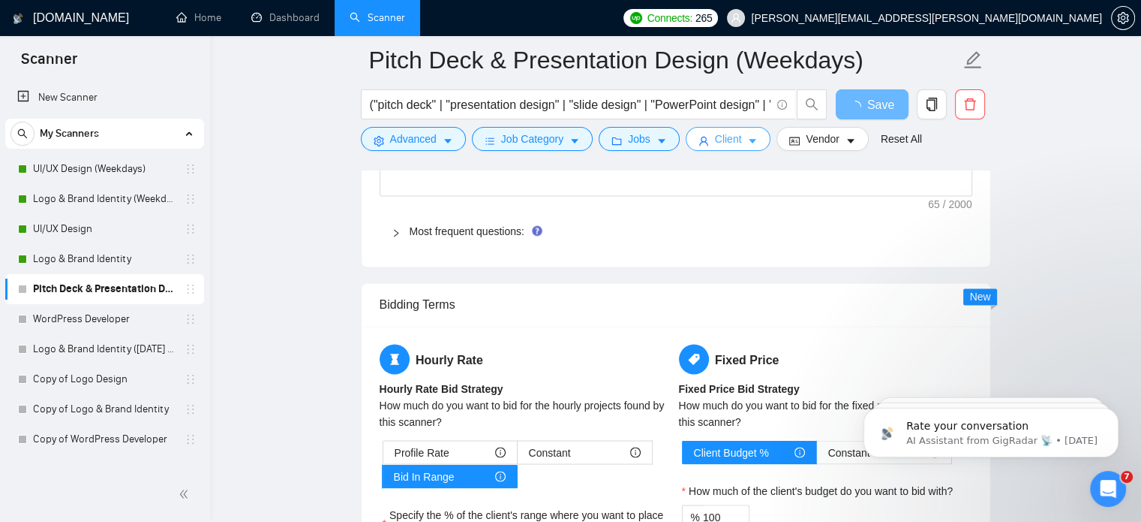
click at [720, 149] on button "Client" at bounding box center [729, 139] width 86 height 24
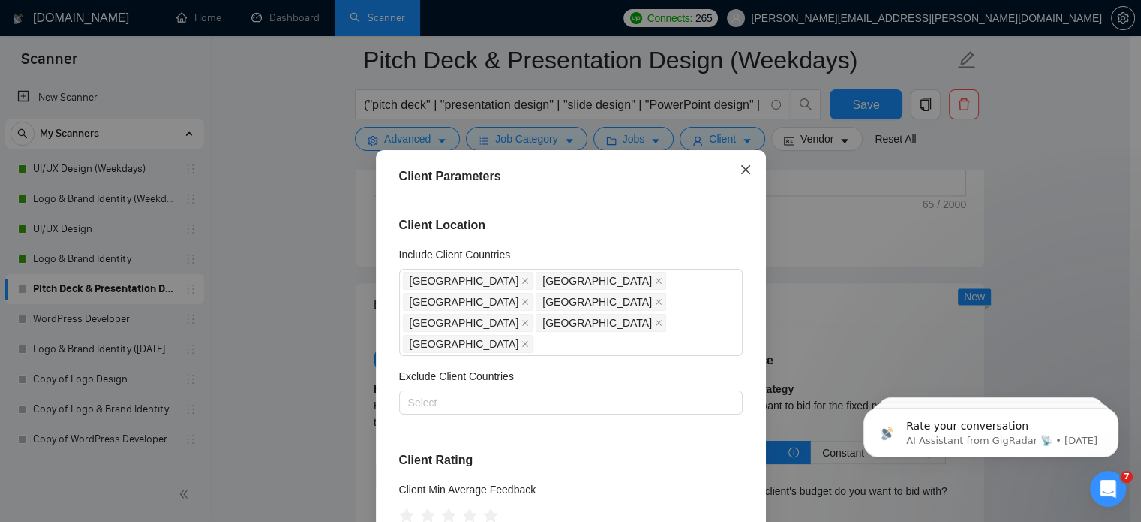
click at [740, 170] on icon "close" at bounding box center [746, 170] width 12 height 12
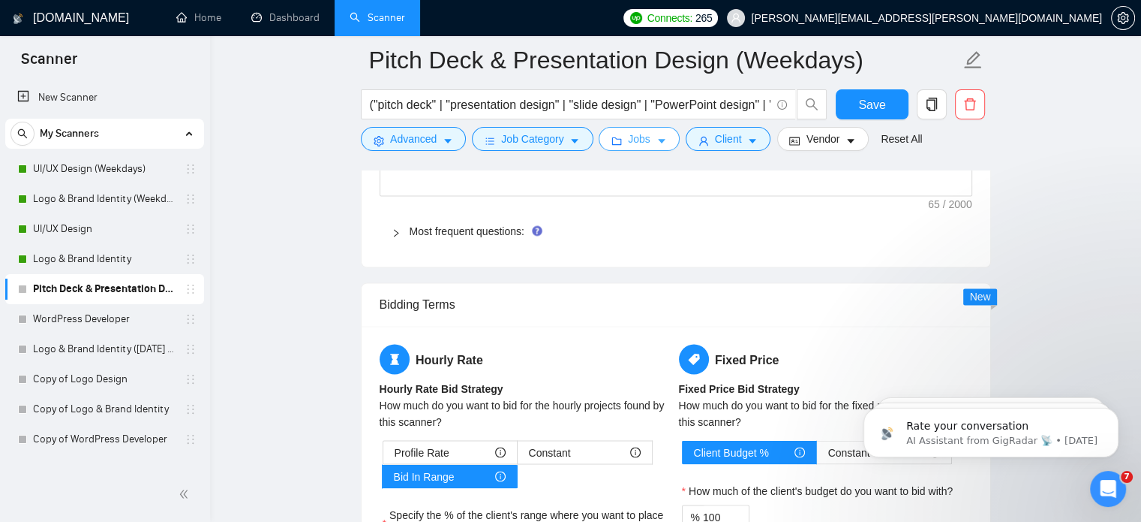
click at [652, 147] on button "Jobs" at bounding box center [639, 139] width 81 height 24
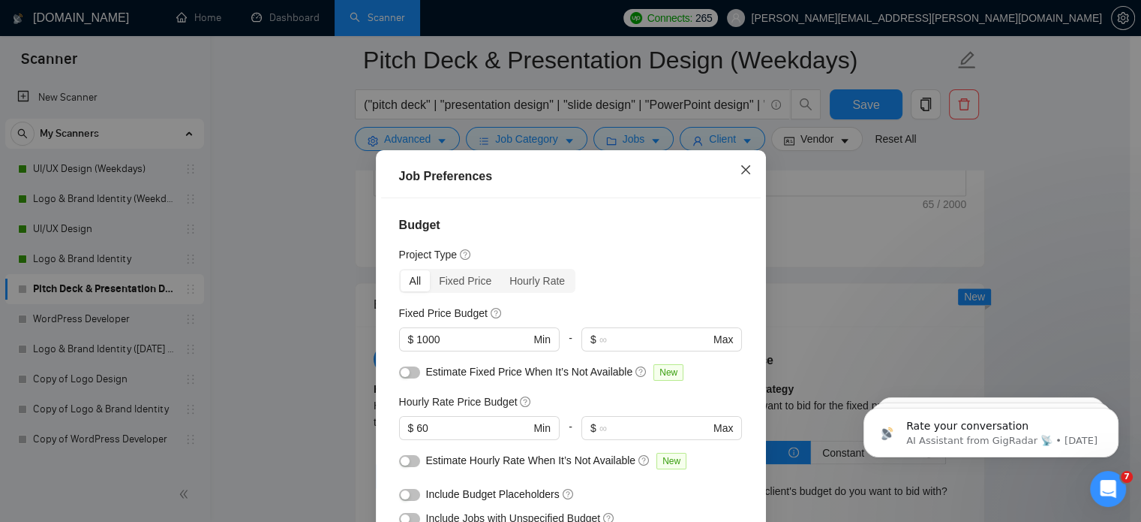
click at [735, 177] on span "Close" at bounding box center [746, 170] width 41 height 41
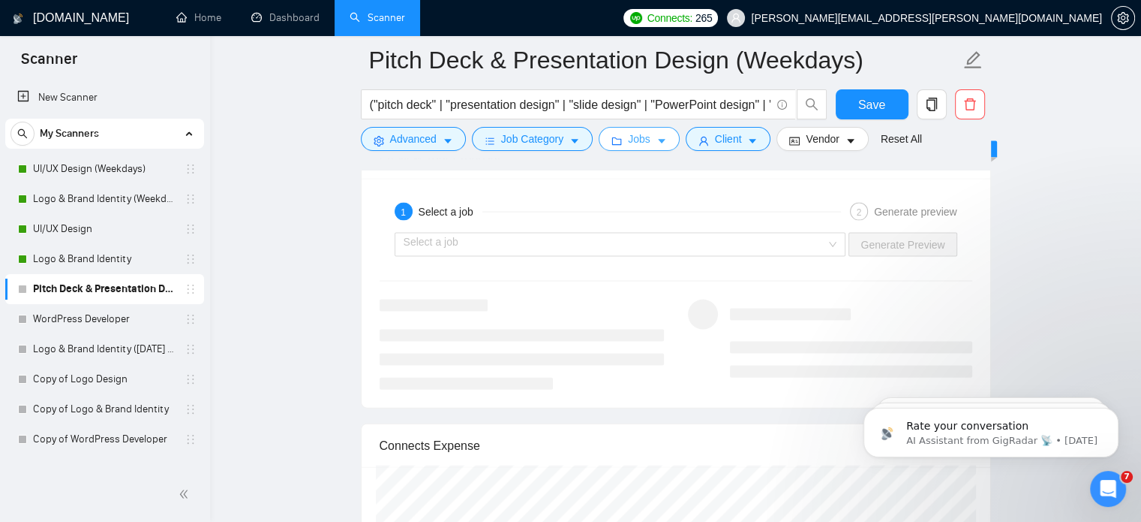
scroll to position [3179, 0]
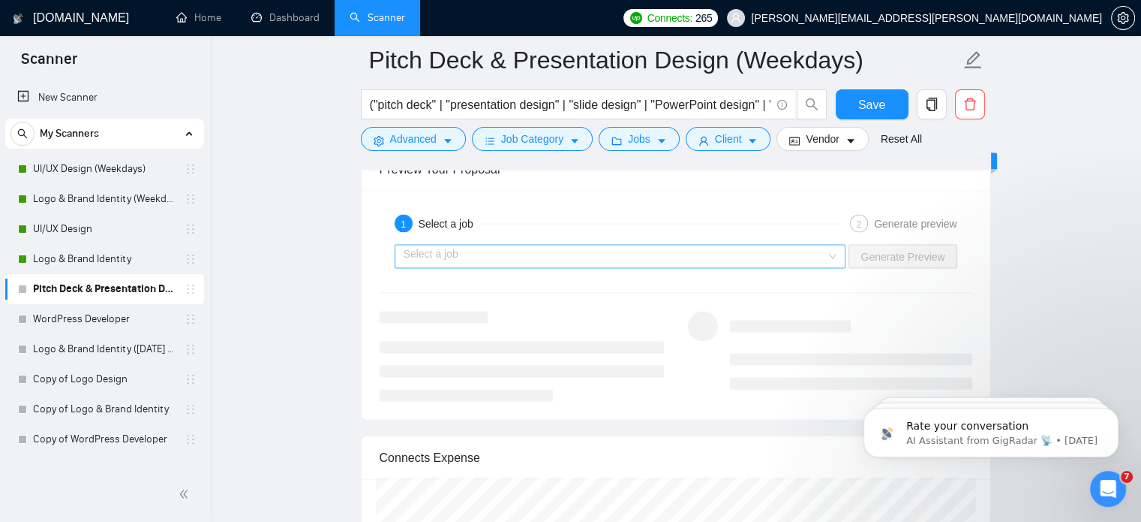
click at [738, 247] on input "search" at bounding box center [615, 256] width 423 height 23
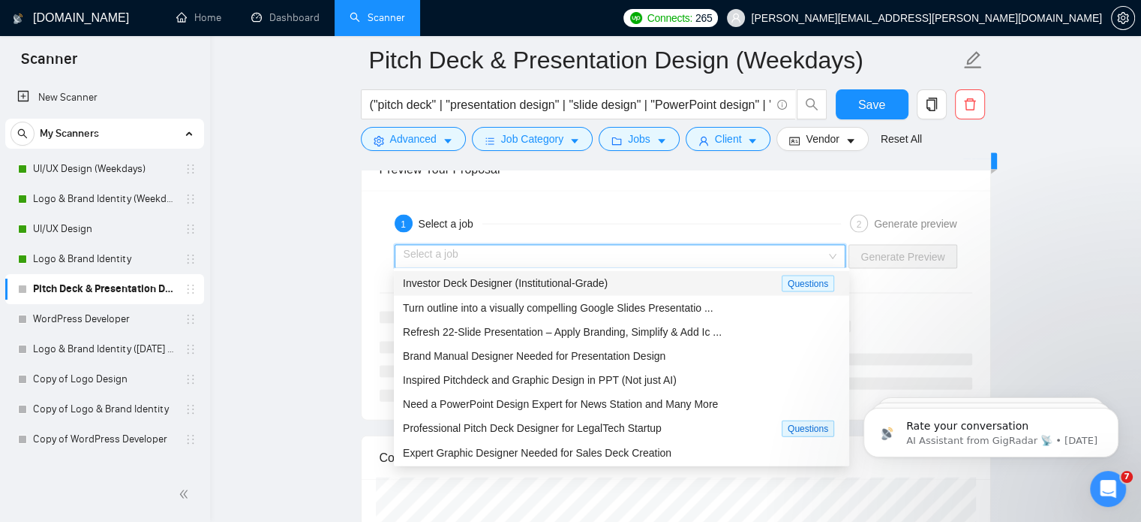
click at [583, 288] on span "Investor Deck Designer (Institutional-Grade)" at bounding box center [505, 283] width 205 height 12
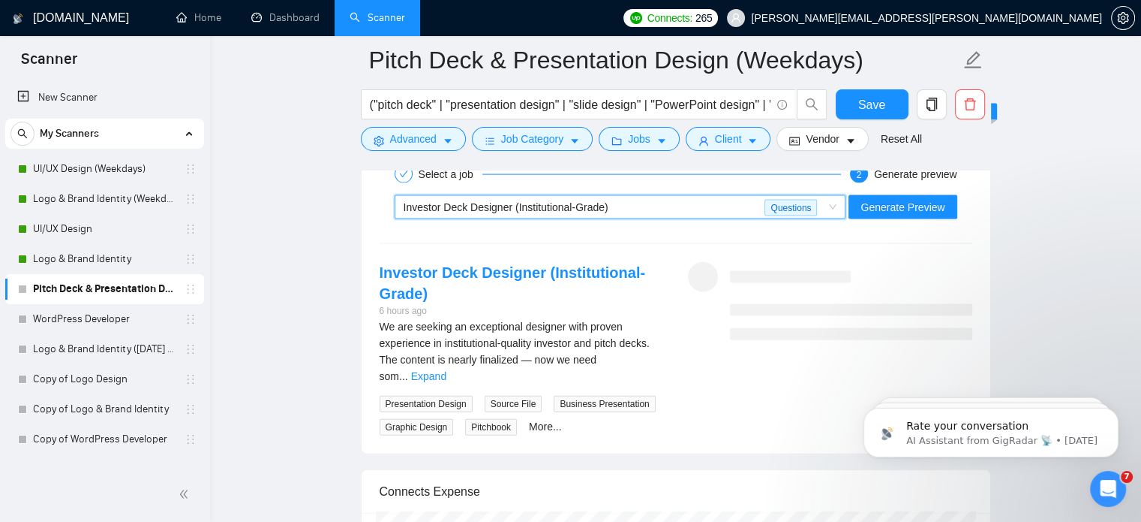
scroll to position [3222, 0]
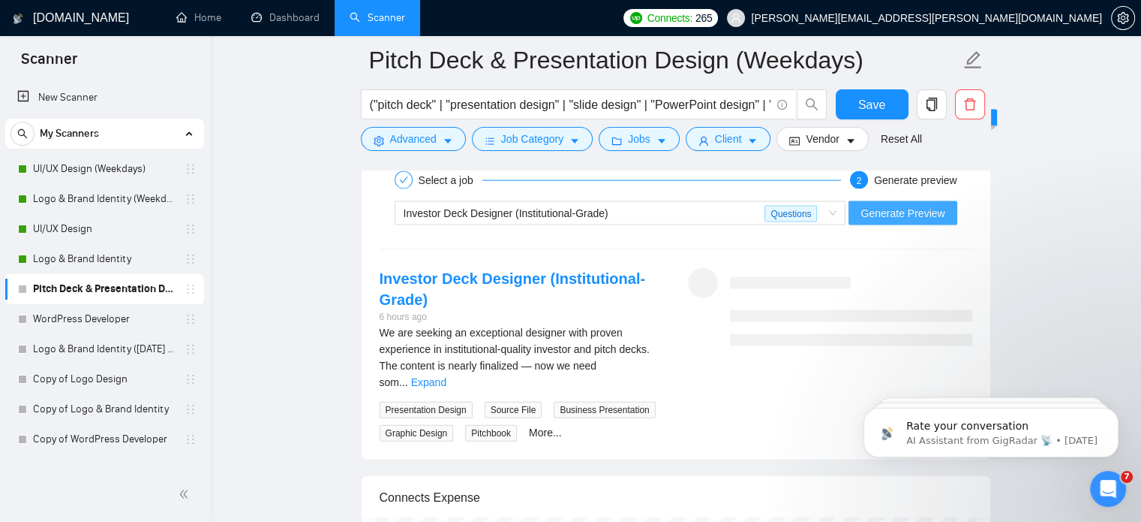
click at [880, 215] on span "Generate Preview" at bounding box center [903, 213] width 84 height 17
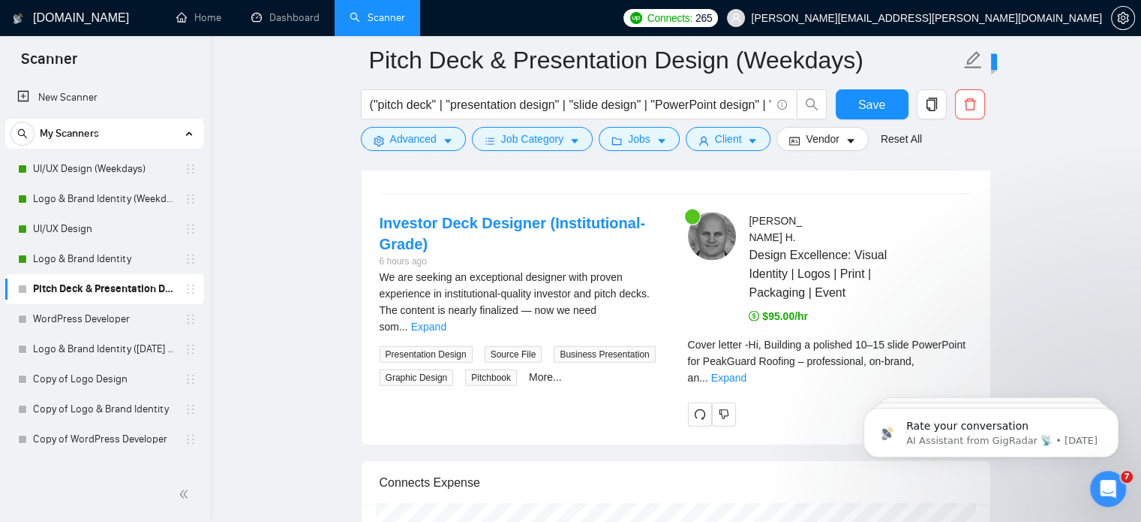
scroll to position [3279, 0]
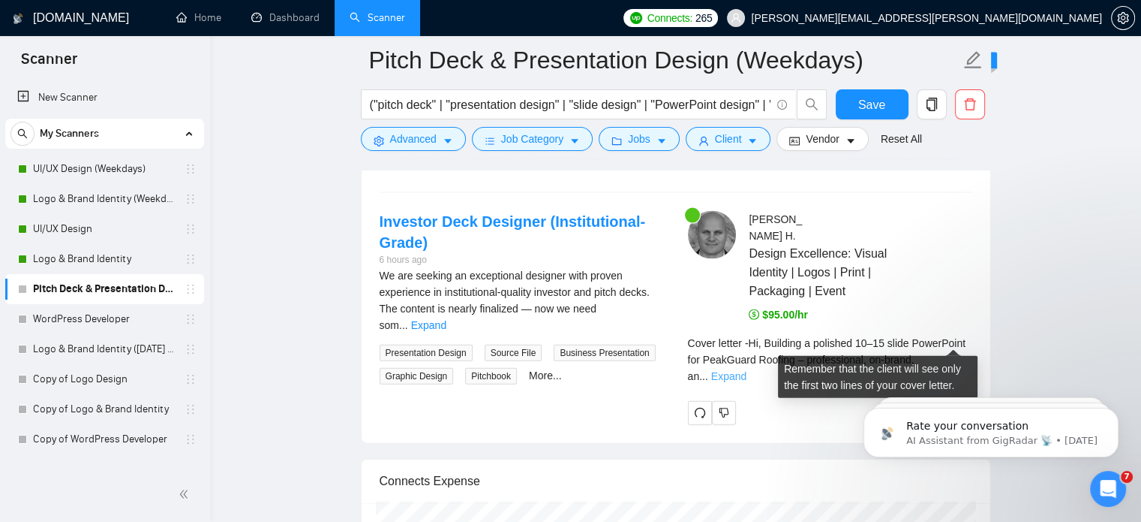
click at [747, 370] on link "Expand" at bounding box center [728, 376] width 35 height 12
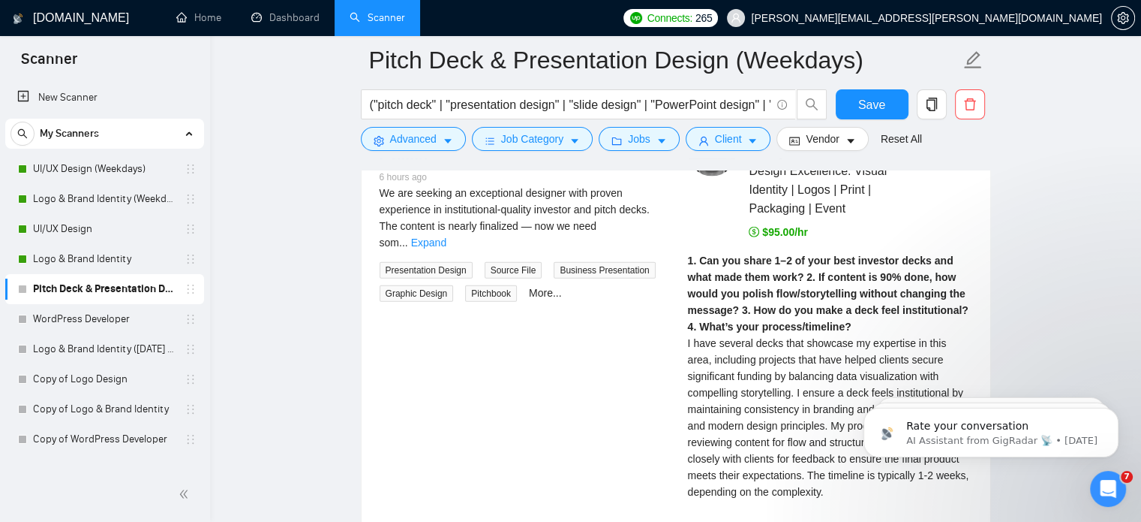
scroll to position [3361, 0]
click at [447, 238] on link "Expand" at bounding box center [428, 244] width 35 height 12
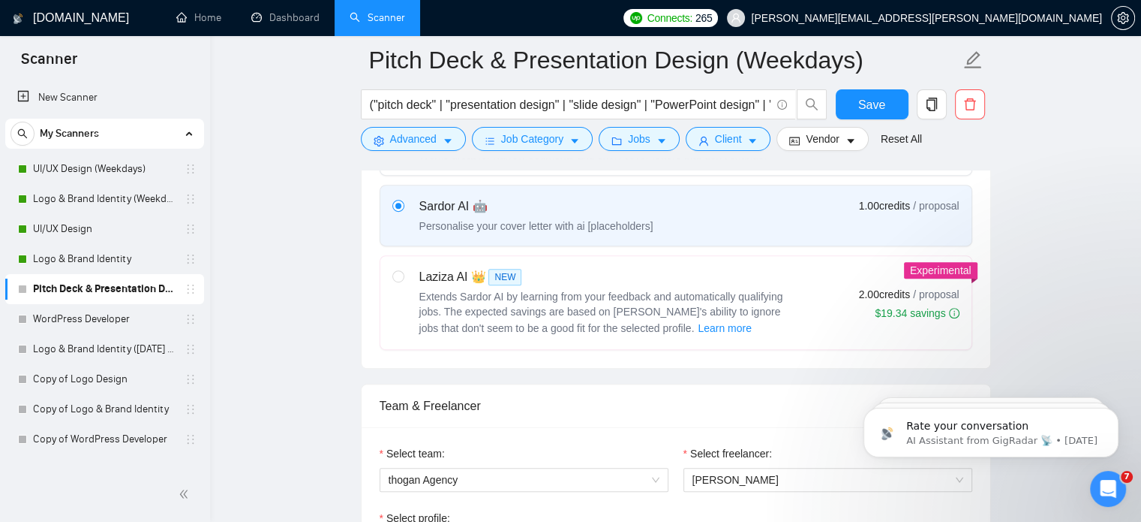
scroll to position [726, 0]
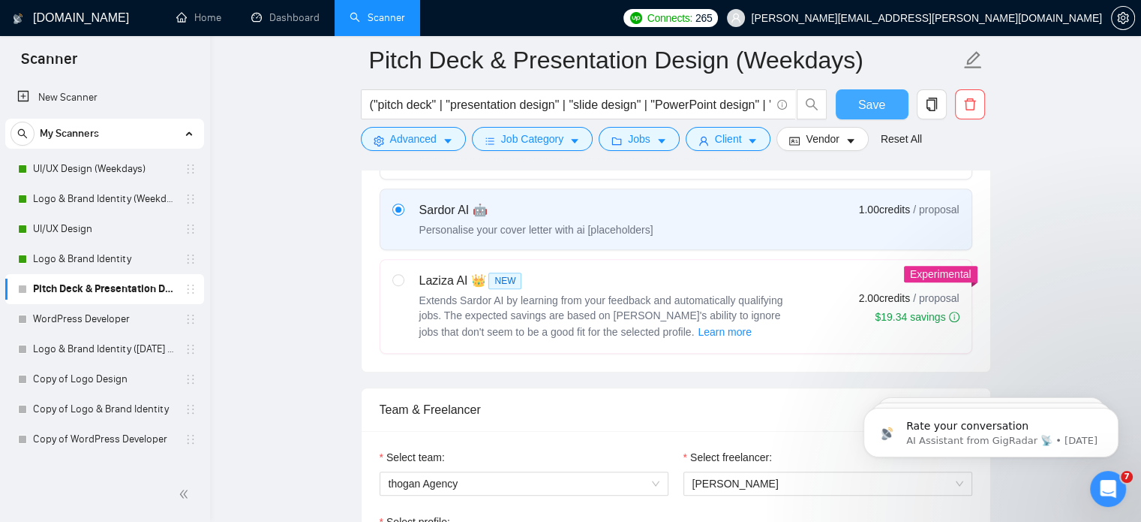
click at [868, 110] on span "Save" at bounding box center [872, 104] width 27 height 19
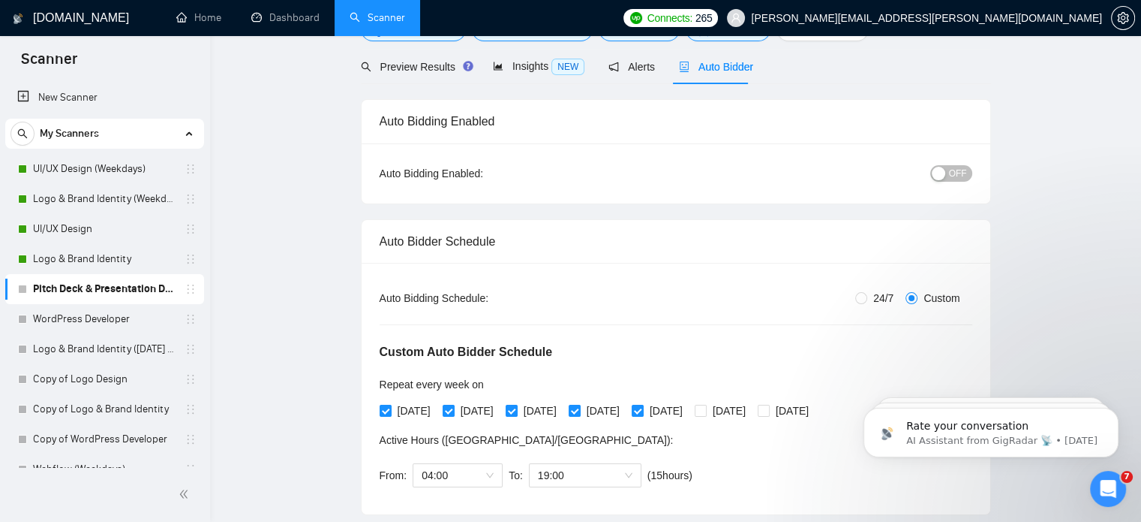
scroll to position [0, 0]
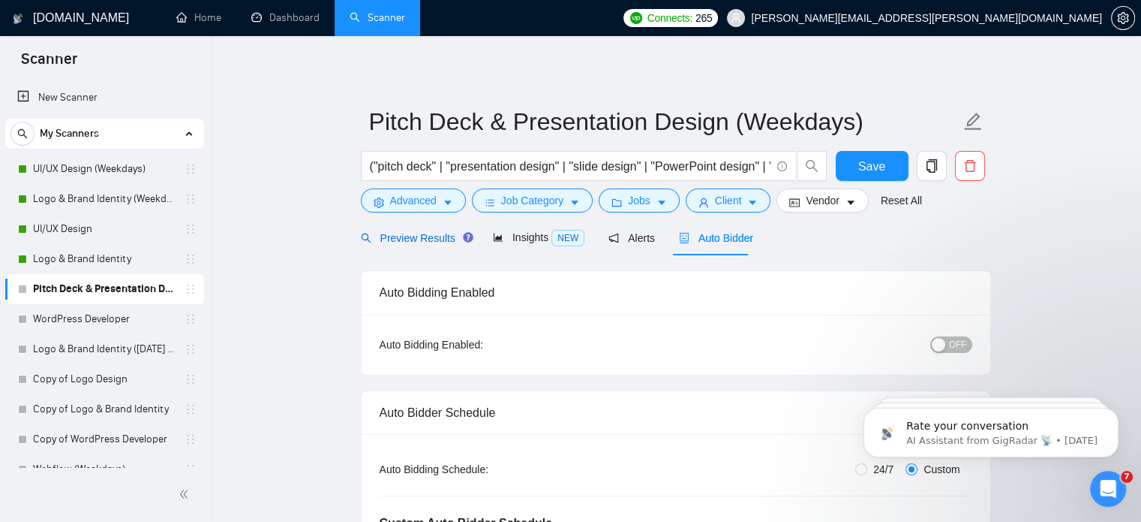
click at [436, 244] on span "Preview Results" at bounding box center [415, 238] width 108 height 12
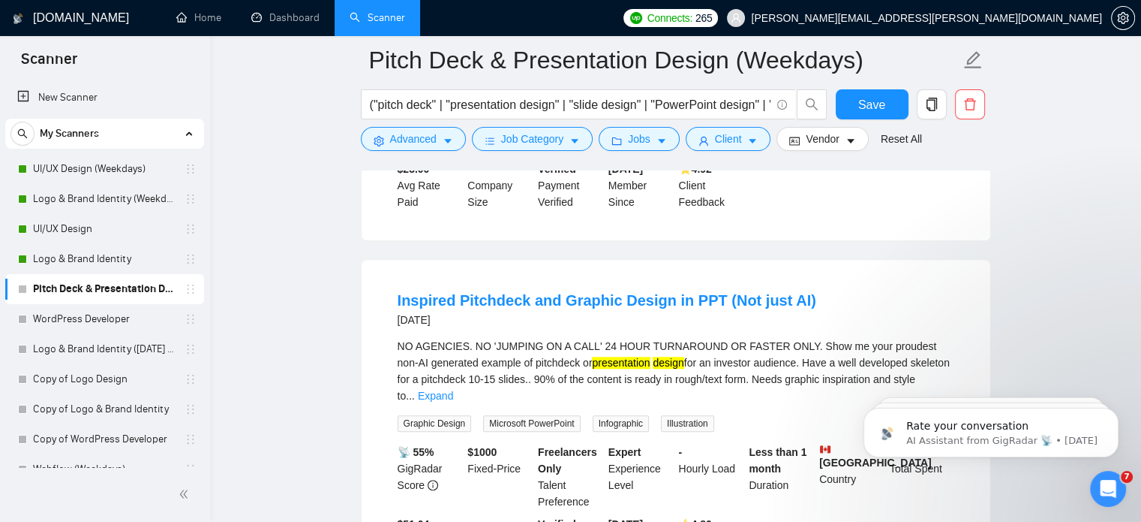
scroll to position [1437, 0]
click at [82, 233] on link "UI/UX Design" at bounding box center [104, 229] width 143 height 30
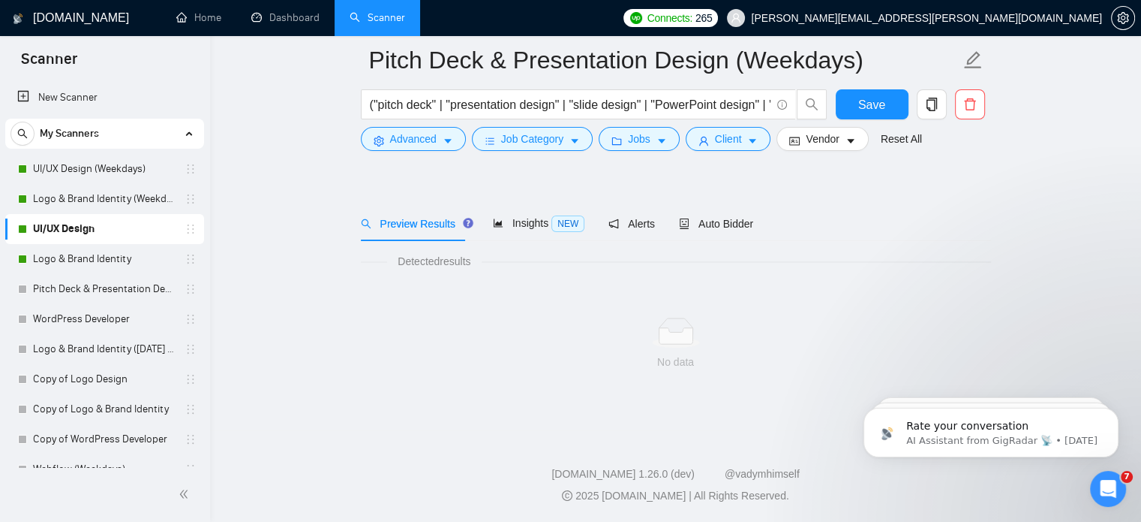
scroll to position [26, 0]
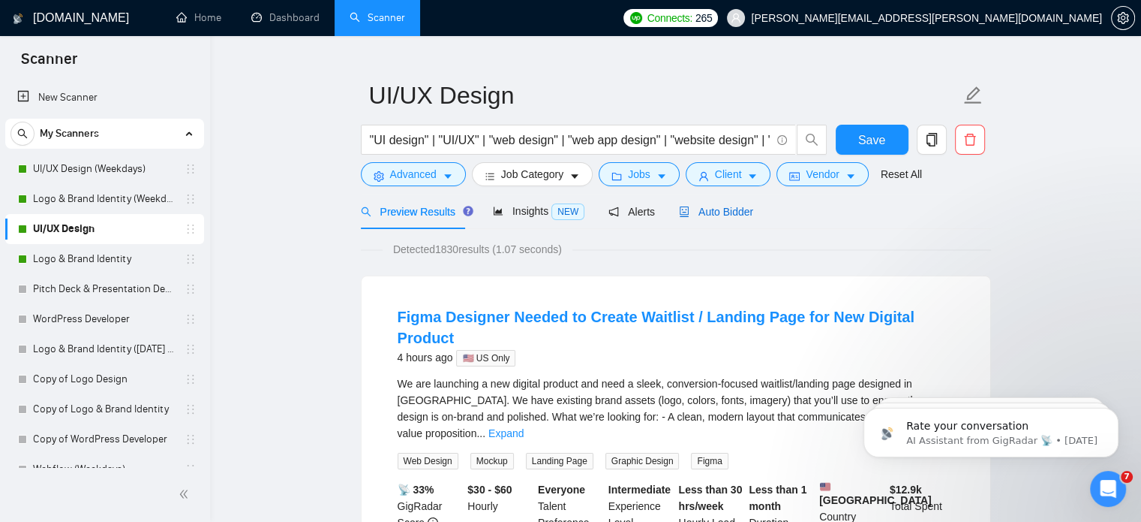
click at [729, 215] on span "Auto Bidder" at bounding box center [716, 212] width 74 height 12
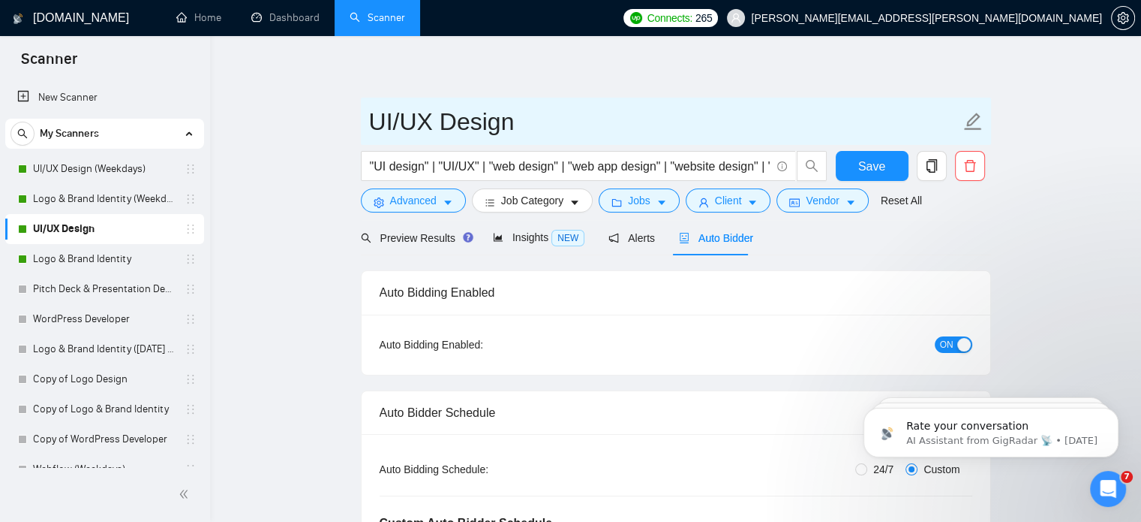
click at [587, 107] on input "UI/UX Design" at bounding box center [664, 122] width 591 height 38
click at [587, 107] on input "UI/UX Design )_" at bounding box center [664, 122] width 591 height 38
type input "UI/UX Design (Weekend)"
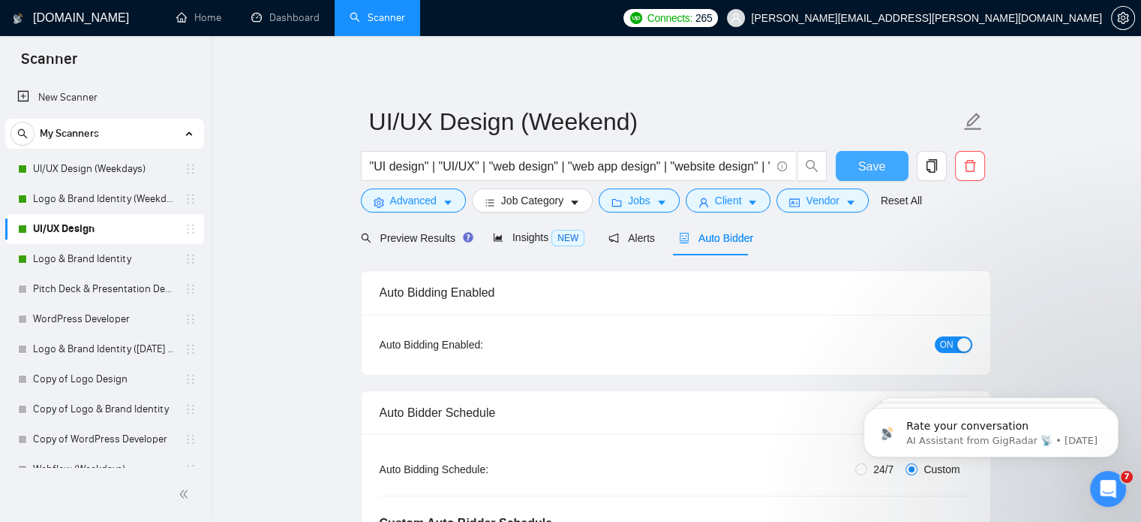
click at [871, 173] on span "Save" at bounding box center [872, 166] width 27 height 19
click at [117, 261] on link "Logo & Brand Identity" at bounding box center [104, 259] width 143 height 30
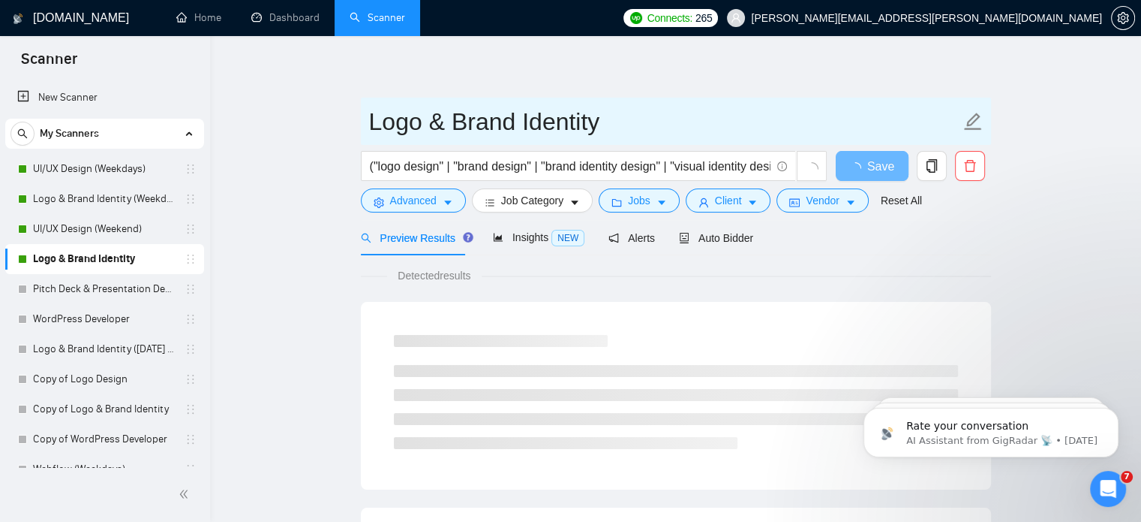
click at [624, 119] on input "Logo & Brand Identity" at bounding box center [664, 122] width 591 height 38
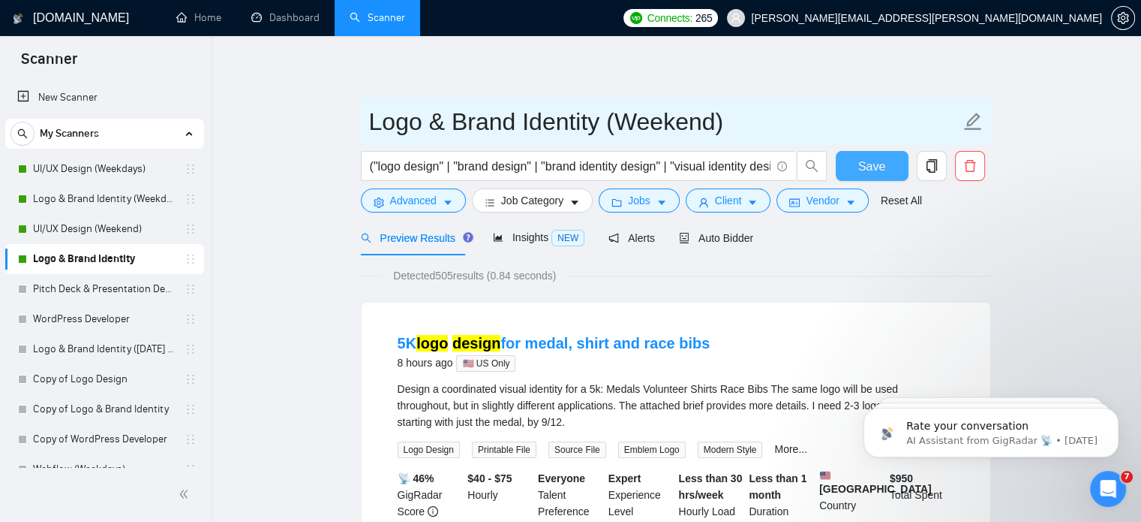
type input "Logo & Brand Identity (Weekend)"
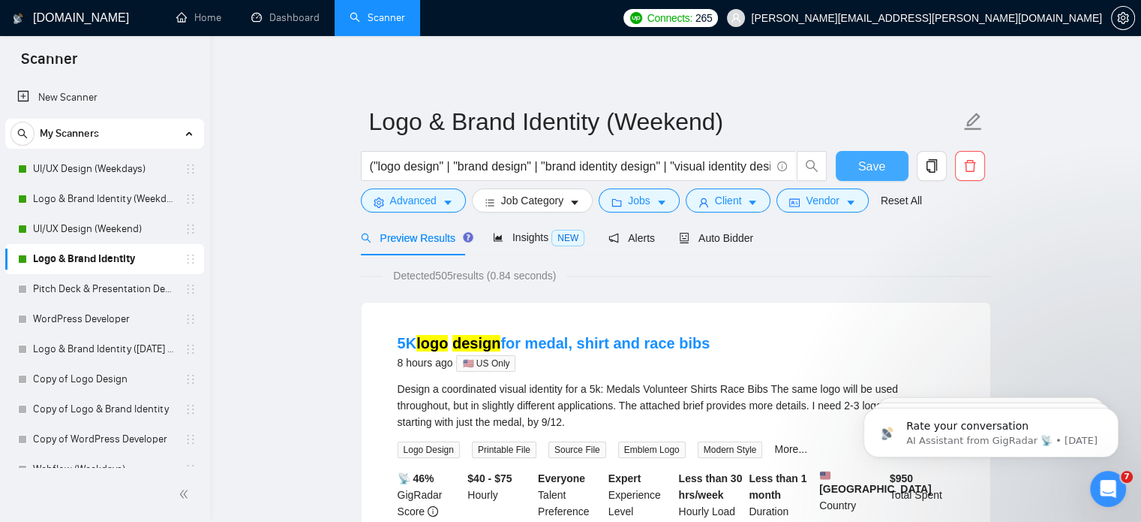
click at [862, 171] on span "Save" at bounding box center [872, 166] width 27 height 19
click at [119, 167] on link "UI/UX Design (Weekdays)" at bounding box center [104, 169] width 143 height 30
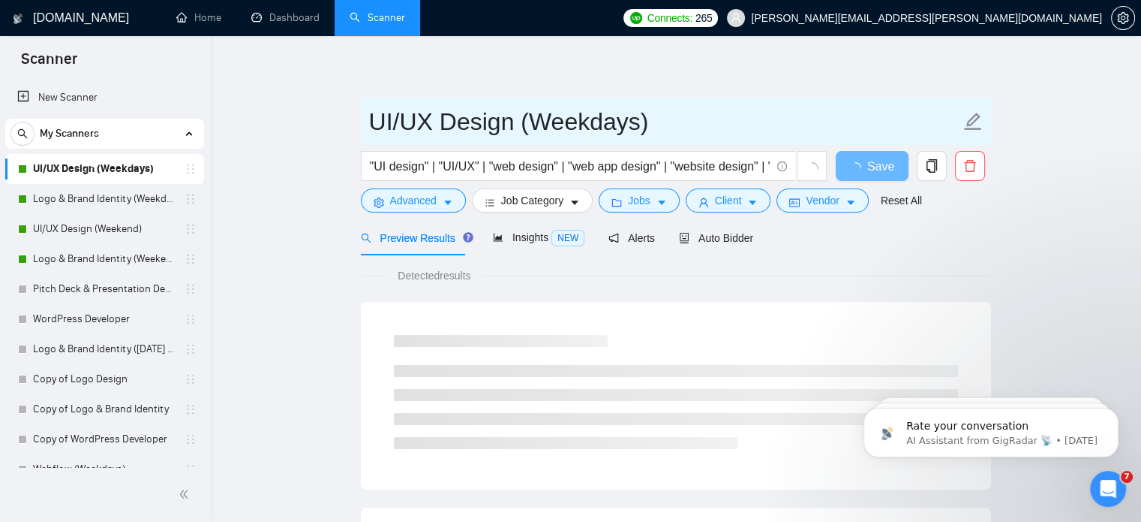
click at [641, 126] on input "UI/UX Design (Weekdays)" at bounding box center [664, 122] width 591 height 38
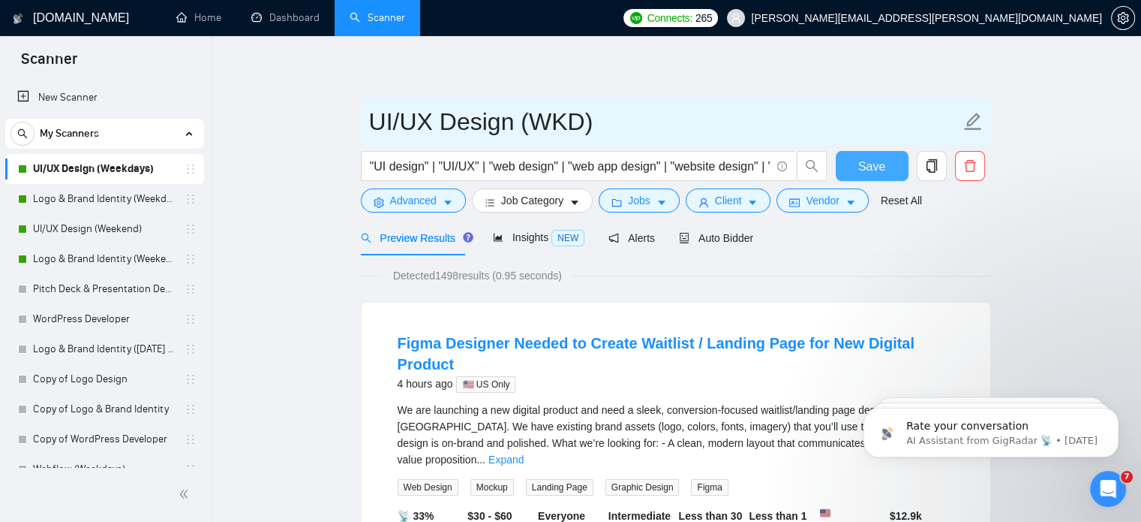
type input "UI/UX Design (WKD)"
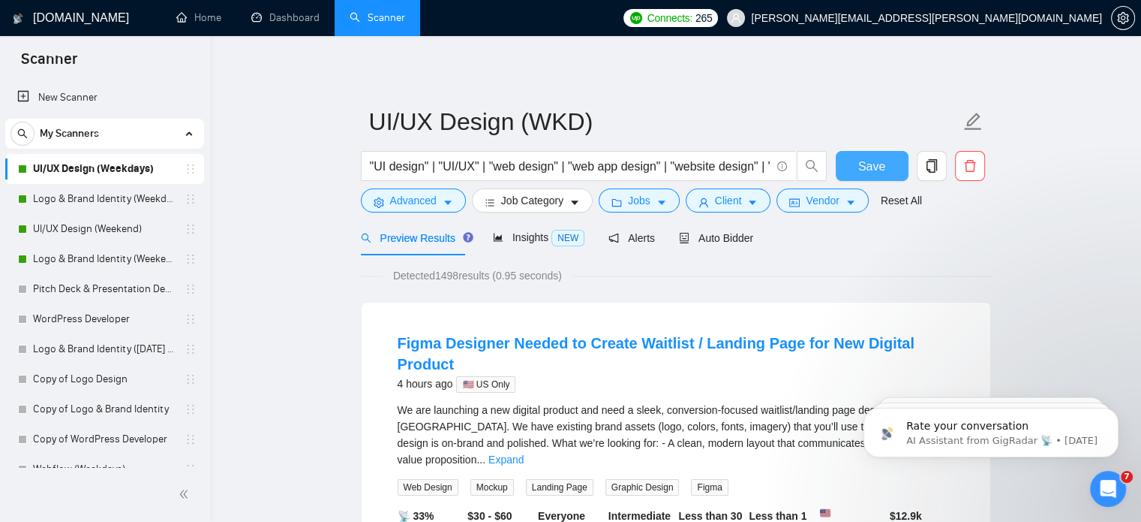
click at [877, 169] on span "Save" at bounding box center [872, 166] width 27 height 19
click at [135, 197] on link "Logo & Brand Identity (Weekdays)" at bounding box center [104, 199] width 143 height 30
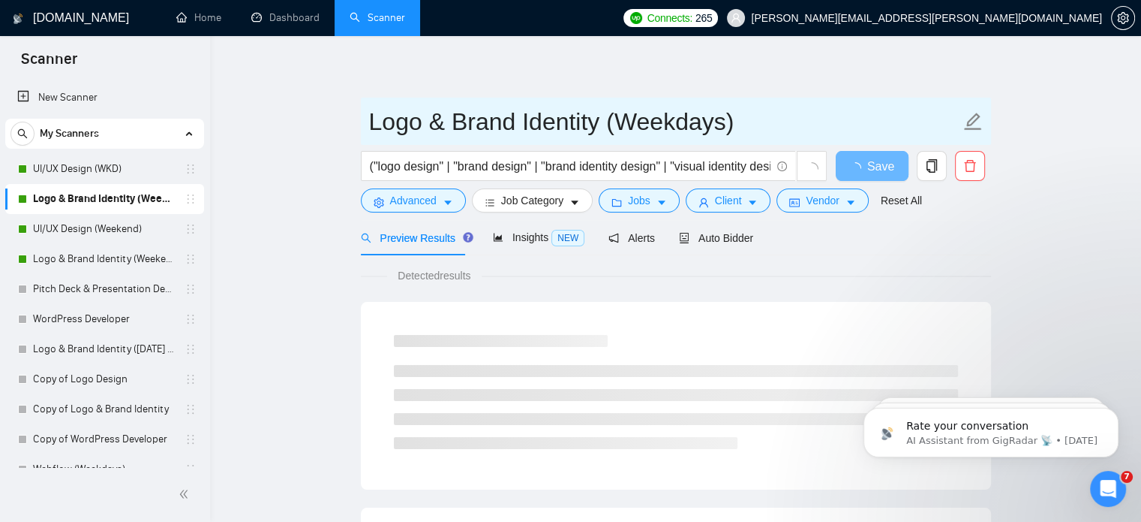
click at [691, 128] on input "Logo & Brand Identity (Weekdays)" at bounding box center [664, 122] width 591 height 38
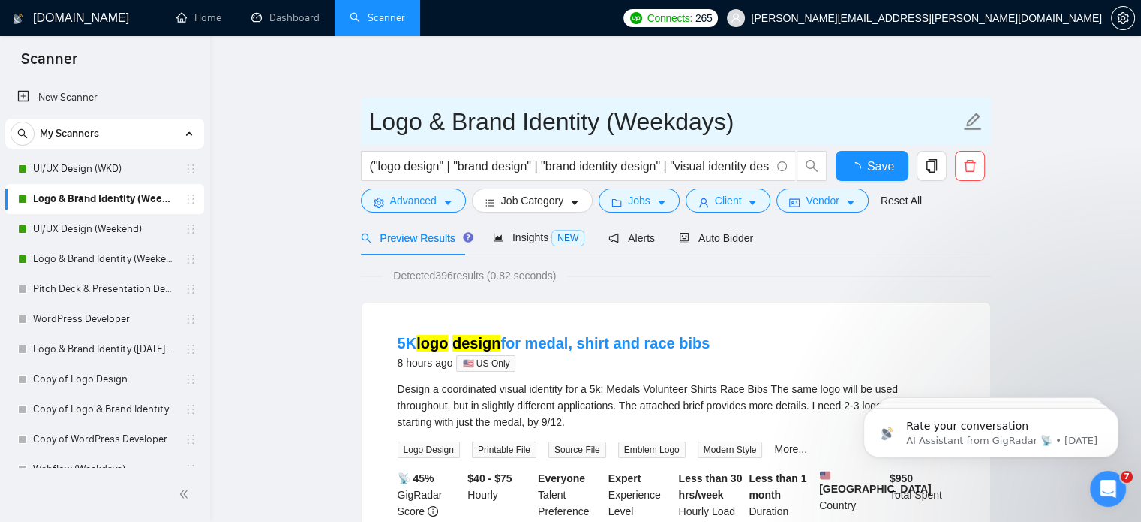
click at [732, 122] on input "Logo & Brand Identity (Weekdays)" at bounding box center [664, 122] width 591 height 38
type input "Logo & Brand Identity (WKD)"
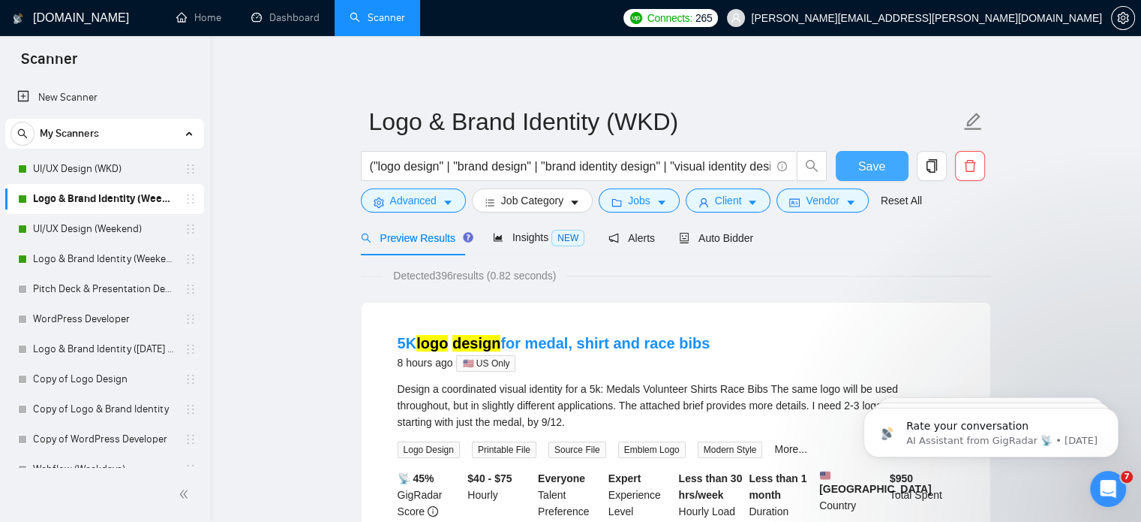
click at [871, 169] on span "Save" at bounding box center [872, 166] width 27 height 19
click at [868, 176] on button "Save" at bounding box center [872, 166] width 73 height 30
click at [116, 230] on link "UI/UX Design (Weekend)" at bounding box center [104, 229] width 143 height 30
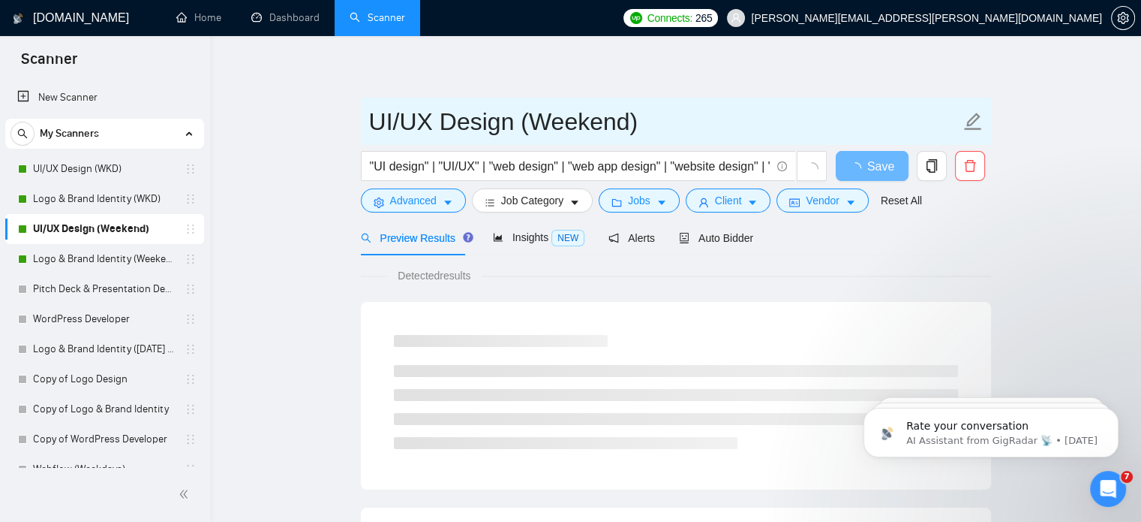
click at [633, 122] on input "UI/UX Design (Weekend)" at bounding box center [664, 122] width 591 height 38
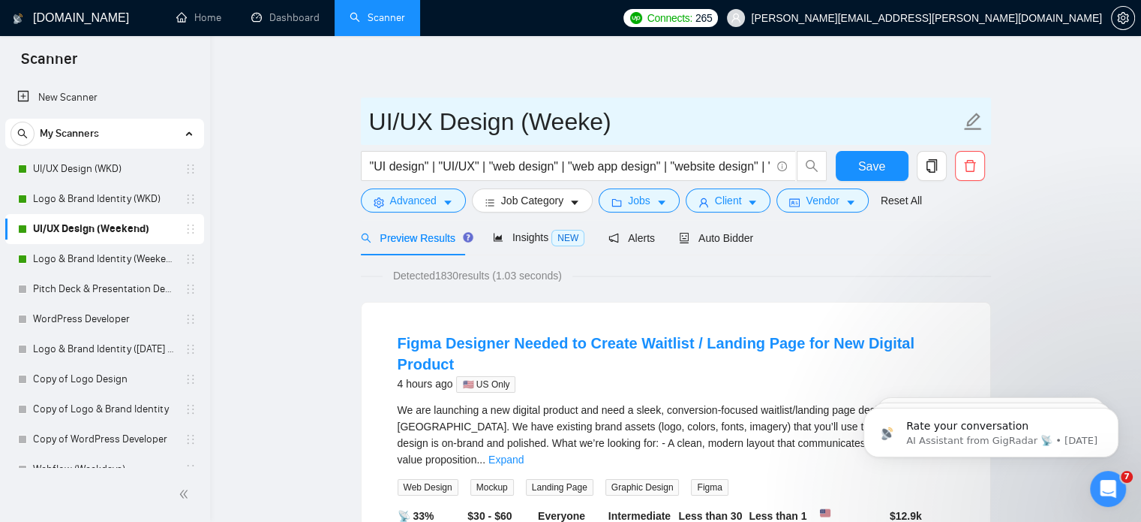
click at [633, 122] on input "UI/UX Design (Weeke)" at bounding box center [664, 122] width 591 height 38
type input "UI/UX Design (WKND)"
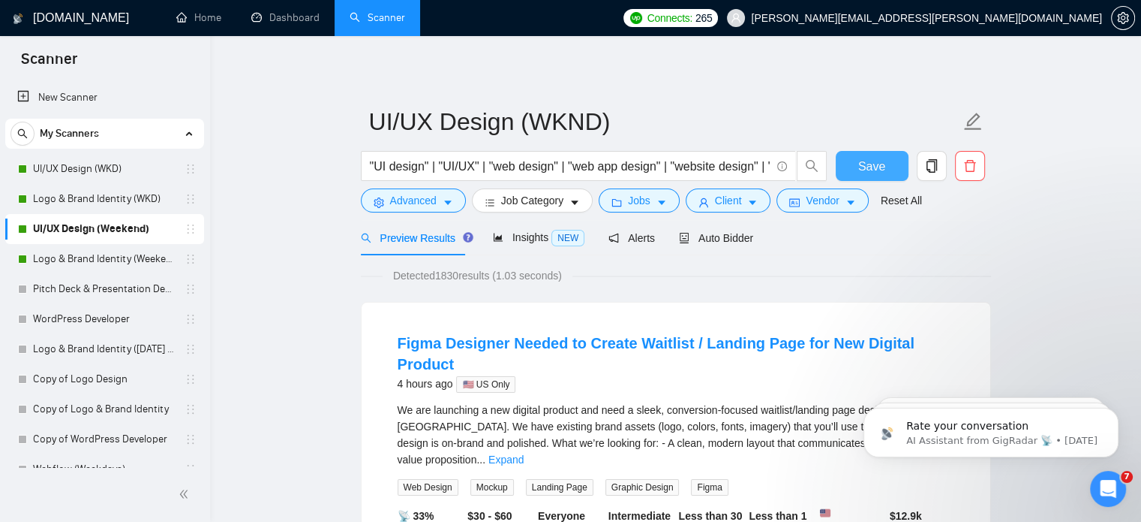
click at [880, 173] on span "Save" at bounding box center [872, 166] width 27 height 19
click at [135, 266] on link "Logo & Brand Identity (Weekend)" at bounding box center [104, 259] width 143 height 30
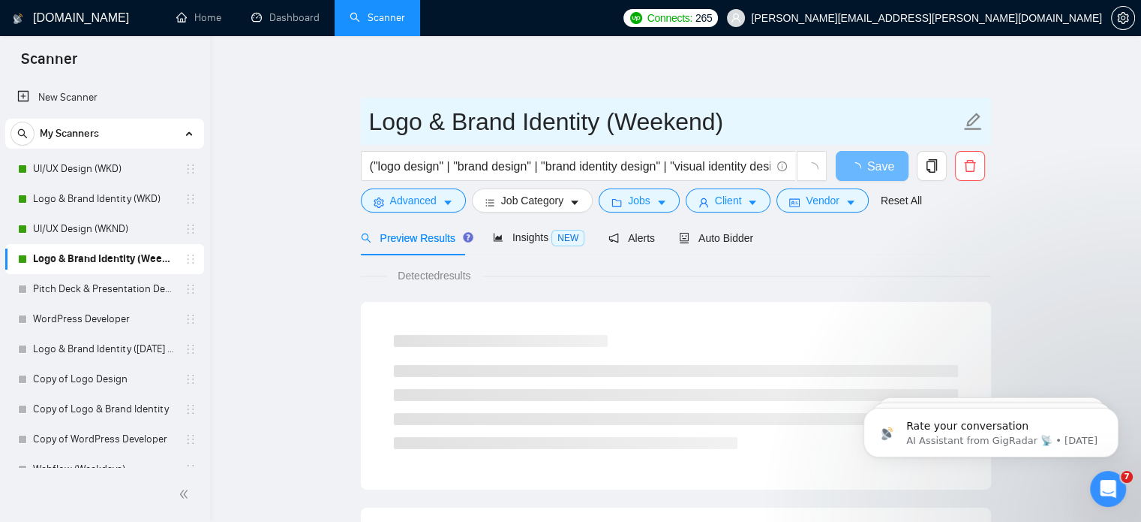
click at [723, 128] on input "Logo & Brand Identity (Weekend)" at bounding box center [664, 122] width 591 height 38
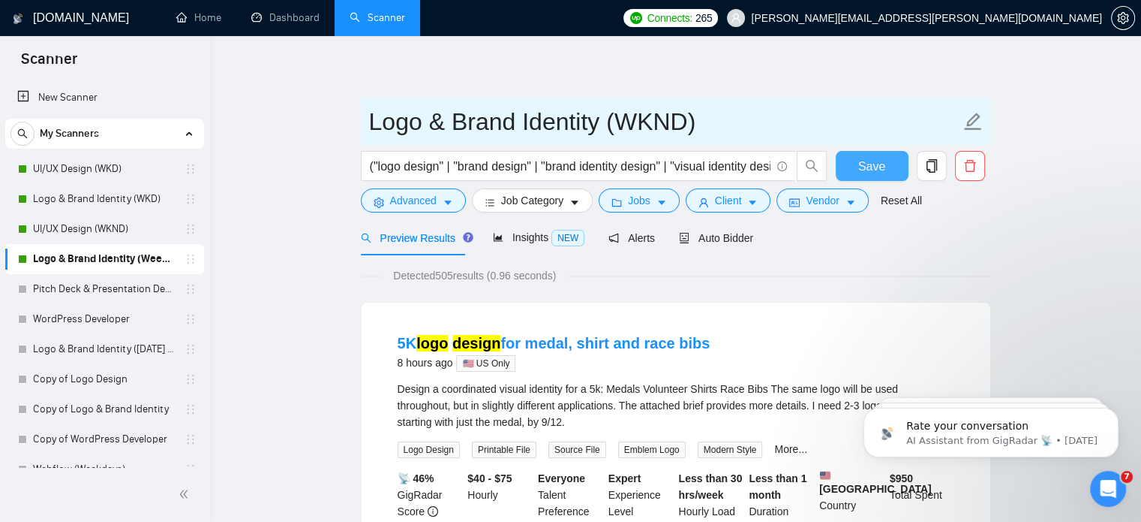
type input "Logo & Brand Identity (WKND)"
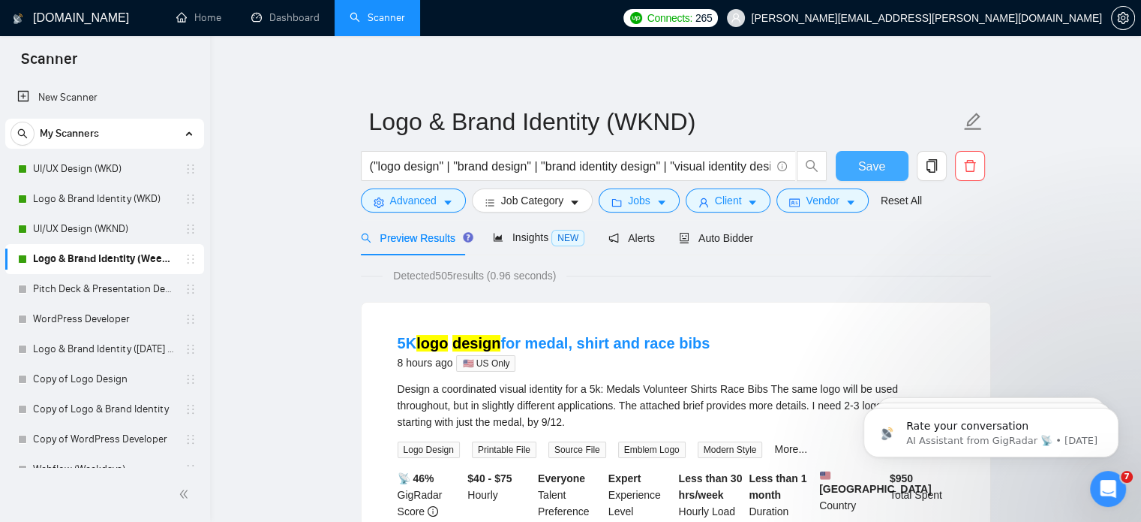
click at [855, 160] on button "Save" at bounding box center [872, 166] width 73 height 30
click at [156, 287] on link "Pitch Deck & Presentation Design (Weekdays)" at bounding box center [104, 289] width 143 height 30
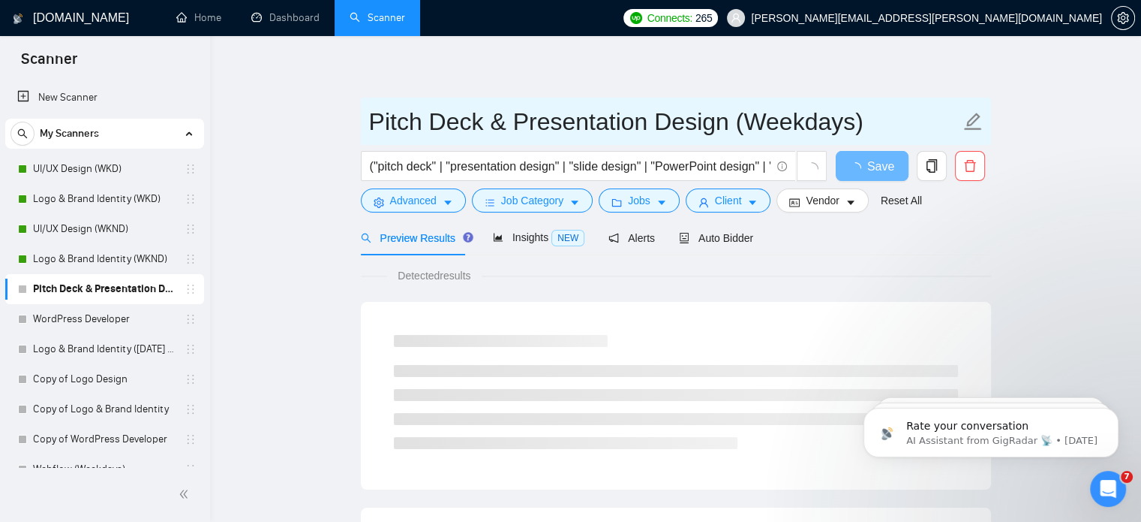
click at [372, 125] on input "Pitch Deck & Presentation Design (Weekdays)" at bounding box center [664, 122] width 591 height 38
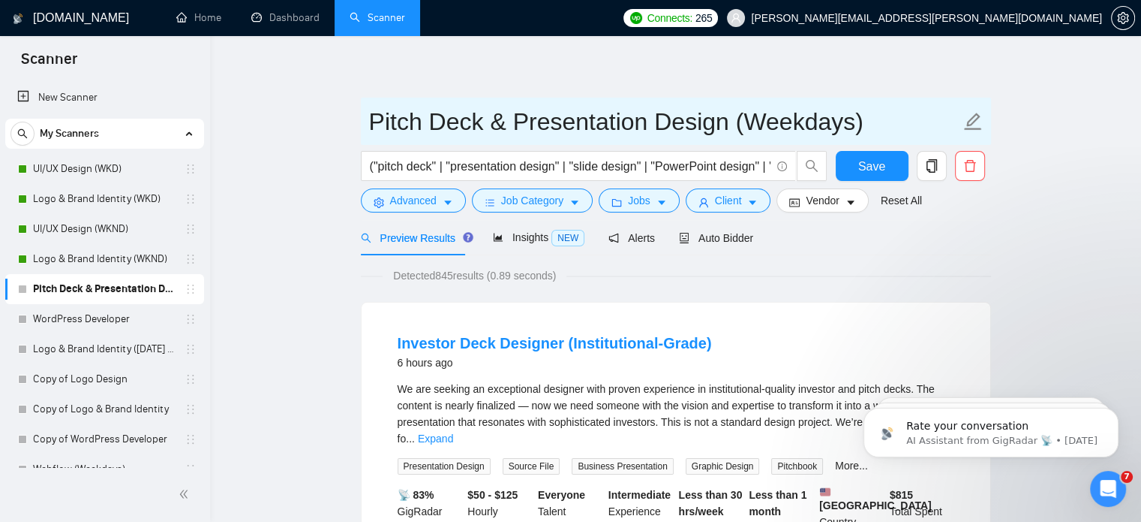
drag, startPoint x: 369, startPoint y: 125, endPoint x: 729, endPoint y: 128, distance: 360.2
click at [729, 128] on input "Pitch Deck & Presentation Design (Weekdays)" at bounding box center [664, 122] width 591 height 38
click at [695, 117] on input "Pitch Deck & Presentation Design (Weekdays)" at bounding box center [664, 122] width 591 height 38
click at [725, 121] on input "Pitch Deck & Presentation Design (Weekdays)" at bounding box center [664, 122] width 591 height 38
click at [732, 122] on input "Pitch Deck & Presentation Design (Weekdays)" at bounding box center [664, 122] width 591 height 38
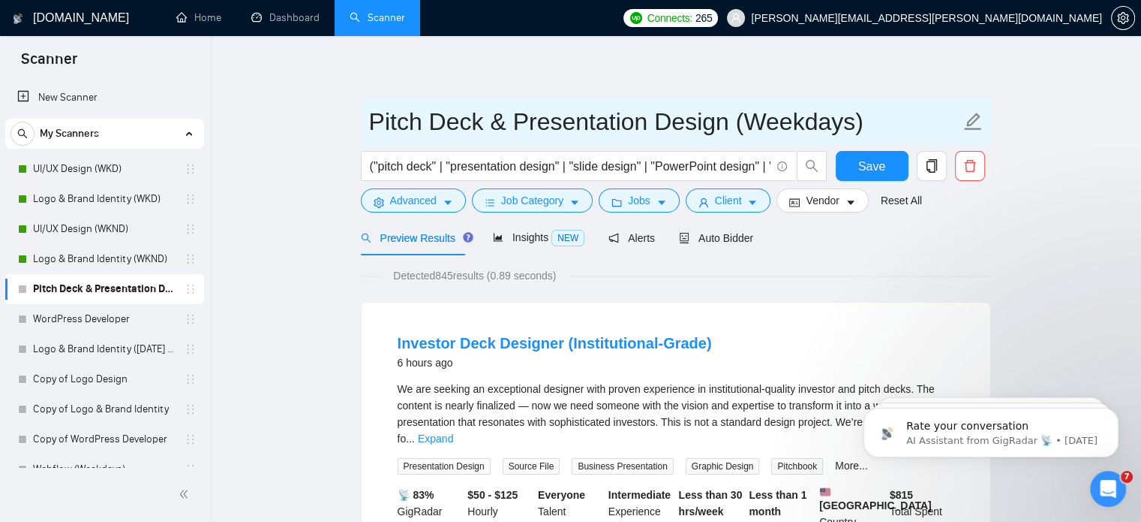
click at [856, 125] on input "Pitch Deck & Presentation Design (Weekdays)" at bounding box center [664, 122] width 591 height 38
click at [729, 128] on input "Pitch Deck & Presentation Design (WKD)" at bounding box center [664, 122] width 591 height 38
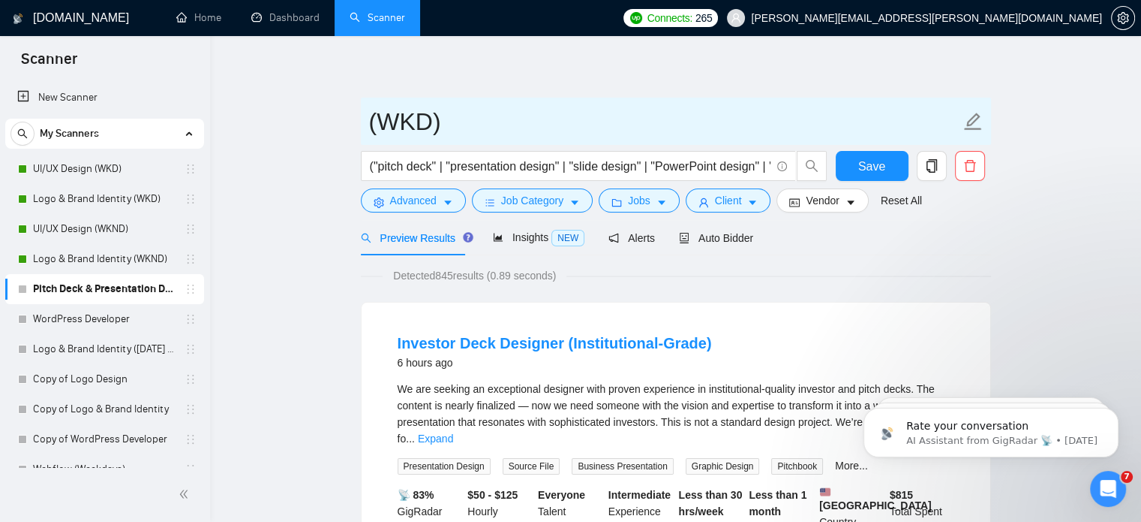
click at [570, 131] on input "(WKD)" at bounding box center [664, 122] width 591 height 38
click at [383, 128] on input "(WKD)" at bounding box center [664, 122] width 591 height 38
paste input "Presentation/Decks""
click at [510, 132] on input "Presentation/Decks (WKD)" at bounding box center [664, 122] width 591 height 38
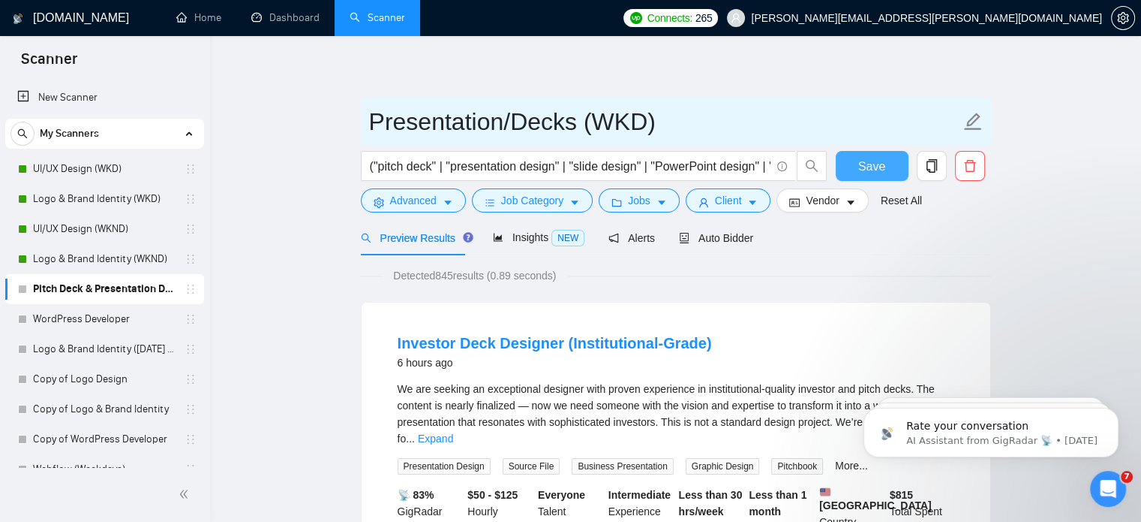
type input "Presentation/Decks (WKD)"
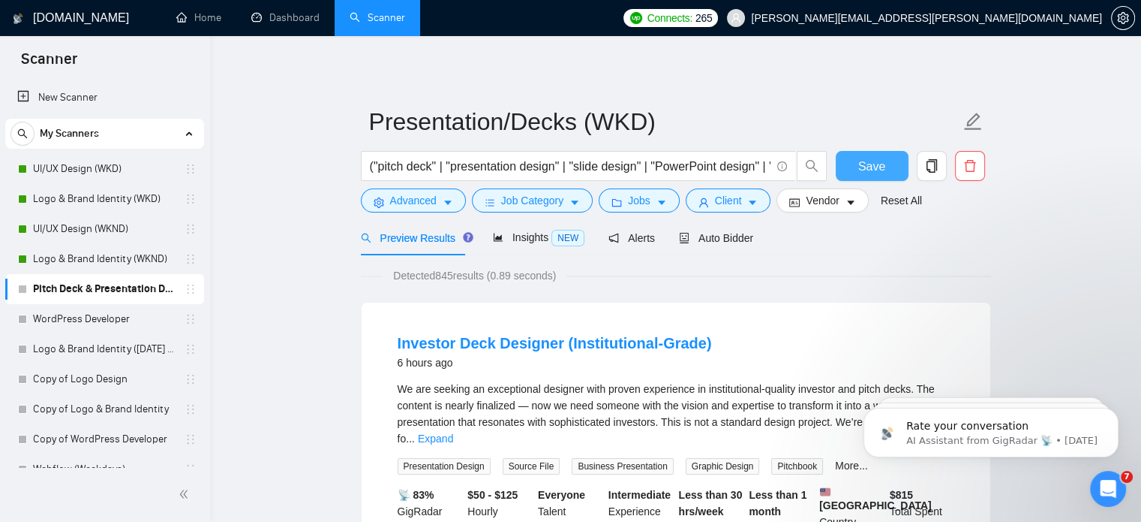
click at [885, 160] on button "Save" at bounding box center [872, 166] width 73 height 30
click at [101, 174] on link "UI/UX Design (WKD)" at bounding box center [104, 169] width 143 height 30
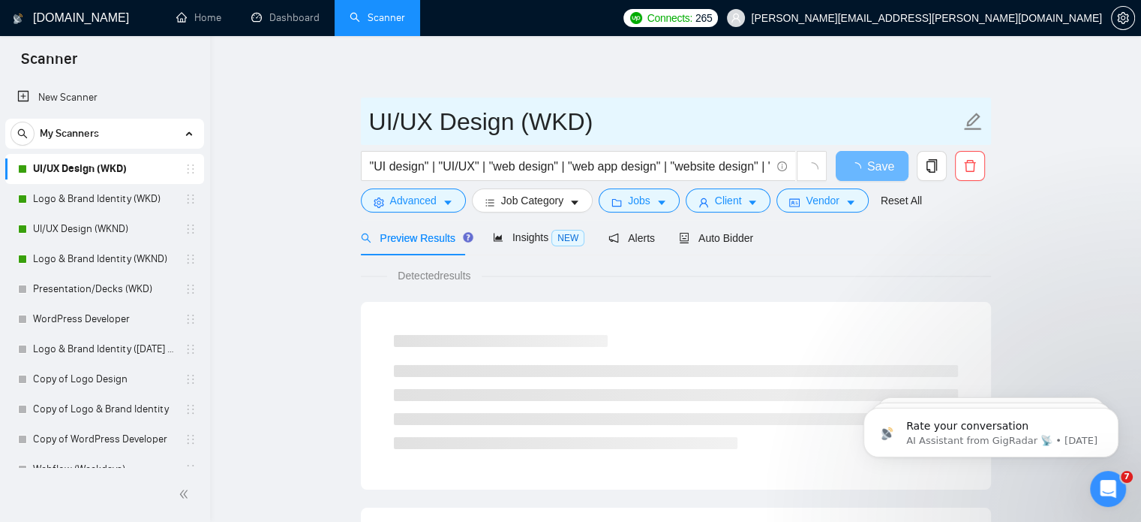
click at [512, 128] on input "UI/UX Design (WKD)" at bounding box center [664, 122] width 591 height 38
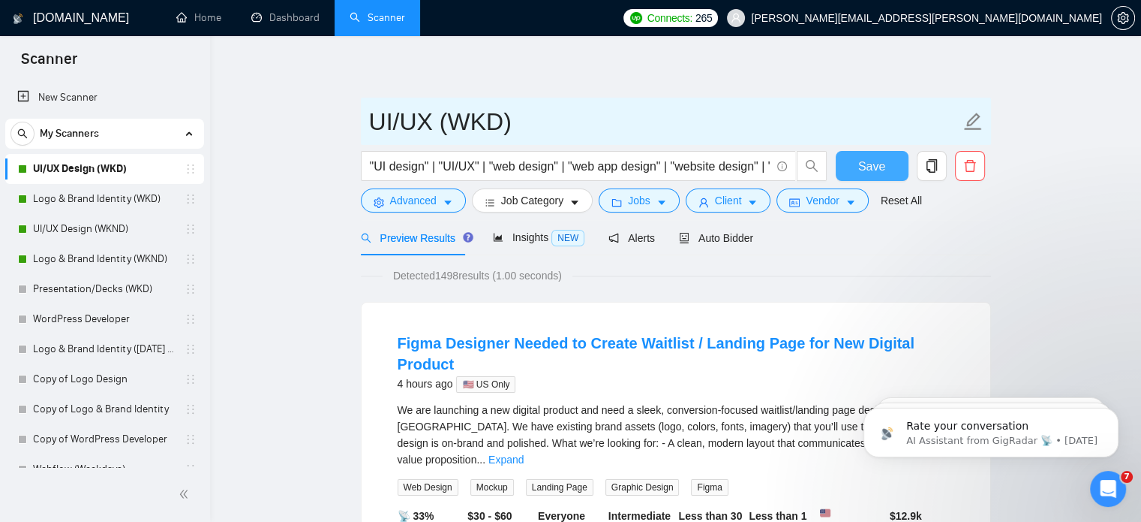
type input "UI/UX (WKD)"
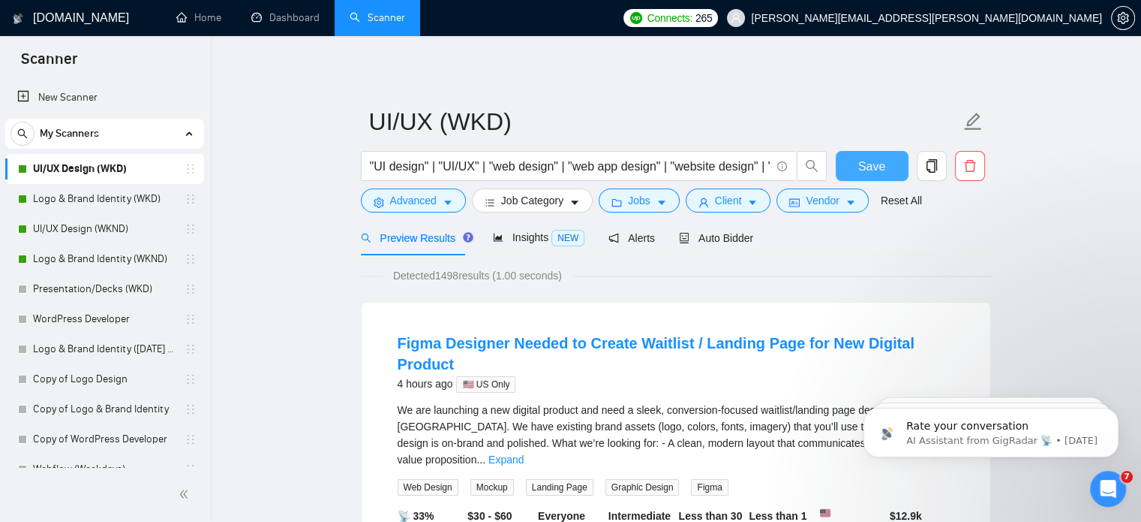
click at [868, 180] on button "Save" at bounding box center [872, 166] width 73 height 30
click at [99, 231] on link "UI/UX Design (WKND)" at bounding box center [104, 229] width 143 height 30
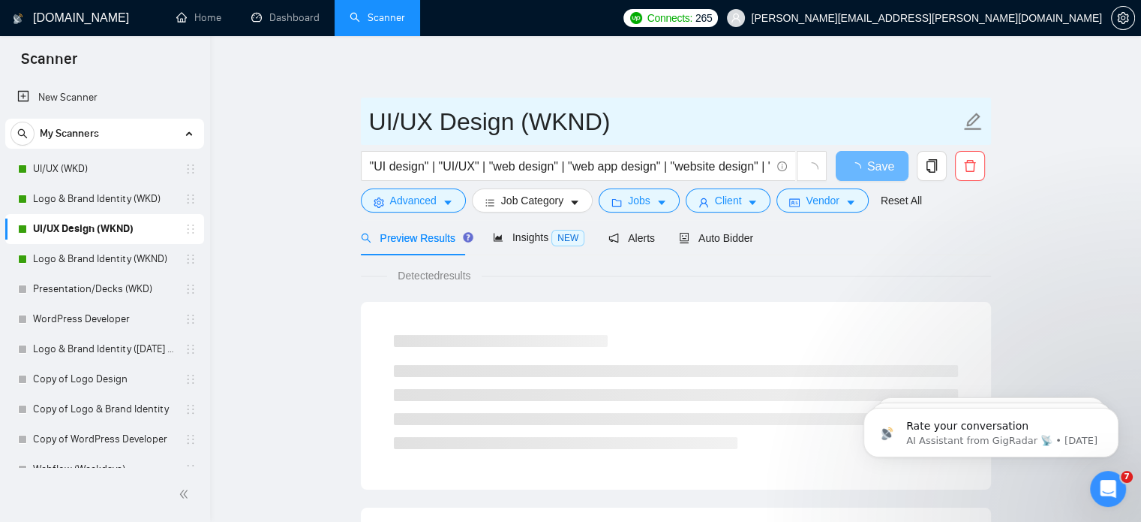
click at [515, 125] on input "UI/UX Design (WKND)" at bounding box center [664, 122] width 591 height 38
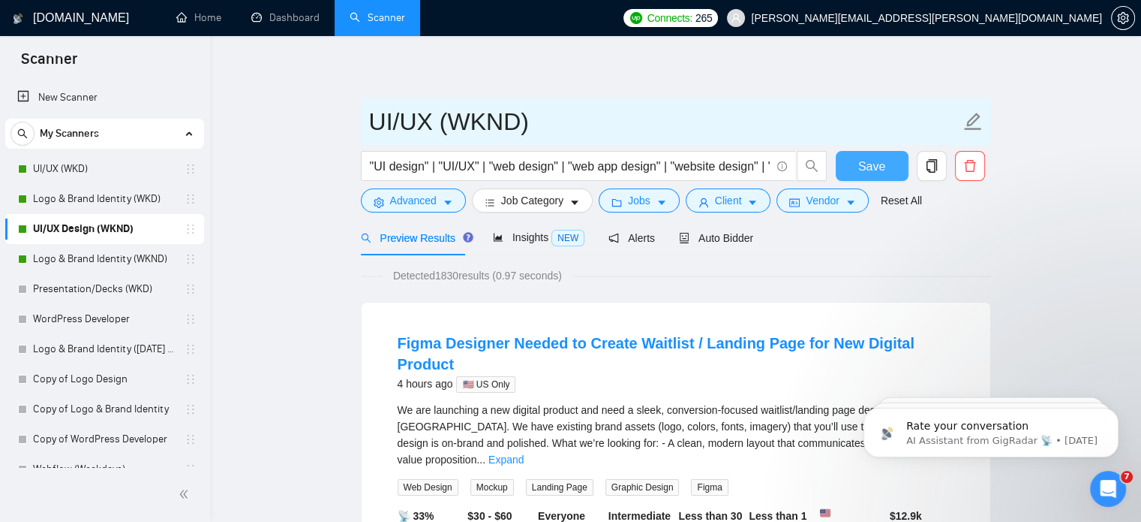
type input "UI/UX (WKND)"
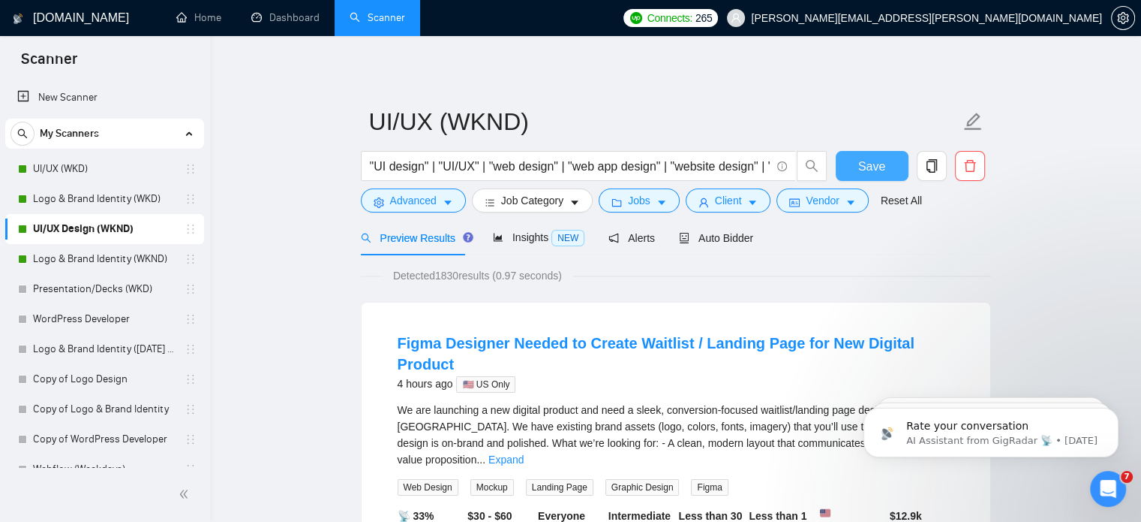
click at [883, 168] on span "Save" at bounding box center [872, 166] width 27 height 19
click at [737, 239] on span "Auto Bidder" at bounding box center [716, 238] width 74 height 12
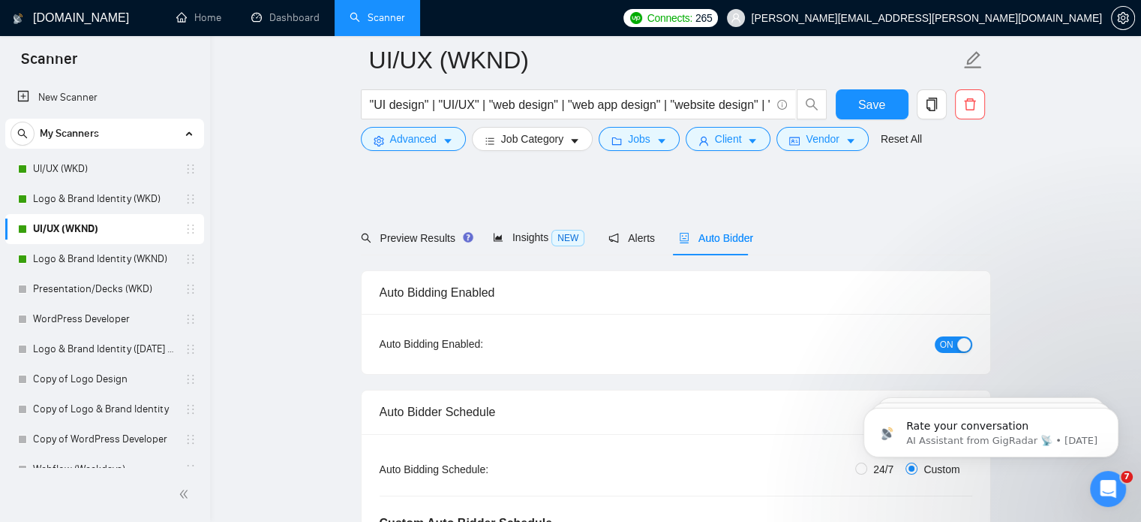
radio input "false"
radio input "true"
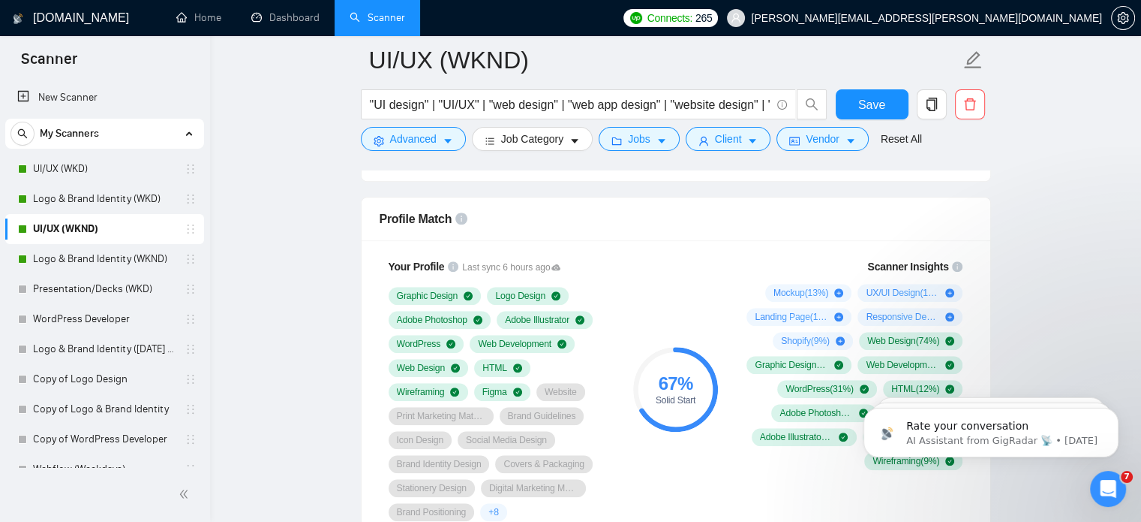
scroll to position [1143, 0]
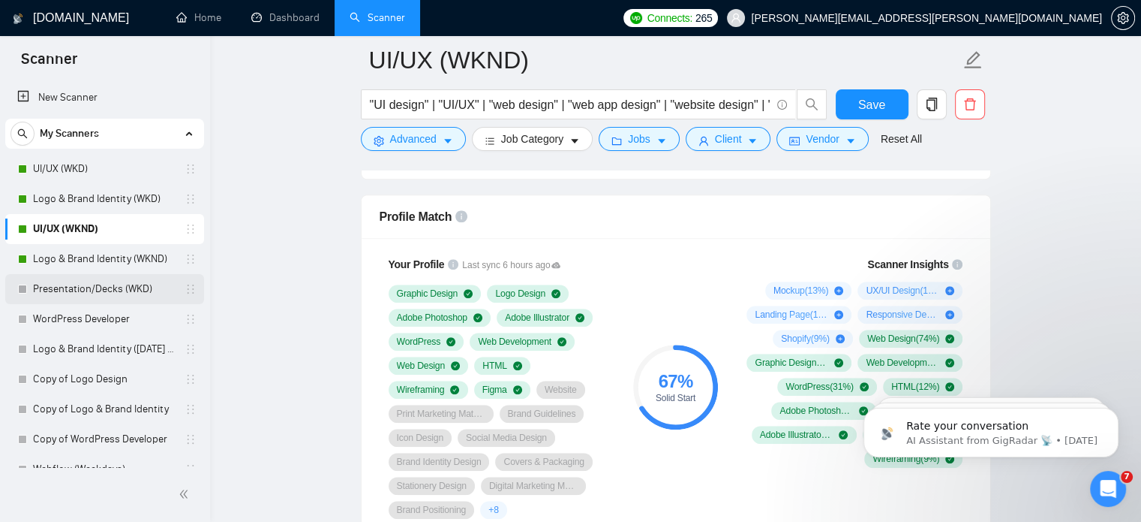
click at [126, 284] on link "Presentation/Decks (WKD)" at bounding box center [104, 289] width 143 height 30
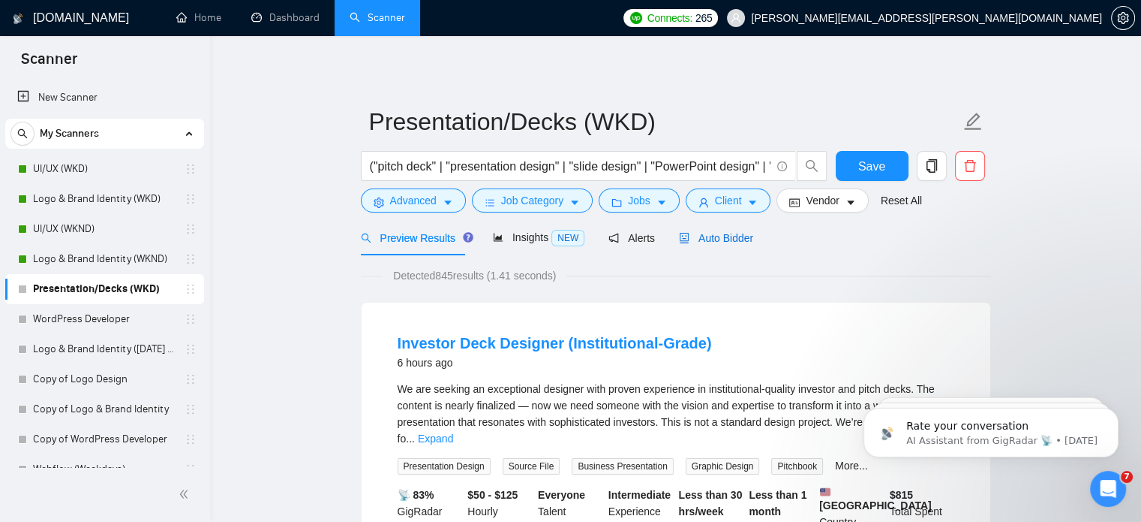
click at [719, 232] on span "Auto Bidder" at bounding box center [716, 238] width 74 height 12
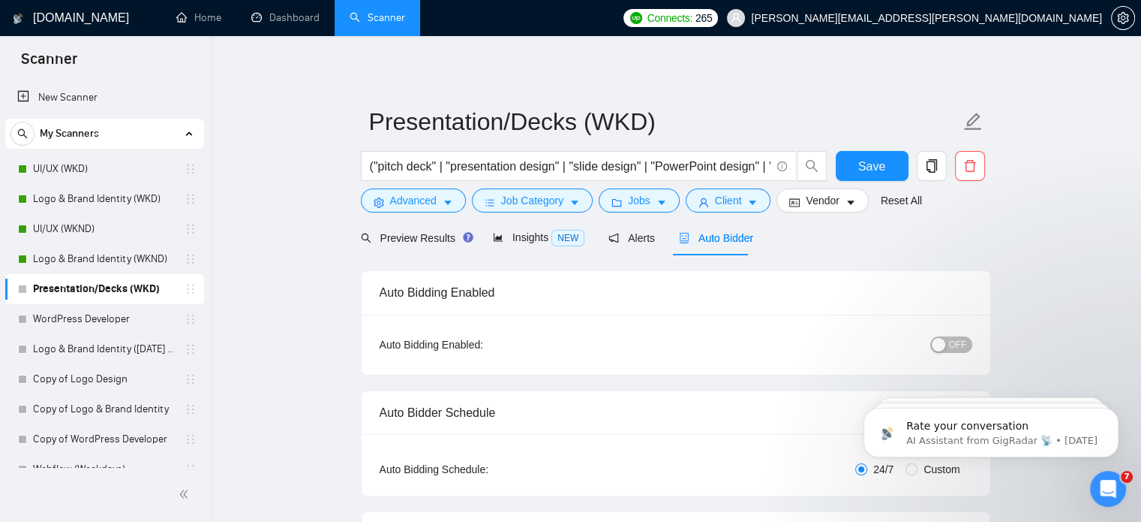
radio input "false"
radio input "true"
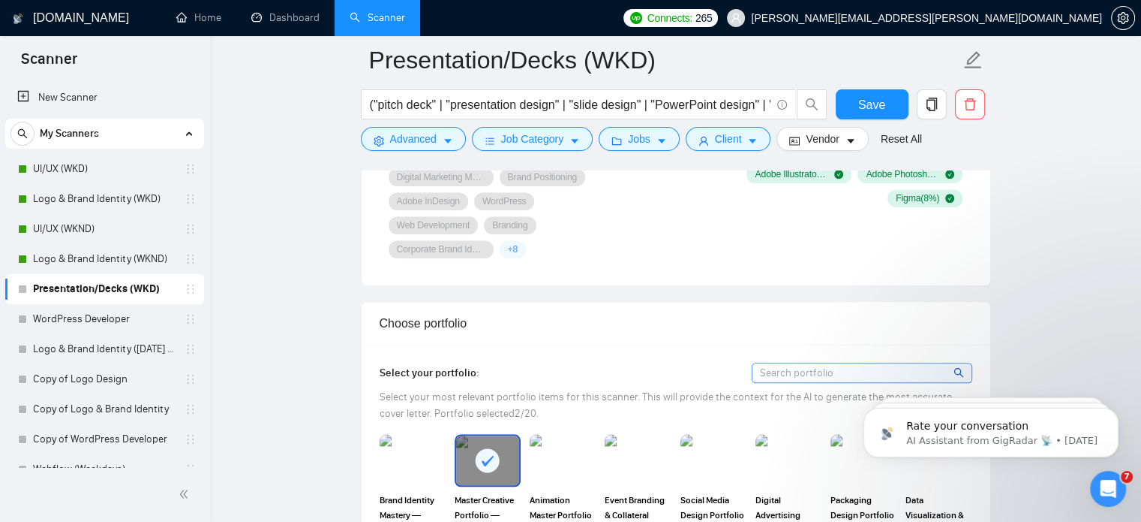
scroll to position [1390, 0]
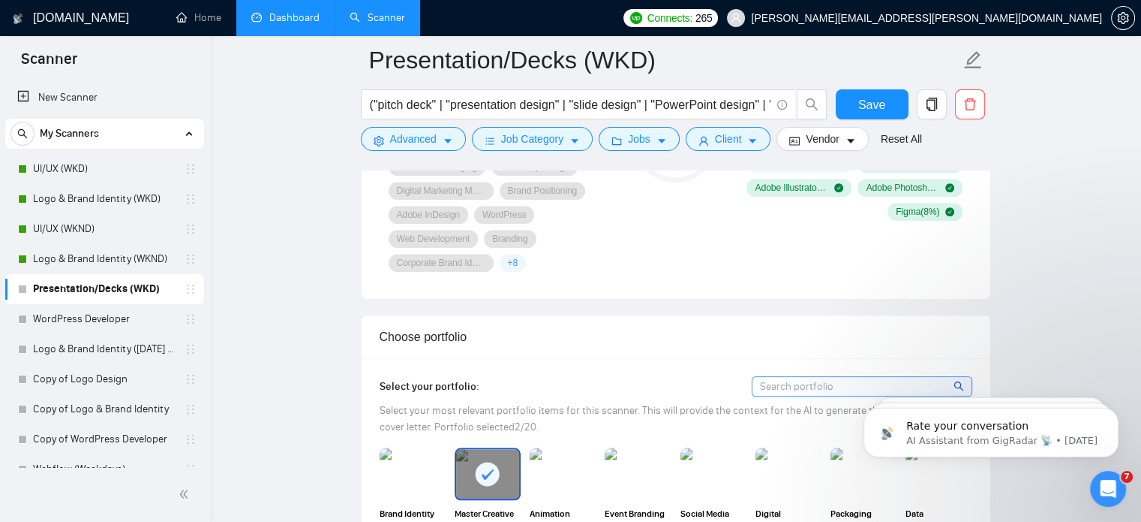
click at [296, 23] on link "Dashboard" at bounding box center [285, 17] width 68 height 13
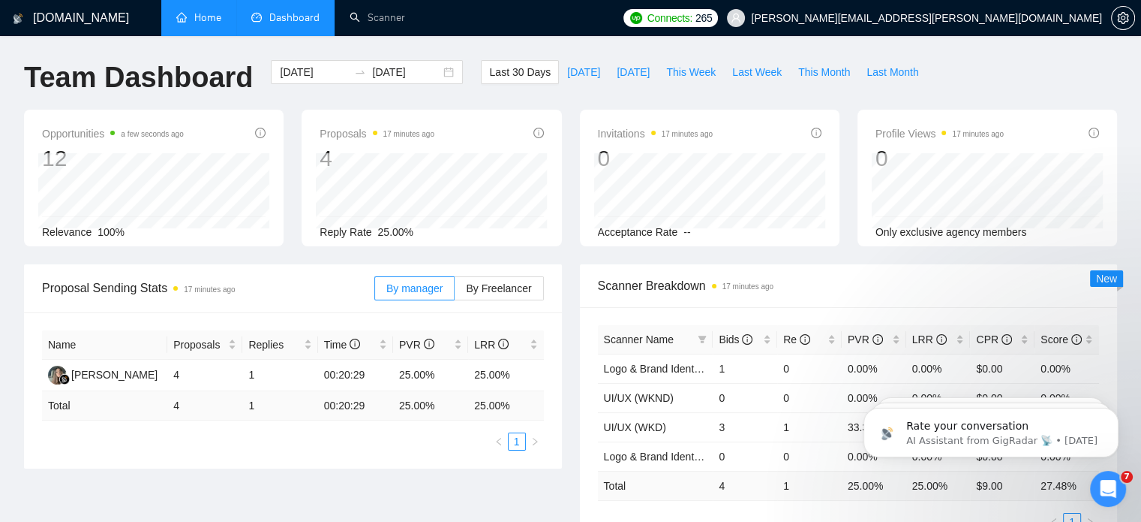
click at [221, 24] on link "Home" at bounding box center [198, 17] width 45 height 13
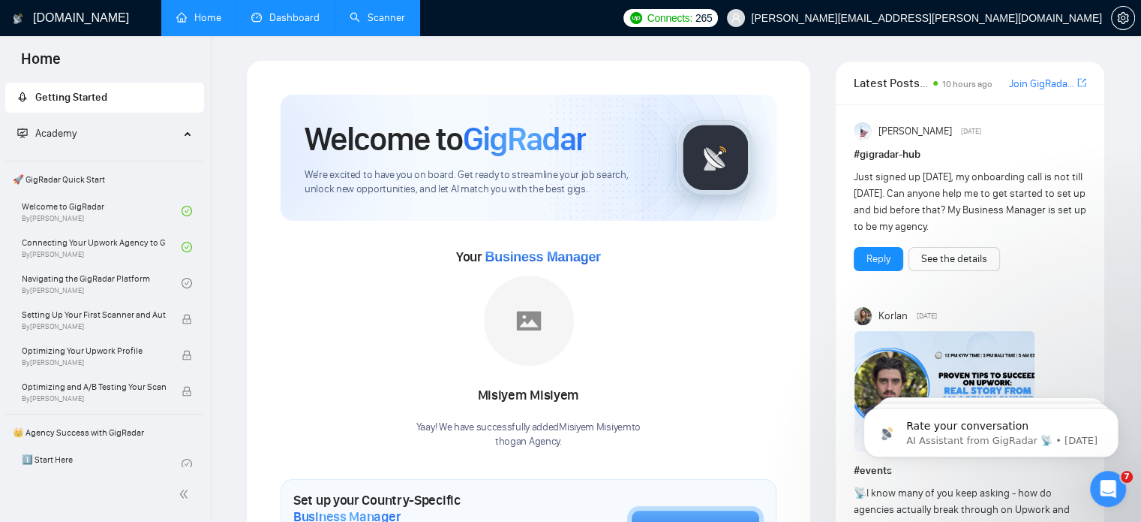
click at [362, 24] on link "Scanner" at bounding box center [378, 17] width 56 height 13
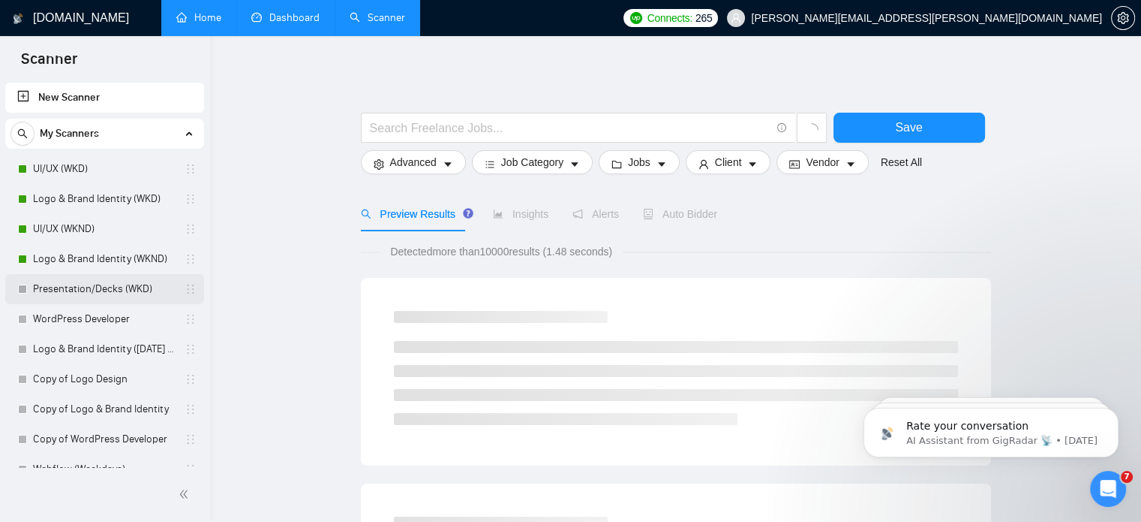
click at [107, 293] on link "Presentation/Decks (WKD)" at bounding box center [104, 289] width 143 height 30
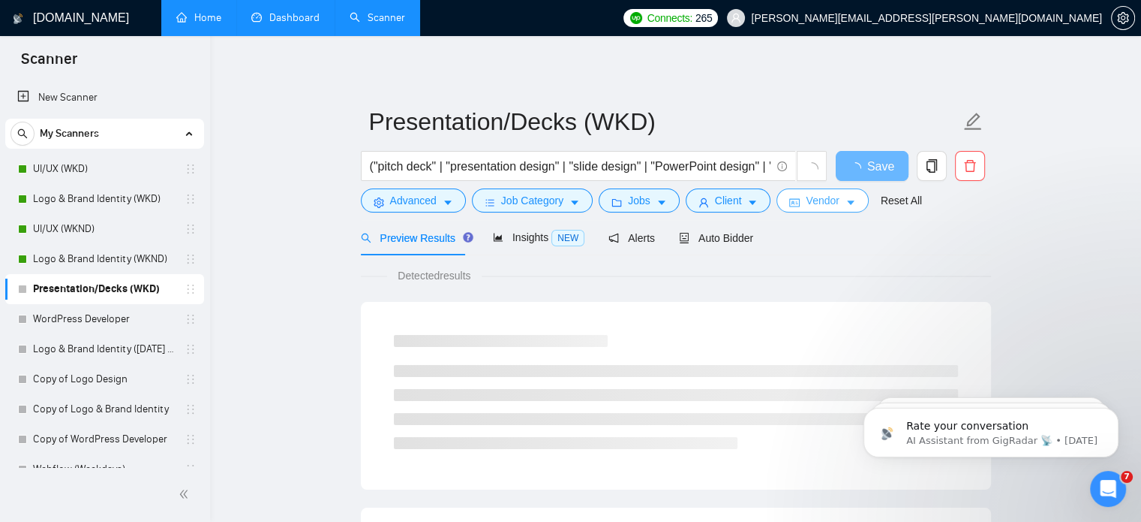
click at [832, 204] on span "Vendor" at bounding box center [822, 200] width 33 height 17
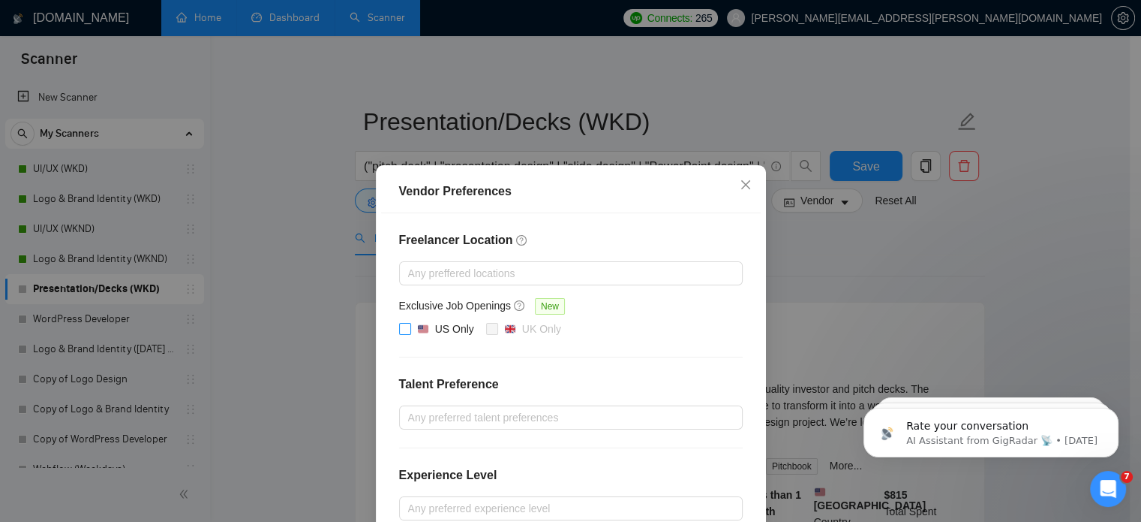
click at [399, 325] on input "US Only" at bounding box center [404, 328] width 11 height 11
checkbox input "true"
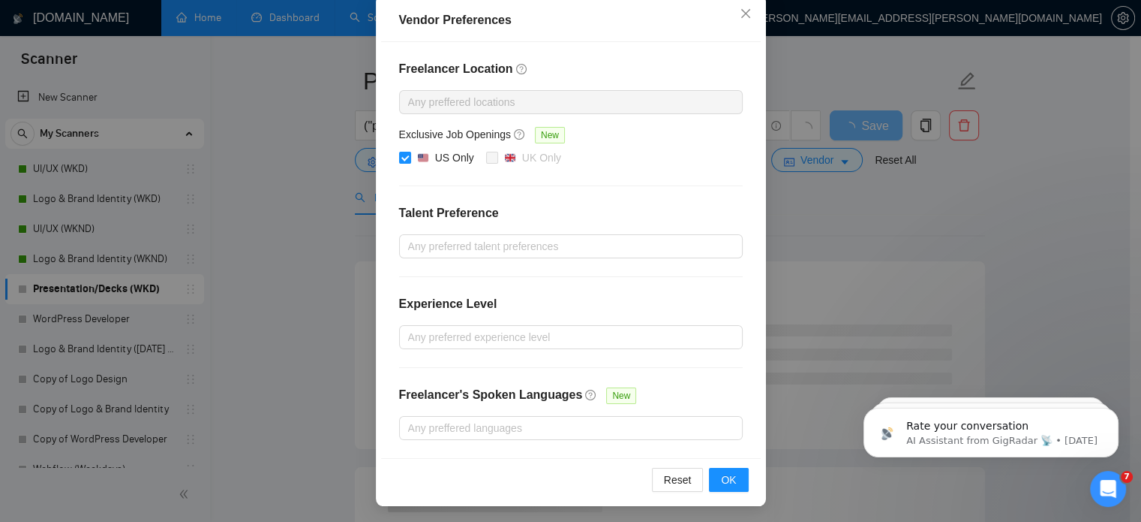
scroll to position [41, 0]
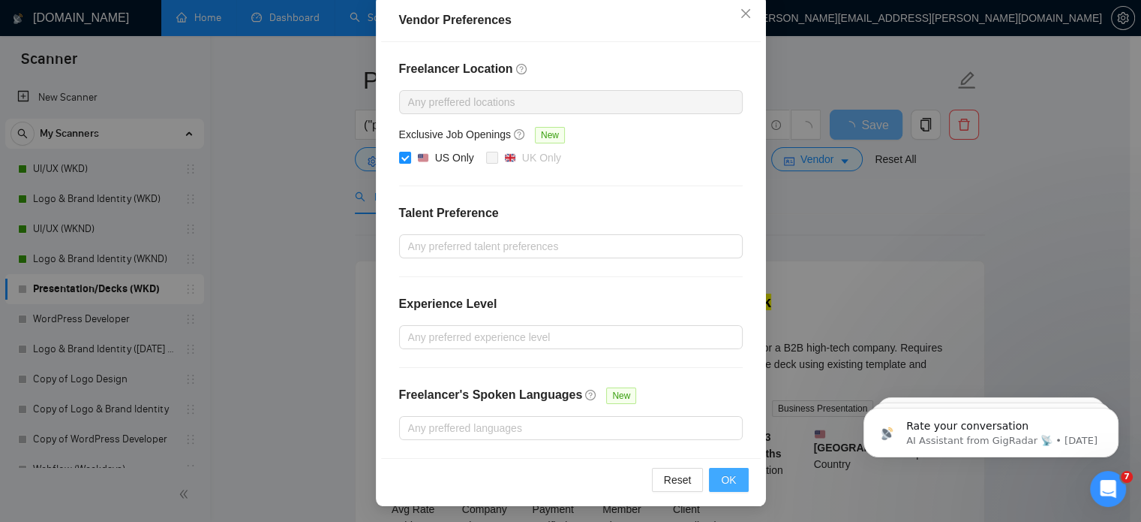
click at [723, 488] on button "OK" at bounding box center [728, 480] width 39 height 24
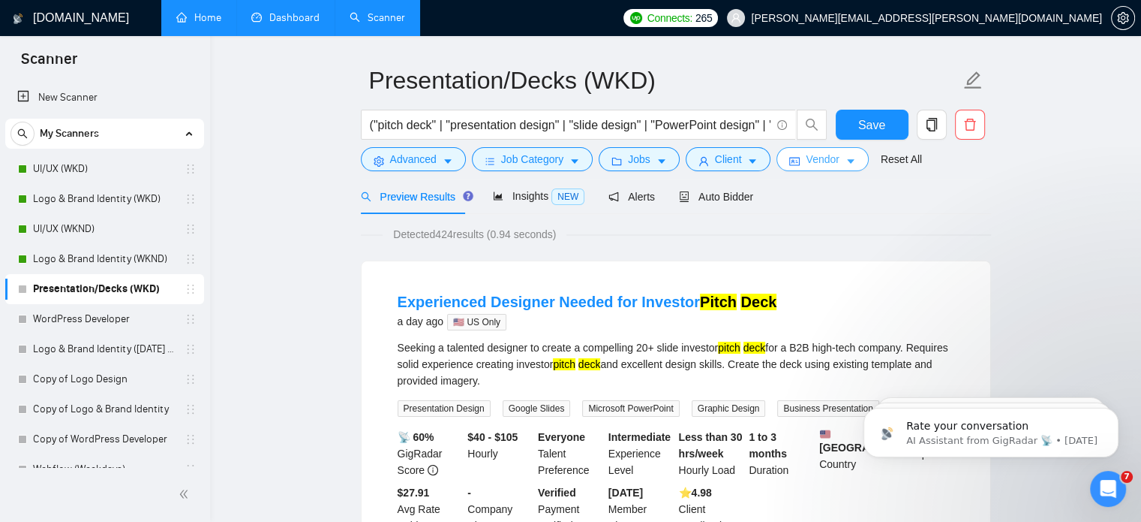
scroll to position [0, 0]
drag, startPoint x: 723, startPoint y: 488, endPoint x: 780, endPoint y: 287, distance: 208.3
click at [780, 287] on body "Scanner New Scanner My Scanners UI/UX (WKD) Logo & Brand Identity (WKD) UI/UX (…" at bounding box center [570, 220] width 1141 height 522
click at [841, 170] on button "Vendor" at bounding box center [823, 159] width 92 height 24
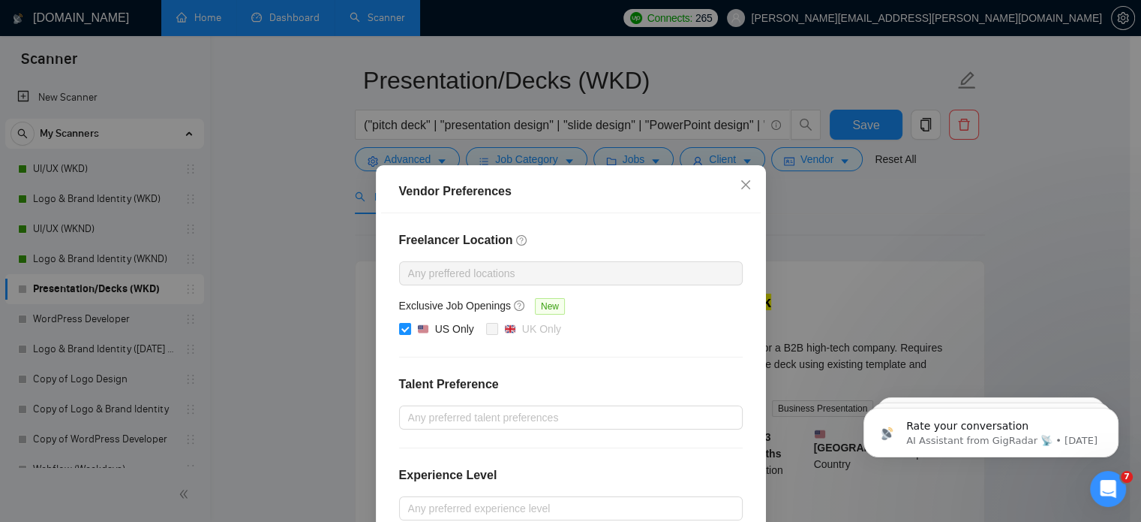
scroll to position [171, 0]
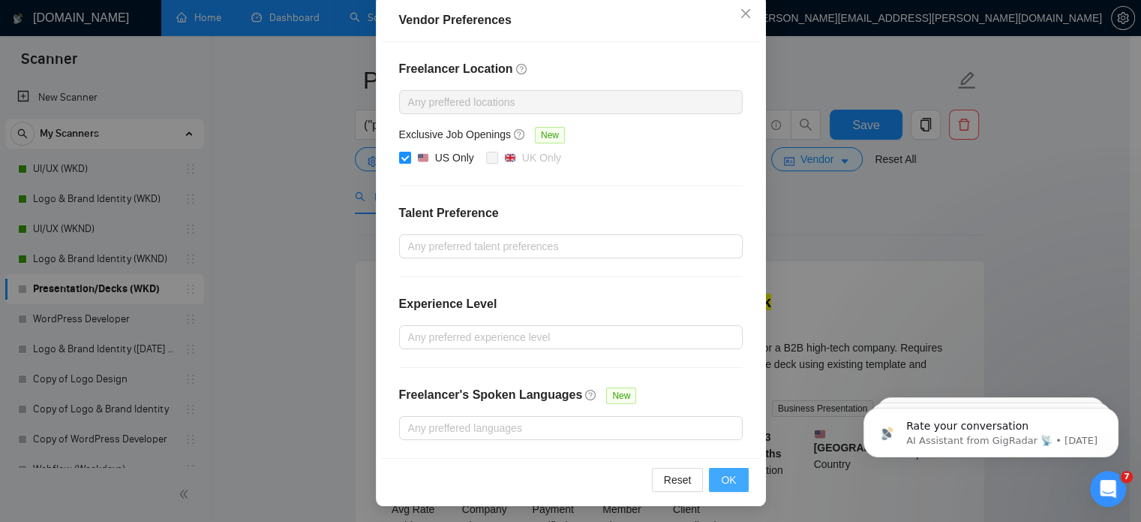
click at [721, 477] on span "OK" at bounding box center [728, 479] width 15 height 17
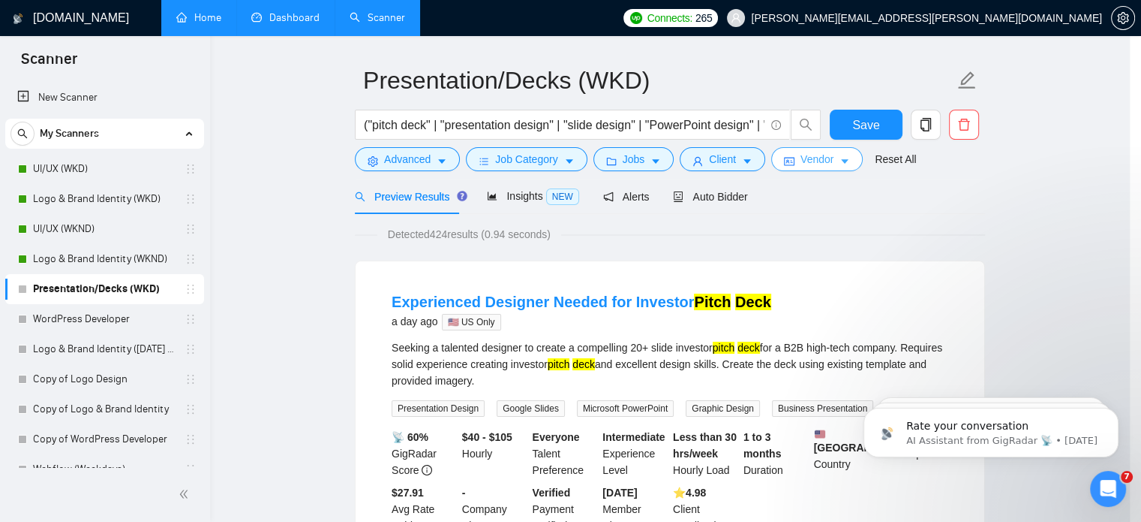
scroll to position [0, 0]
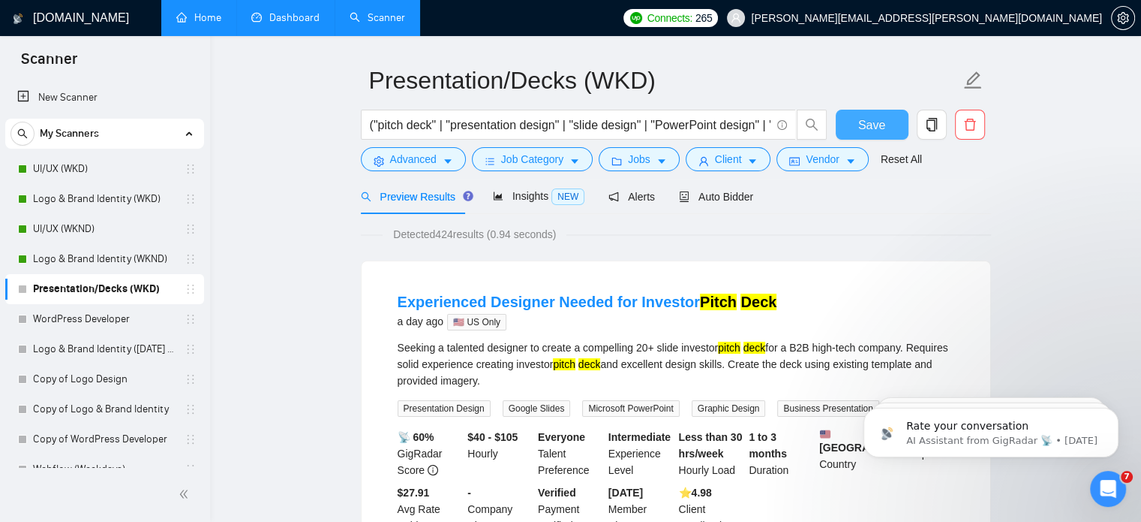
click at [889, 134] on button "Save" at bounding box center [872, 125] width 73 height 30
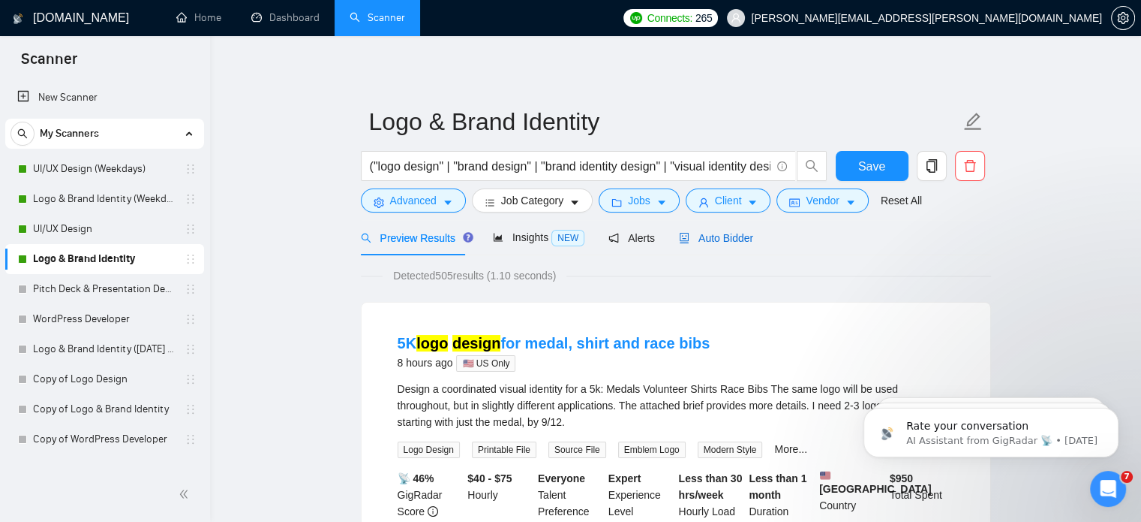
click at [702, 243] on span "Auto Bidder" at bounding box center [716, 238] width 74 height 12
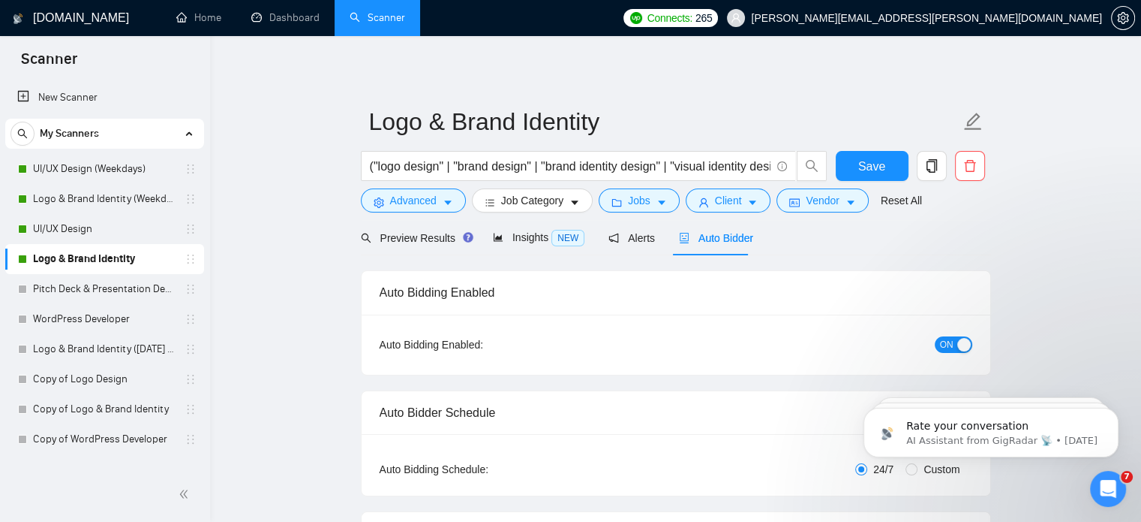
radio input "false"
radio input "true"
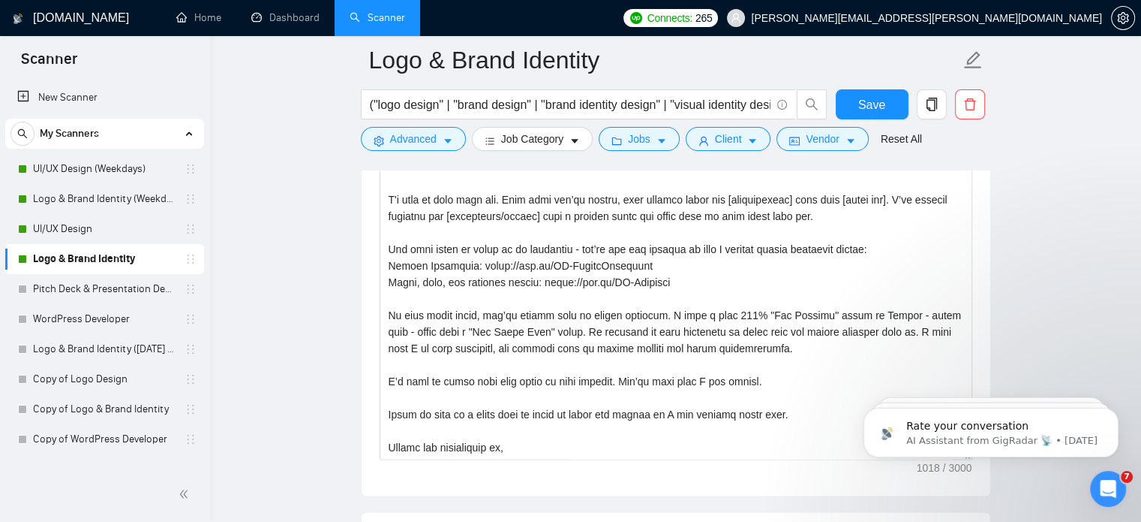
scroll to position [16, 0]
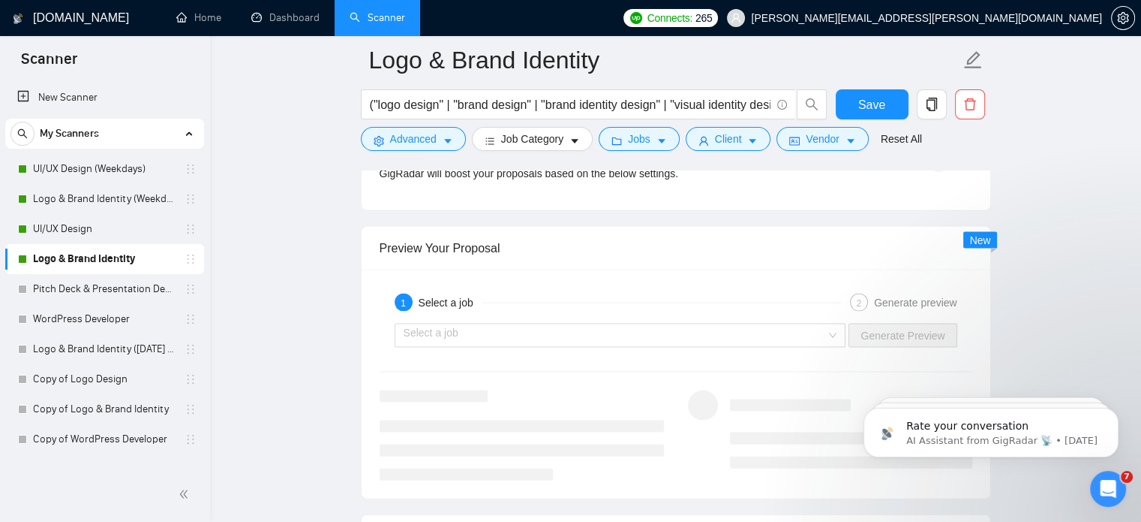
click at [702, 269] on div "1 Select a job 2 Generate preview Select a job Generate Preview" at bounding box center [676, 383] width 629 height 229
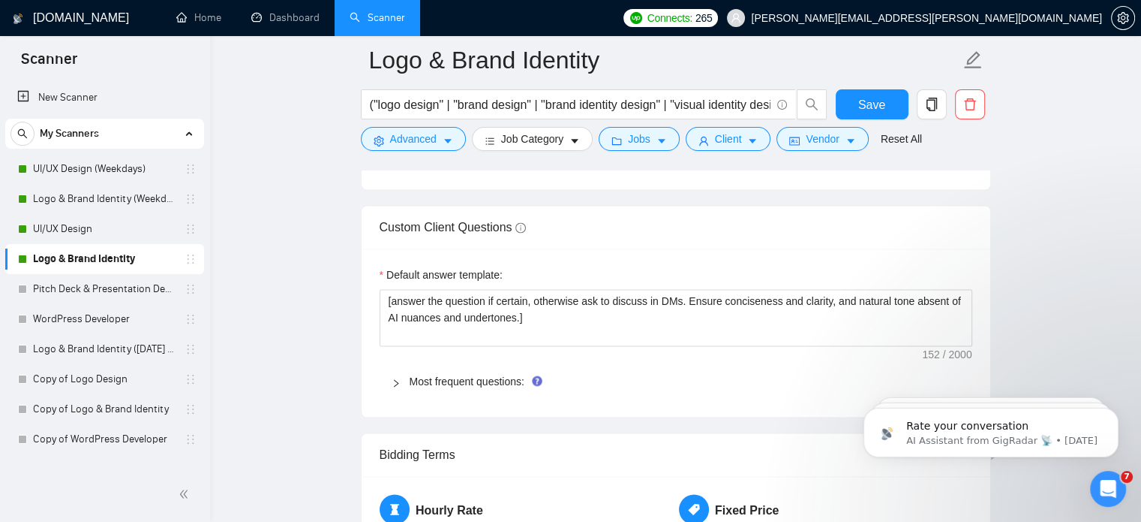
scroll to position [2392, 0]
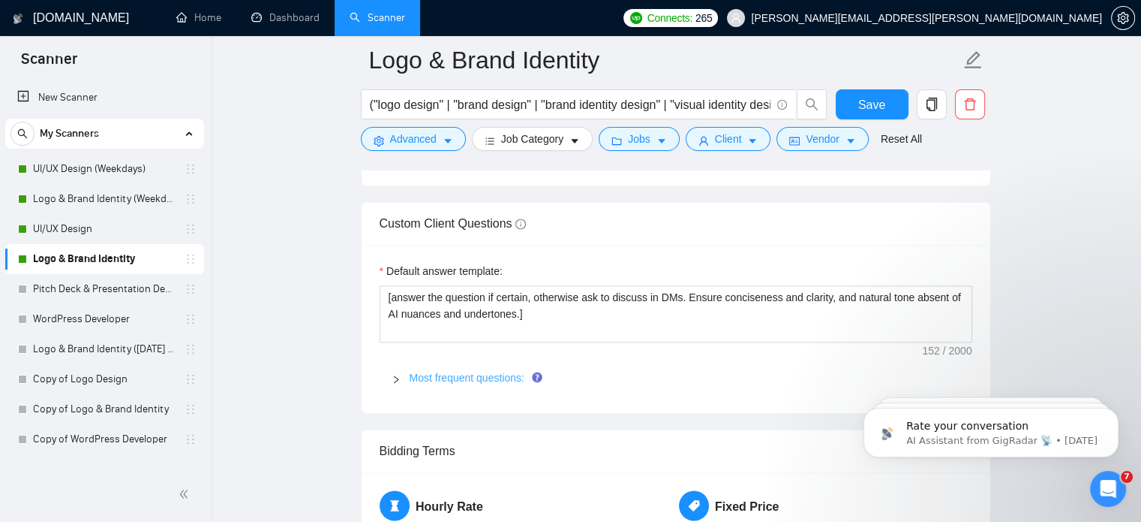
click at [455, 371] on link "Most frequent questions:" at bounding box center [467, 377] width 115 height 12
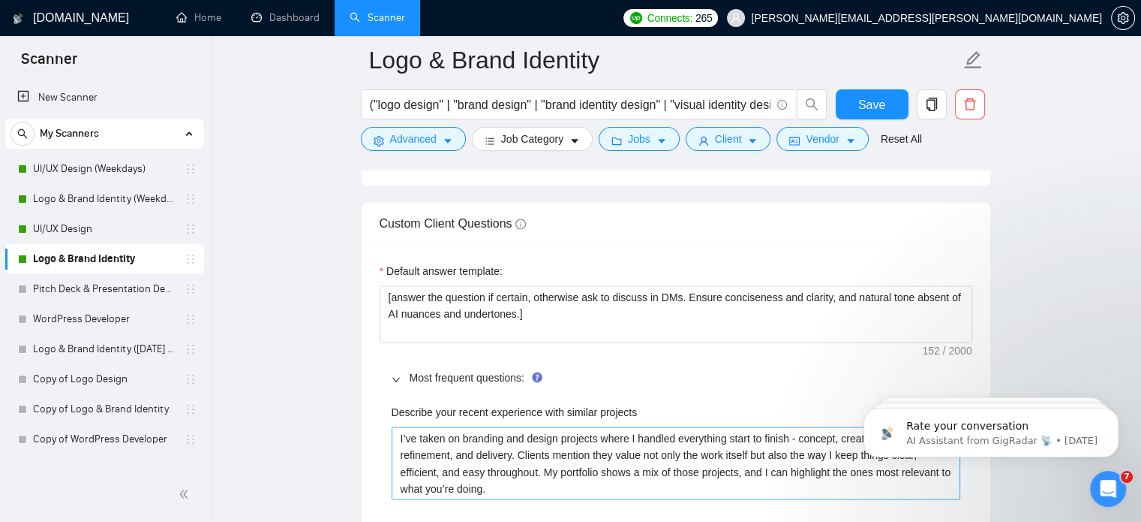
scroll to position [2494, 0]
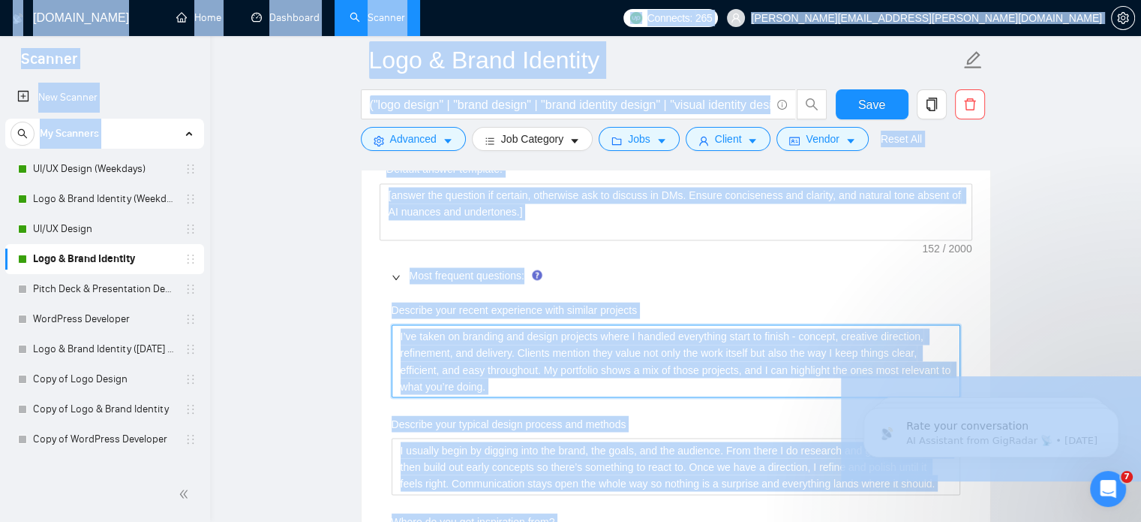
click at [535, 359] on projects "I’ve taken on branding and design projects where I handled everything start to …" at bounding box center [676, 361] width 569 height 74
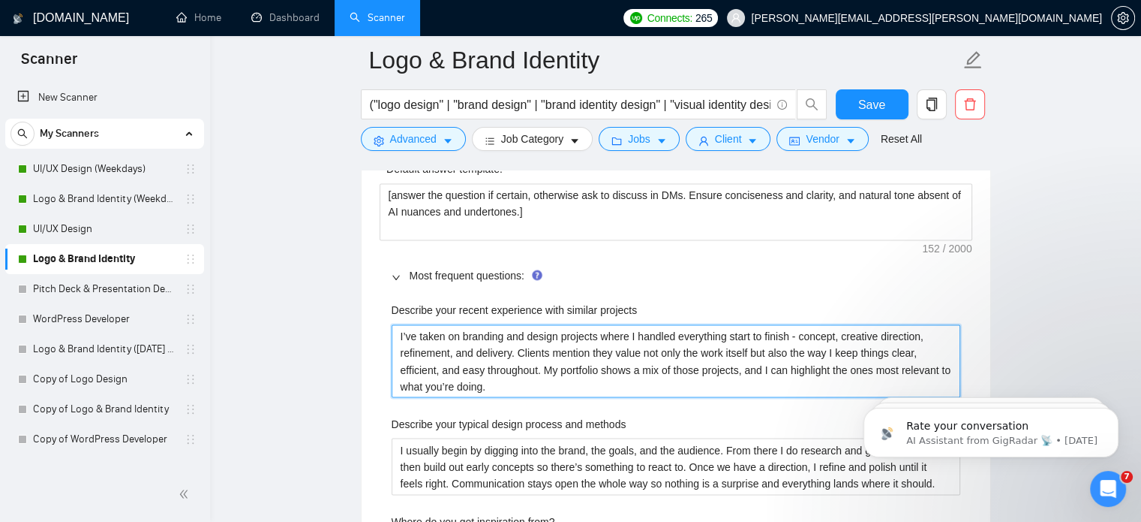
click at [535, 359] on projects "I’ve taken on branding and design projects where I handled everything start to …" at bounding box center [676, 361] width 569 height 74
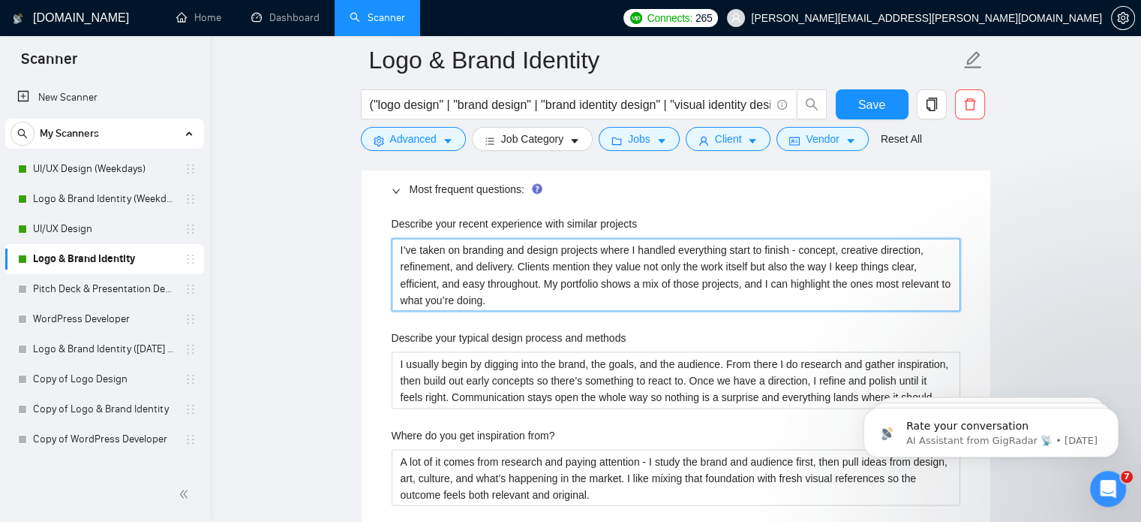
scroll to position [2581, 0]
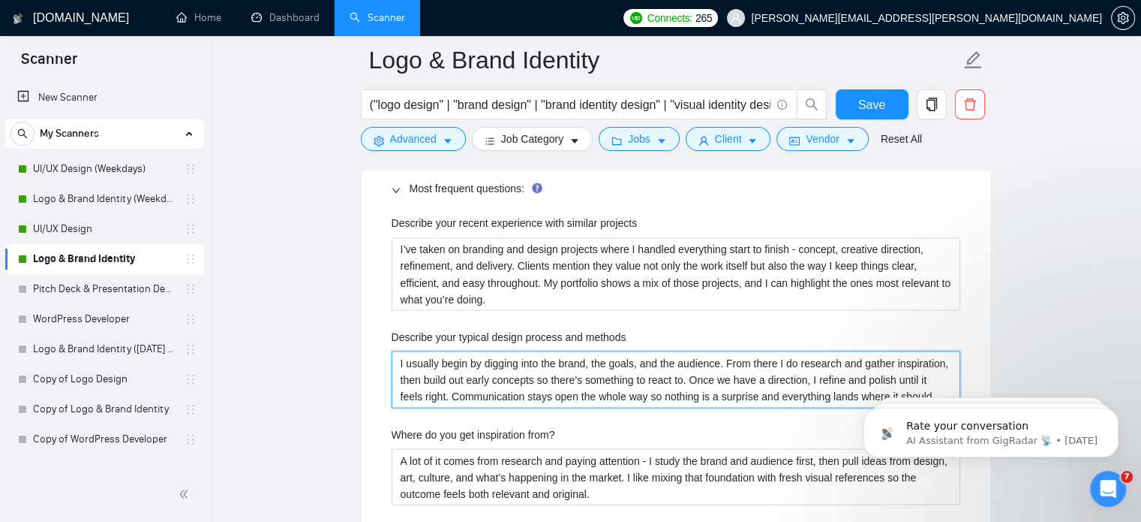
click at [450, 350] on methods "I usually begin by digging into the brand, the goals, and the audience. From th…" at bounding box center [676, 378] width 569 height 57
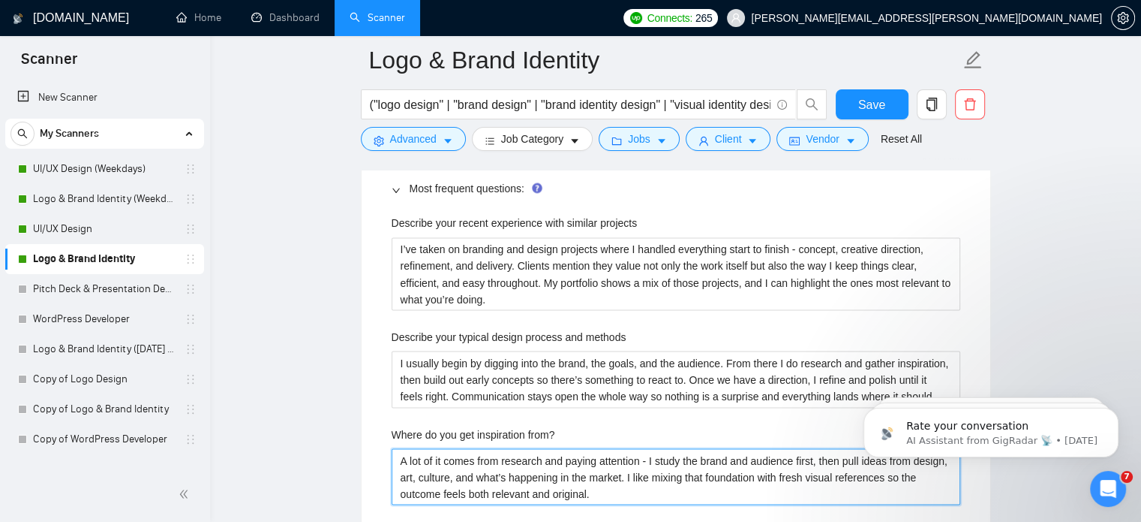
click at [483, 448] on from\? "A lot of it comes from research and paying attention - I study the brand and au…" at bounding box center [676, 476] width 569 height 57
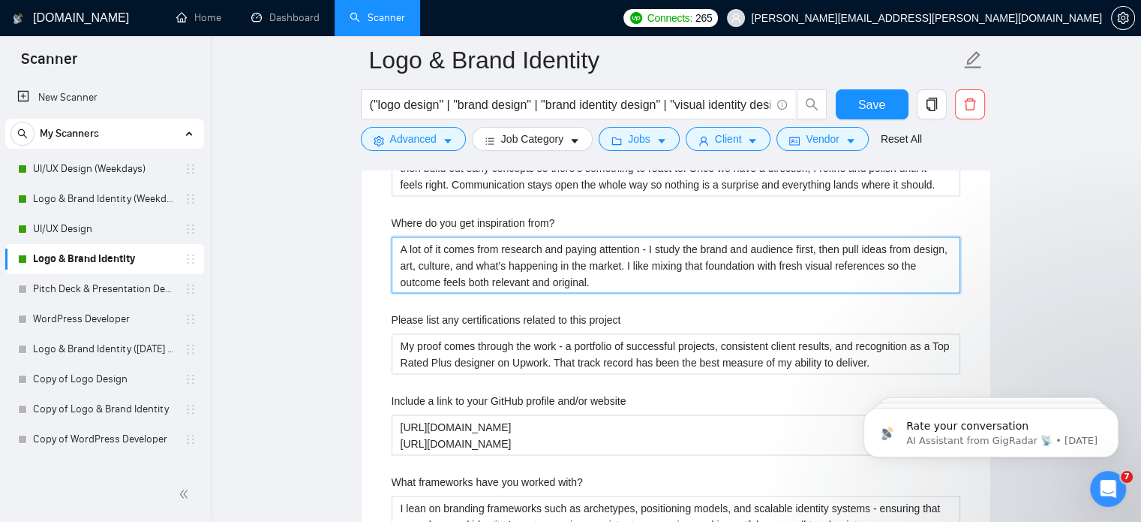
scroll to position [2793, 0]
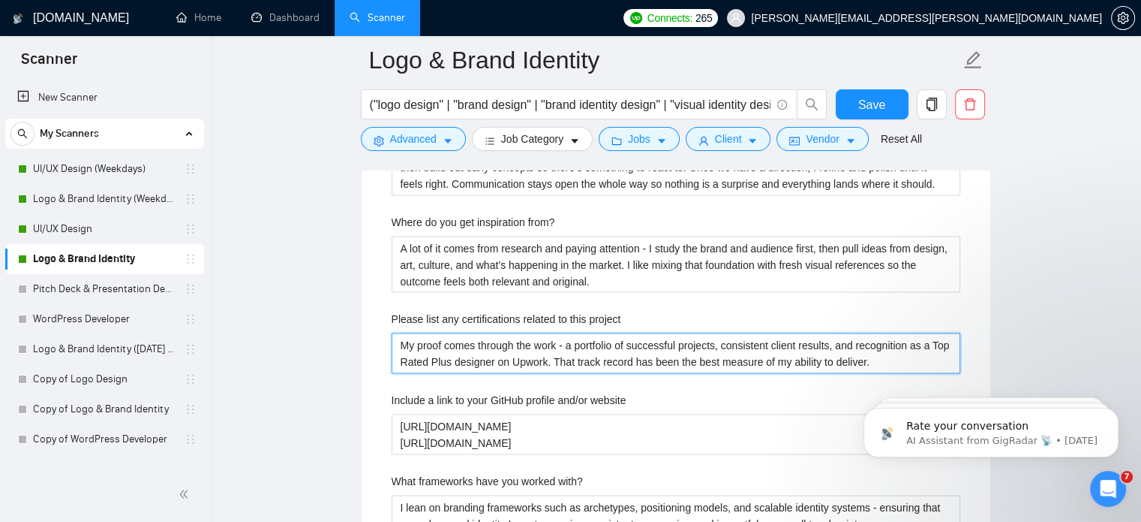
click at [498, 340] on project "My proof comes through the work - a portfolio of successful projects, consisten…" at bounding box center [676, 352] width 569 height 41
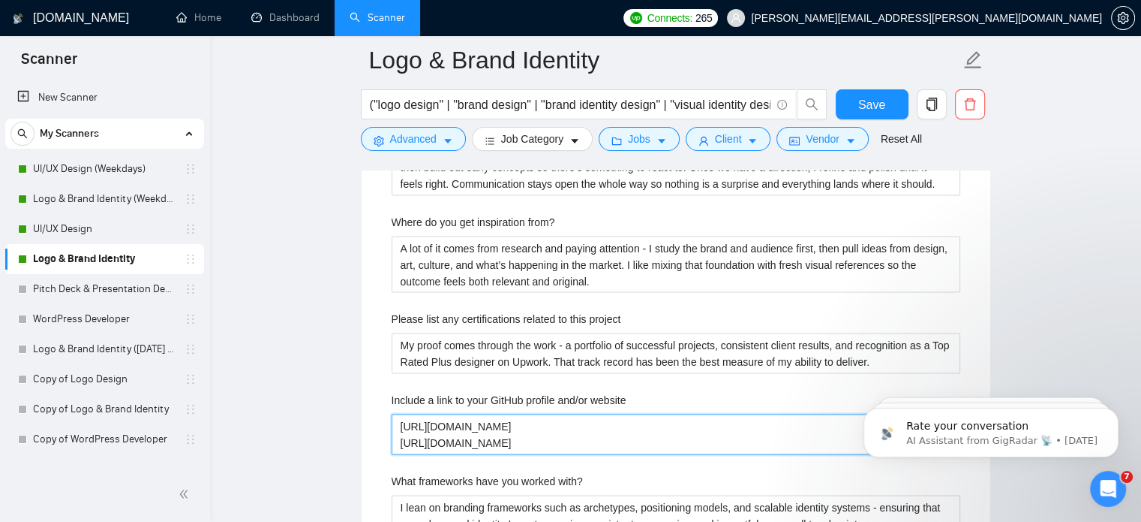
drag, startPoint x: 568, startPoint y: 420, endPoint x: 387, endPoint y: 380, distance: 185.2
click at [387, 380] on div "Describe your recent experience with similar projects I’ve taken on branding an…" at bounding box center [676, 487] width 593 height 988
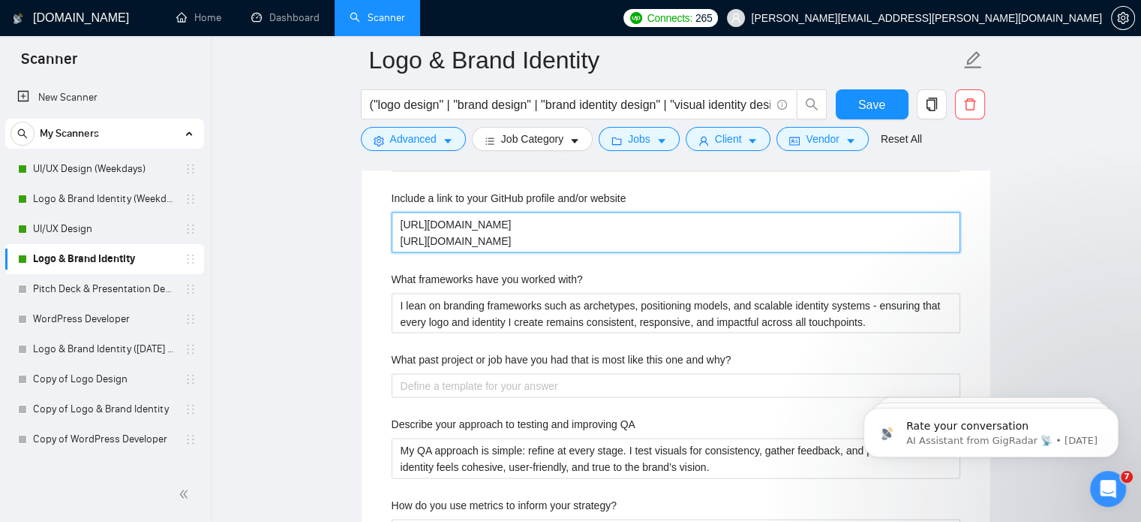
scroll to position [2993, 0]
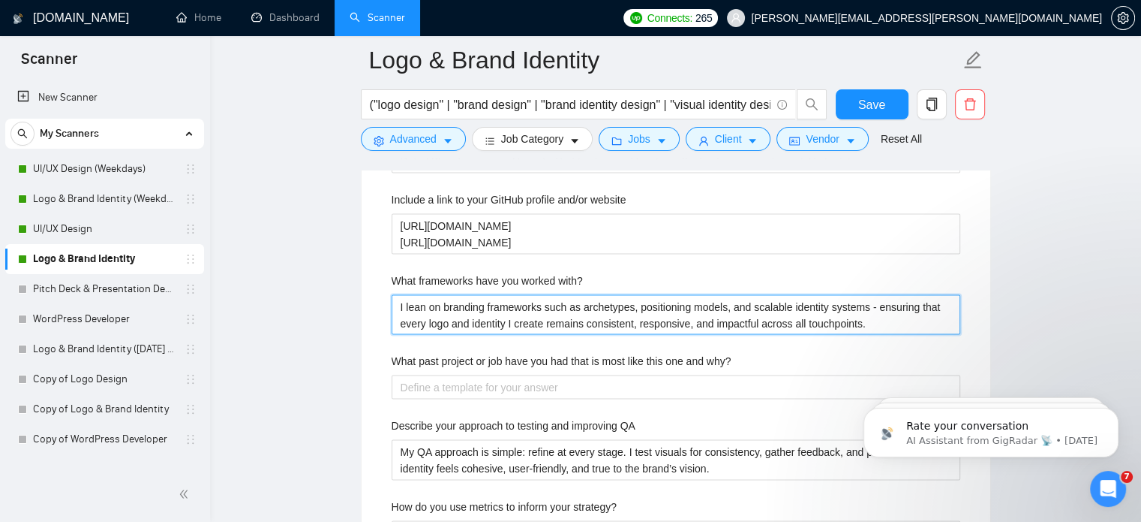
click at [507, 296] on with\? "I lean on branding frameworks such as archetypes, positioning models, and scala…" at bounding box center [676, 315] width 569 height 41
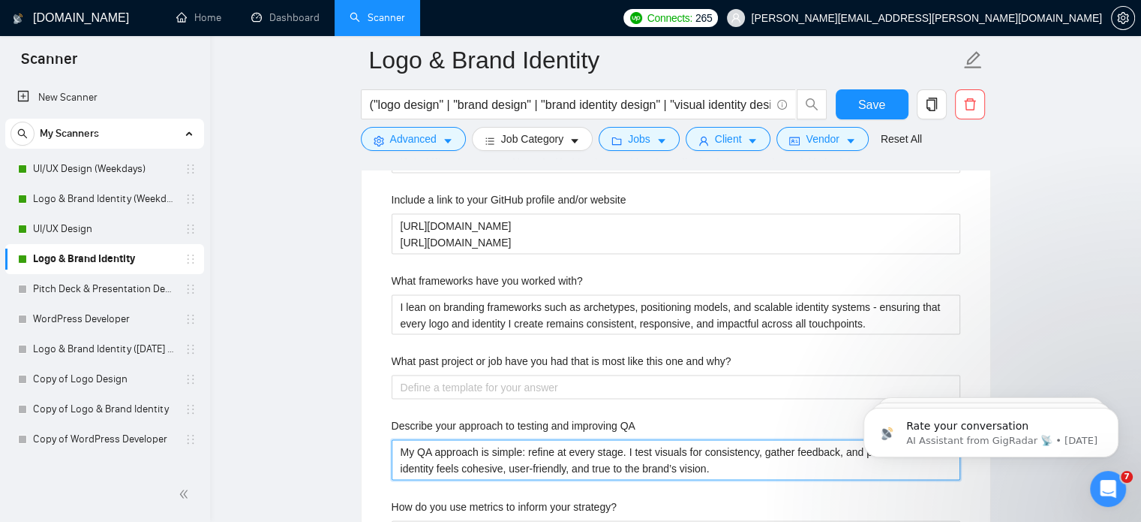
click at [483, 440] on QA "My QA approach is simple: refine at every stage. I test visuals for consistency…" at bounding box center [676, 460] width 569 height 41
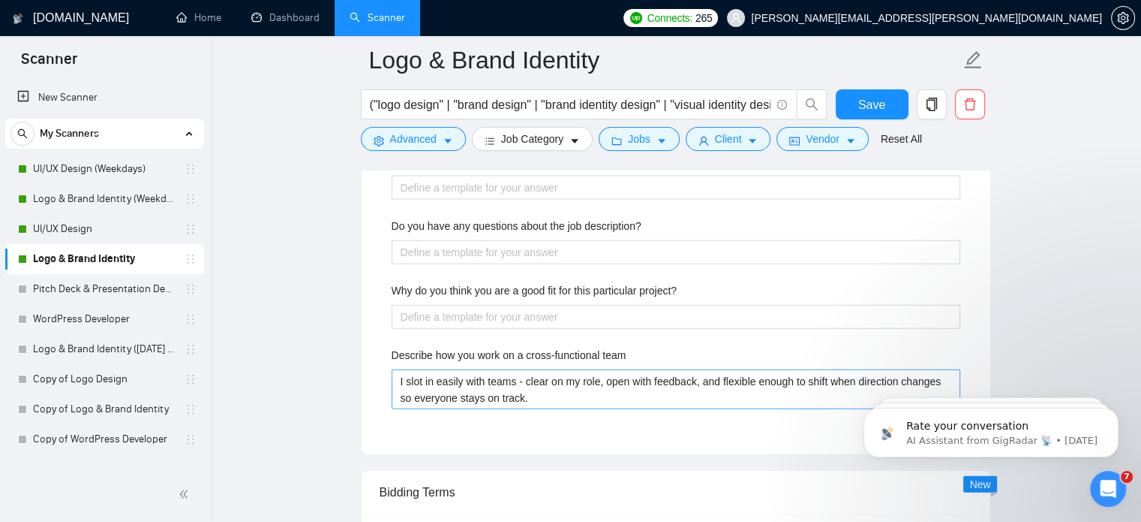
scroll to position [3339, 0]
drag, startPoint x: 539, startPoint y: 374, endPoint x: 396, endPoint y: 355, distance: 143.9
click at [396, 368] on team "I slot in easily with teams - clear on my role, open with feedback, and flexibl…" at bounding box center [676, 388] width 569 height 41
